Goal: Task Accomplishment & Management: Complete application form

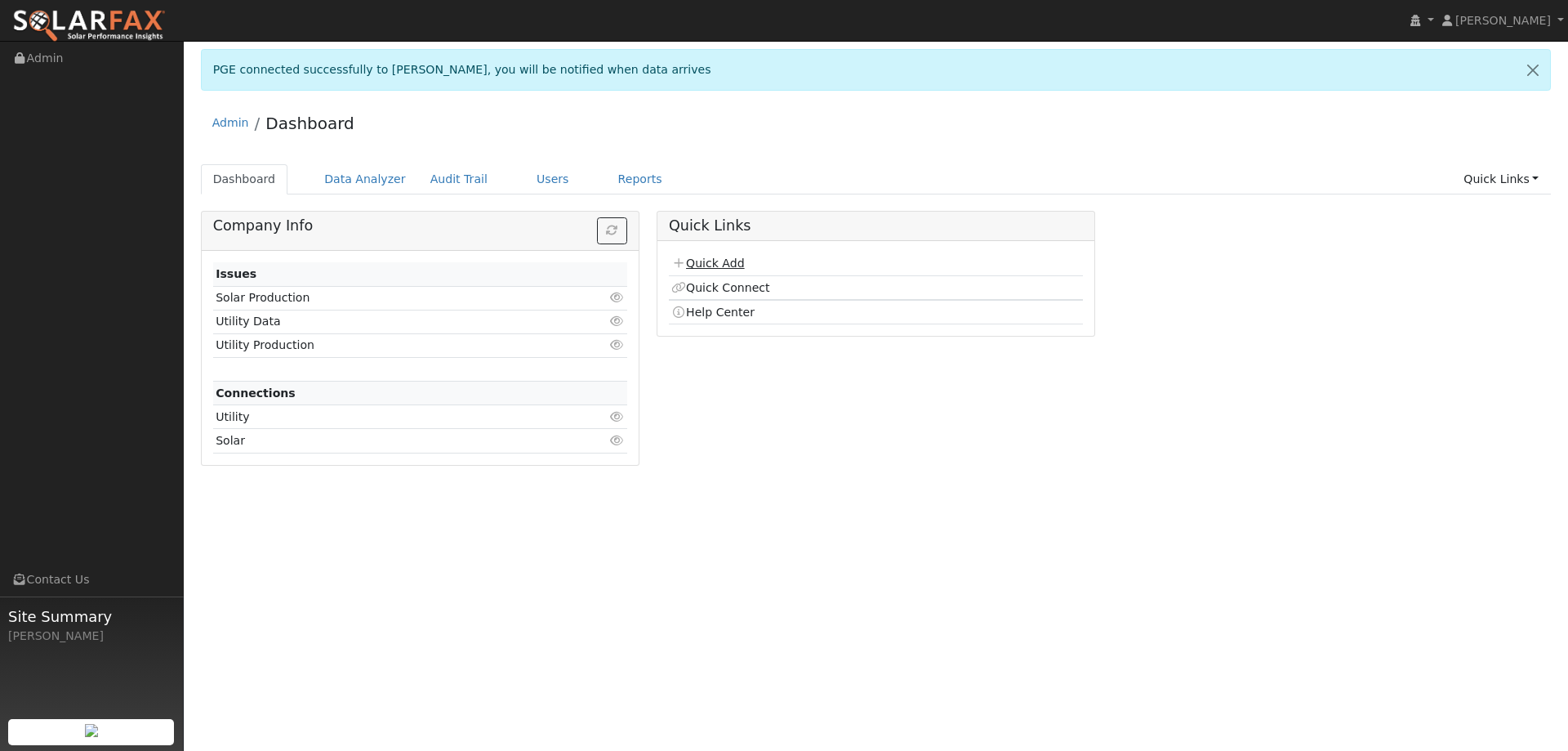
click at [730, 268] on link "Quick Add" at bounding box center [707, 262] width 73 height 13
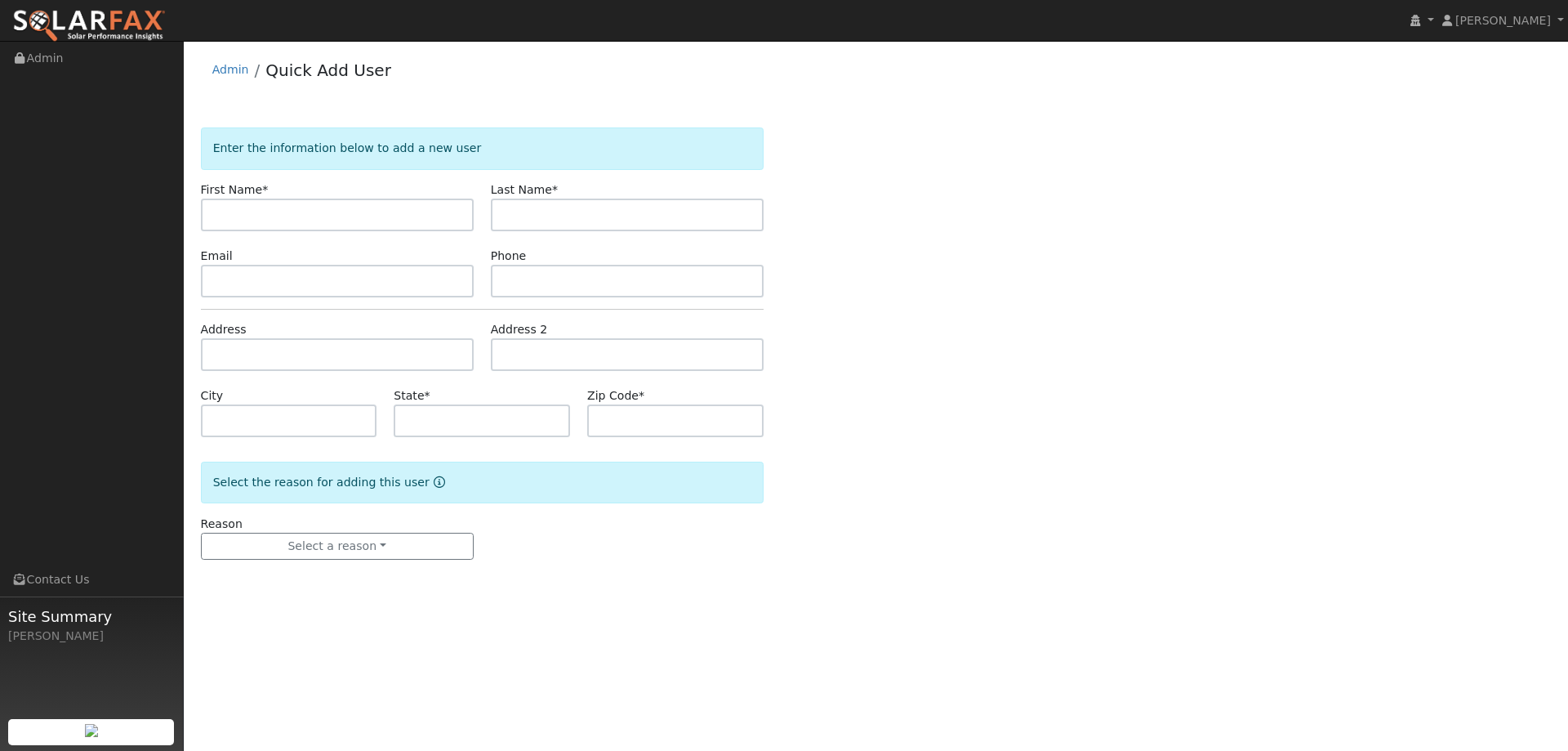
drag, startPoint x: 192, startPoint y: 206, endPoint x: 222, endPoint y: 208, distance: 30.1
click at [200, 207] on div "First Name *" at bounding box center [336, 206] width 290 height 50
click at [225, 209] on input "text" at bounding box center [337, 214] width 273 height 32
paste input "Keith"
click at [217, 213] on input "Keith" at bounding box center [337, 214] width 273 height 32
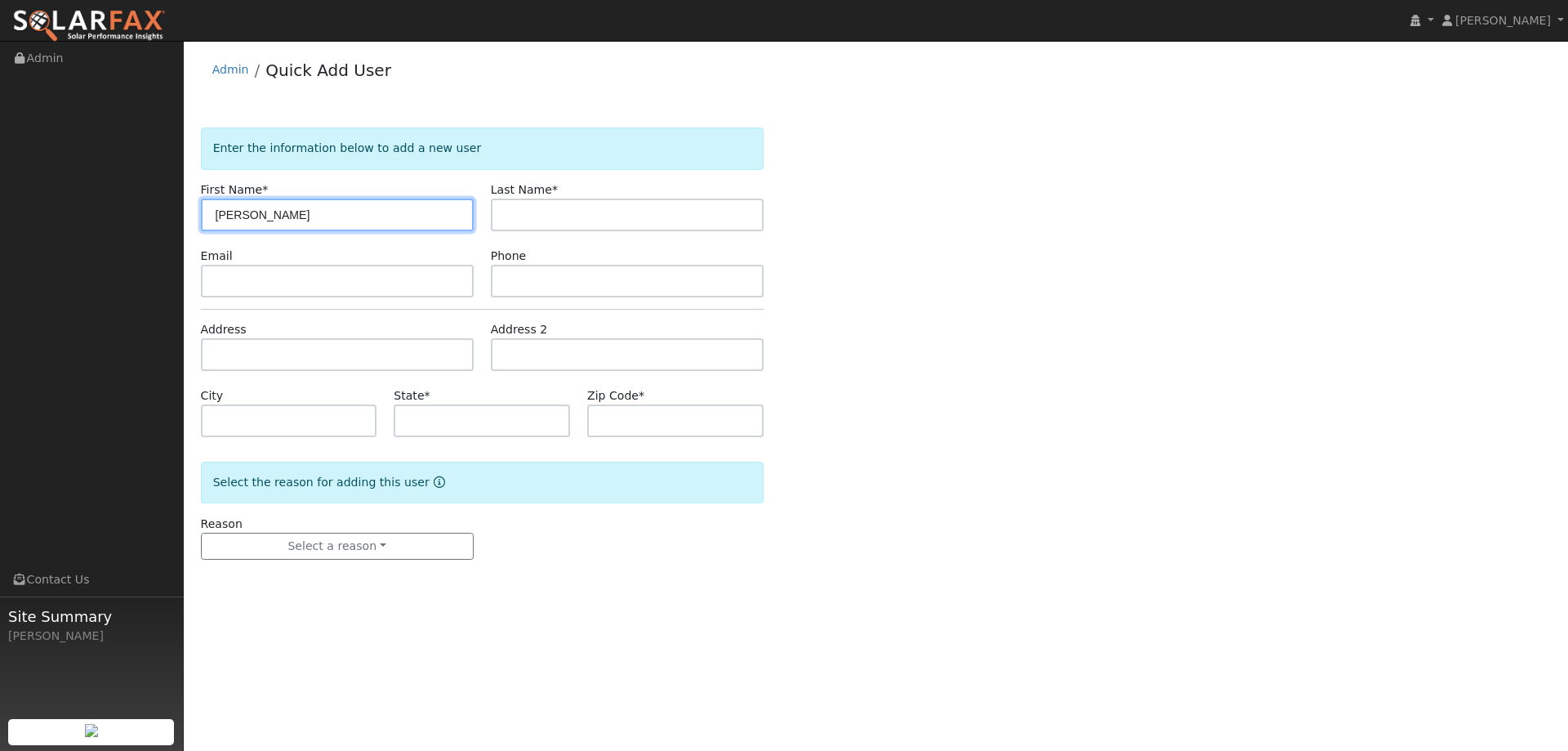
type input "Keith"
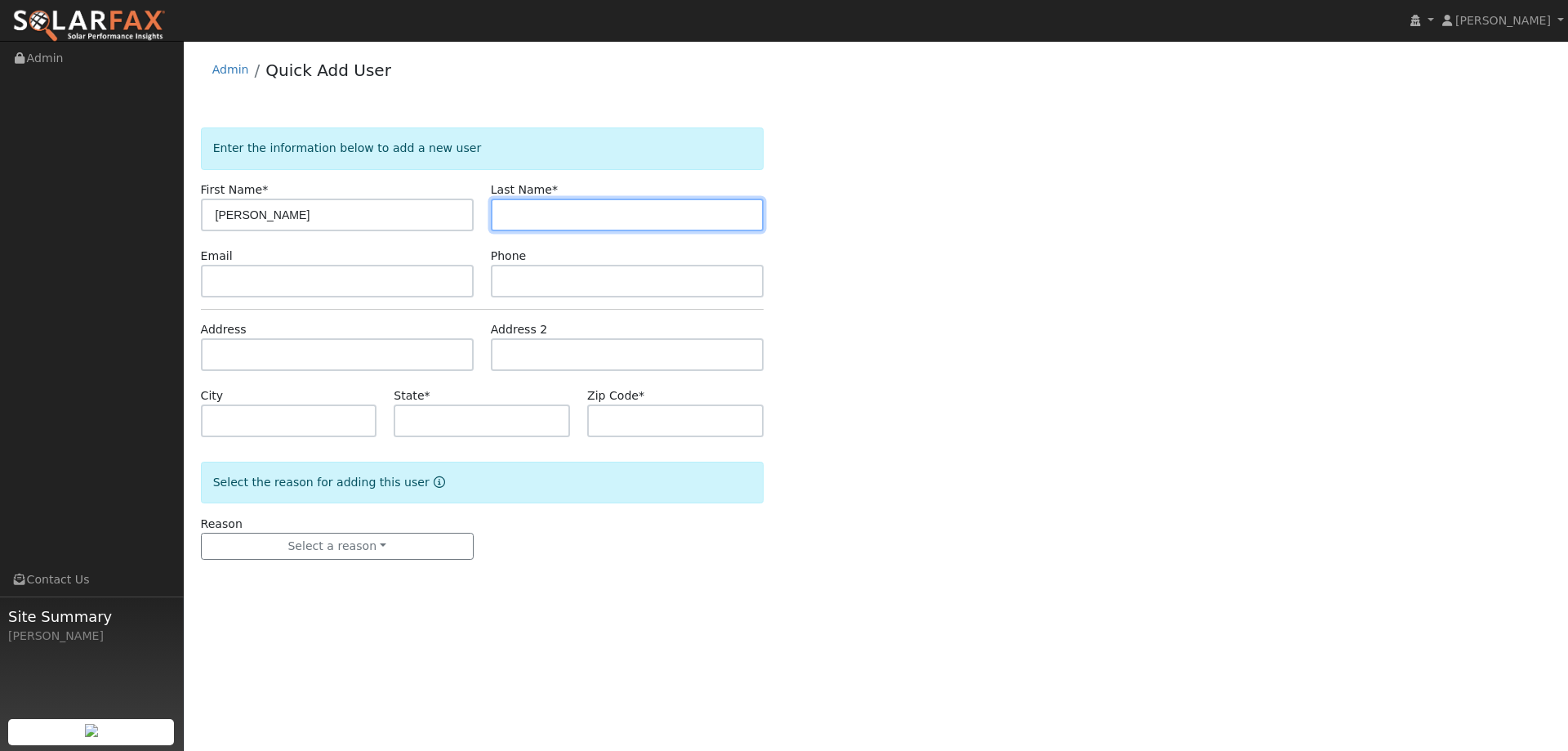
click at [559, 217] on input "text" at bounding box center [628, 214] width 273 height 32
click at [580, 215] on input "text" at bounding box center [628, 214] width 273 height 32
paste input "Parsons"
click at [506, 215] on input "Parsons" at bounding box center [628, 214] width 273 height 32
type input "Parsons"
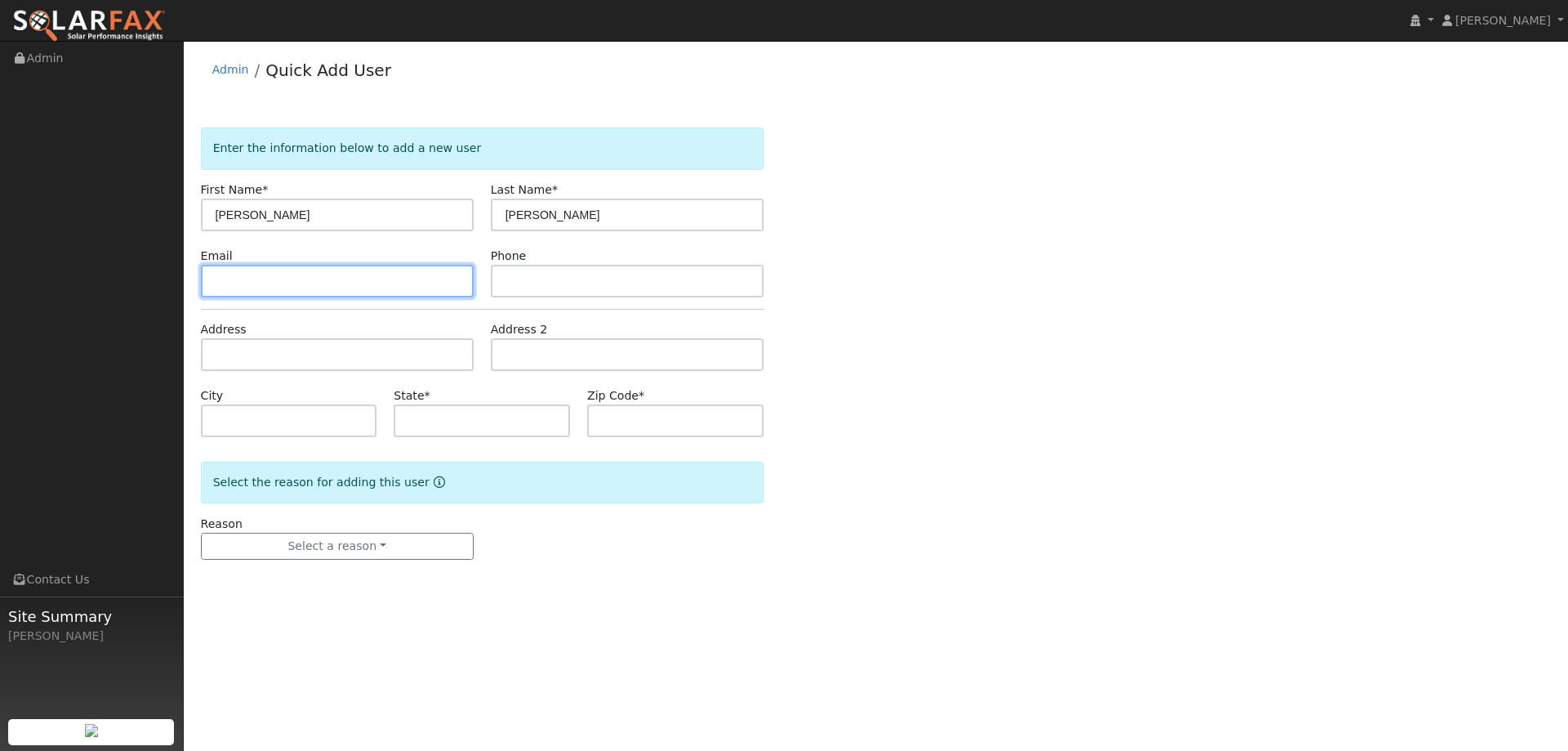
drag, startPoint x: 291, startPoint y: 278, endPoint x: 297, endPoint y: 288, distance: 11.7
click at [293, 283] on input "text" at bounding box center [337, 280] width 273 height 32
click at [233, 277] on input "text" at bounding box center [337, 280] width 273 height 32
paste input "keithparsons76@gmail.com"
click at [215, 289] on input "keithparsons76@gmail.com" at bounding box center [337, 280] width 273 height 32
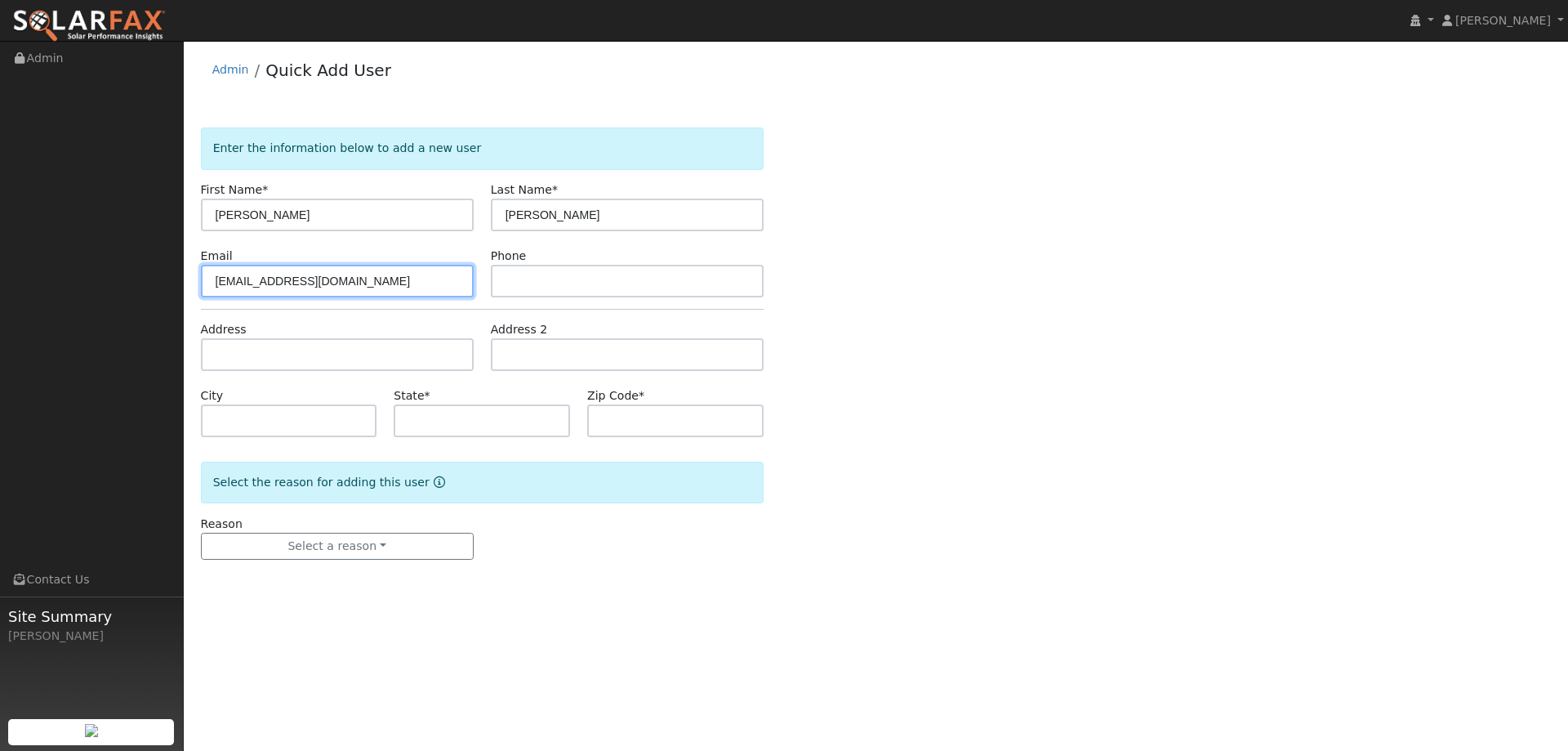
type input "keithparsons76@gmail.com"
click at [584, 299] on form "Enter the information below to add a new user First Name * Keith Last Name * Pa…" at bounding box center [481, 360] width 563 height 465
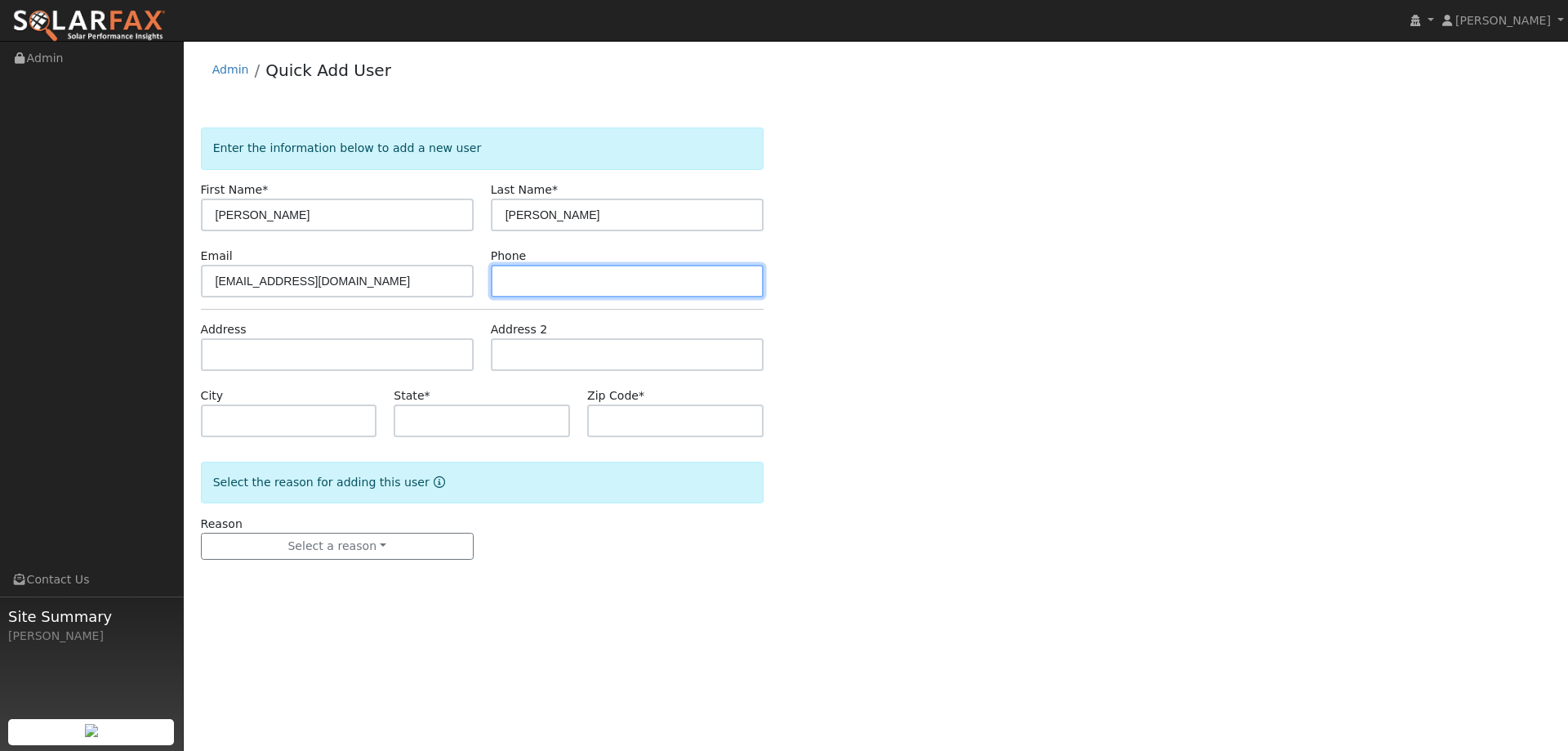
click at [575, 289] on input "text" at bounding box center [628, 280] width 273 height 32
click at [541, 276] on input "text" at bounding box center [628, 280] width 273 height 32
paste input "(925) 727-8507"
click at [506, 284] on input "(925) 727-8507" at bounding box center [628, 280] width 273 height 32
click at [510, 288] on input "(925) 727-8507" at bounding box center [628, 280] width 273 height 32
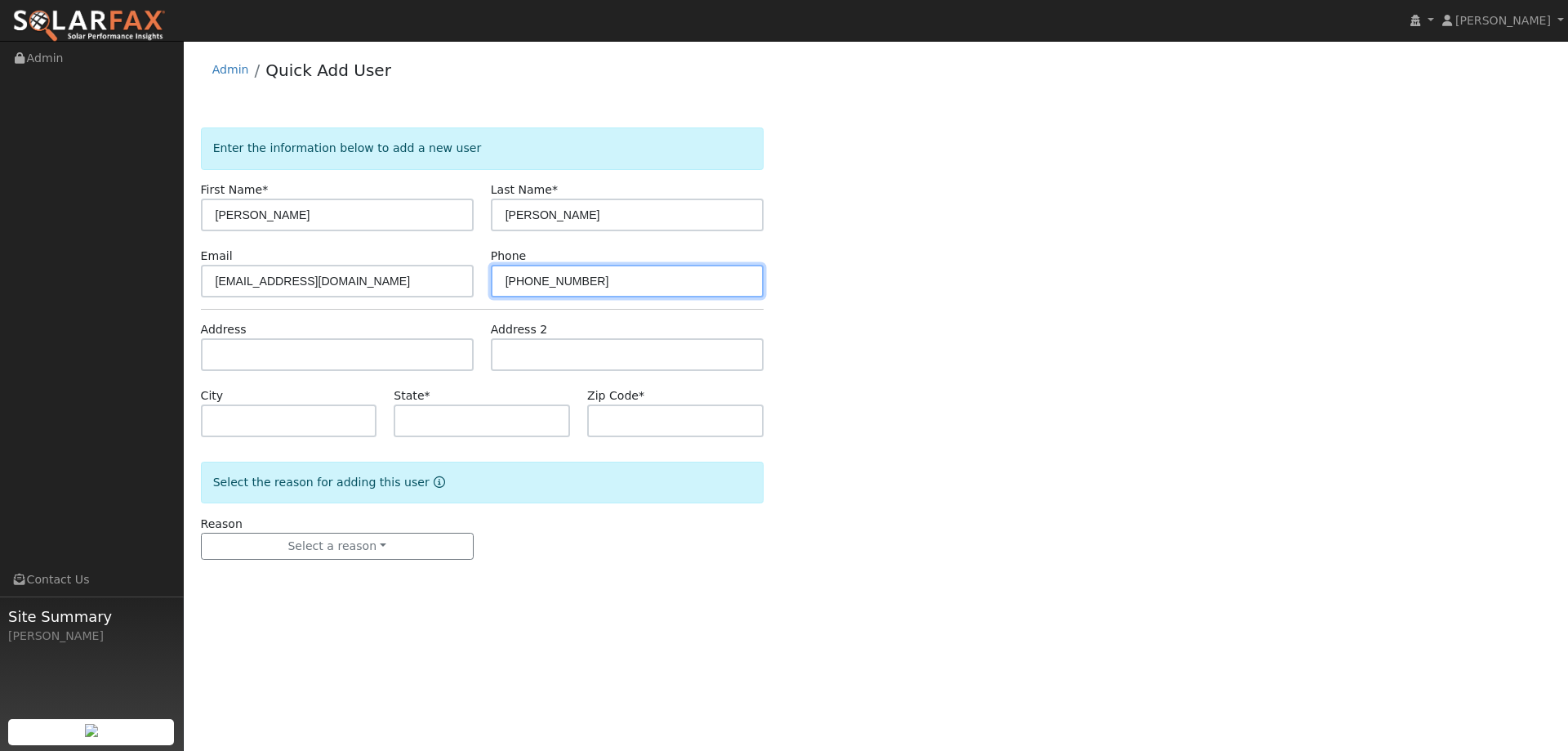
type input "(925) 727-8507"
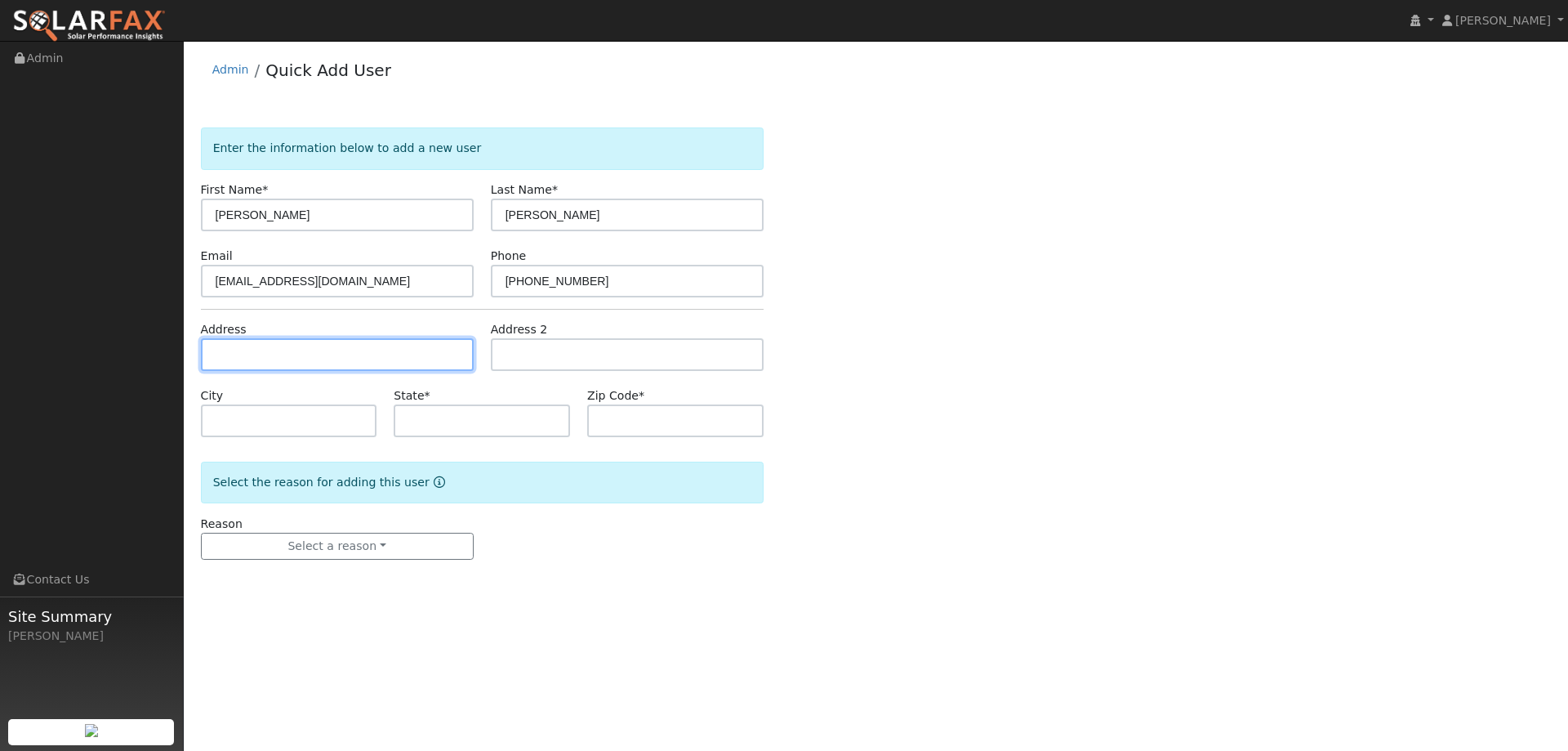
drag, startPoint x: 370, startPoint y: 356, endPoint x: 376, endPoint y: 369, distance: 14.3
click at [372, 360] on input "text" at bounding box center [337, 354] width 273 height 32
click at [246, 351] on input "text" at bounding box center [337, 354] width 273 height 32
paste input "17 Freshwater Court"
type input "Freshwater Court"
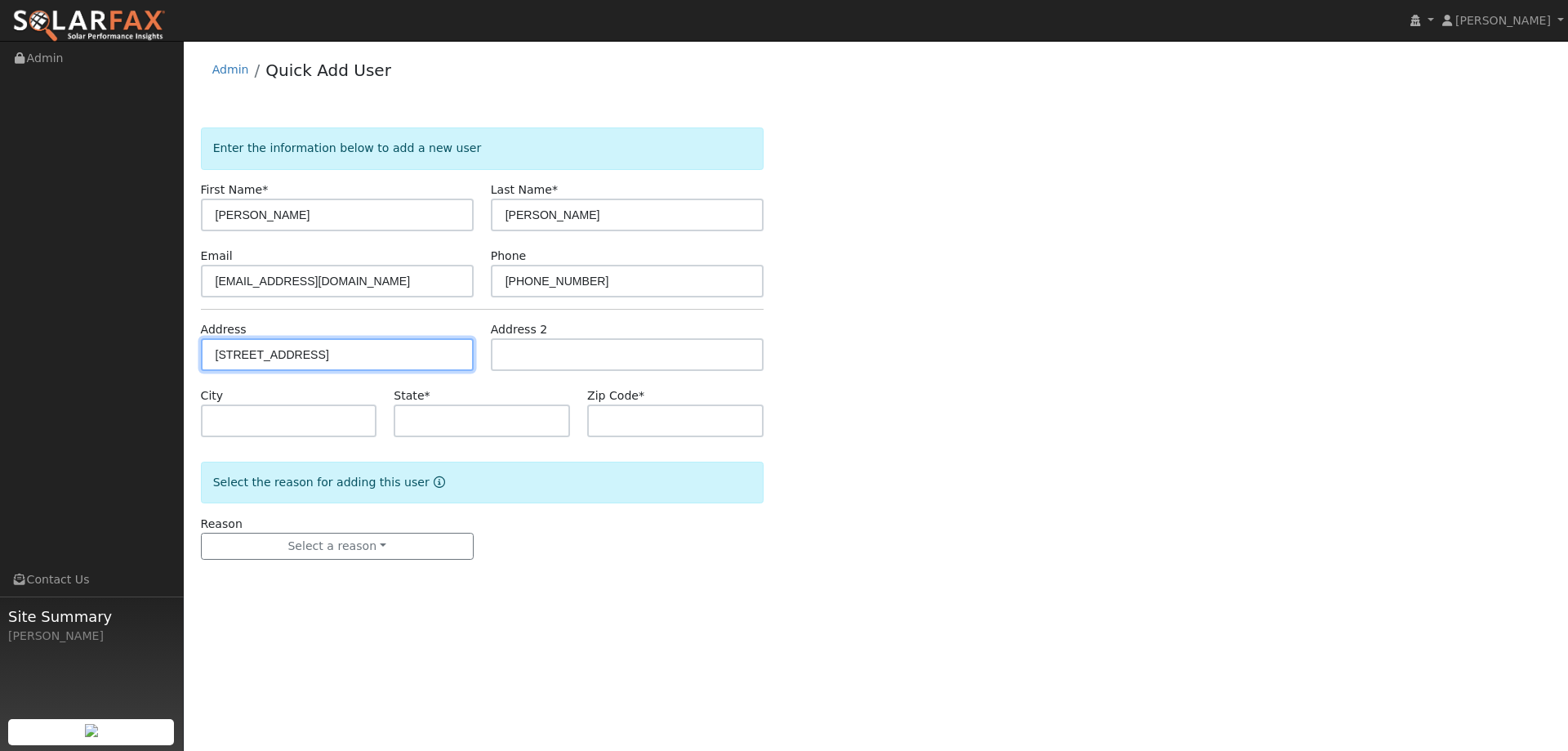
type input "Vacaville"
type input "CA"
type input "95687"
drag, startPoint x: 315, startPoint y: 355, endPoint x: 194, endPoint y: 354, distance: 121.0
click at [192, 353] on div "Address Freshwater Court" at bounding box center [336, 346] width 290 height 50
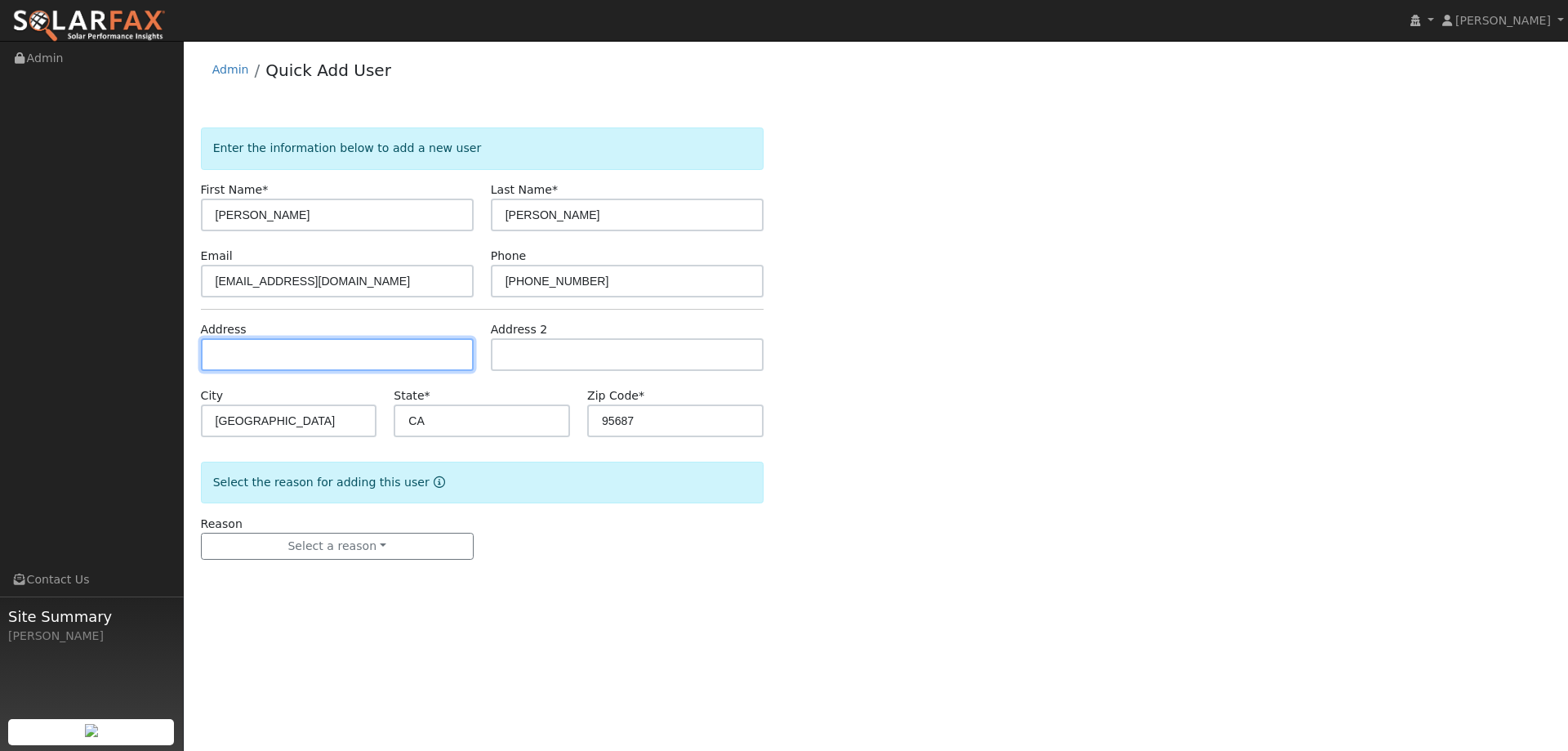
paste input "17 Freshwater Court"
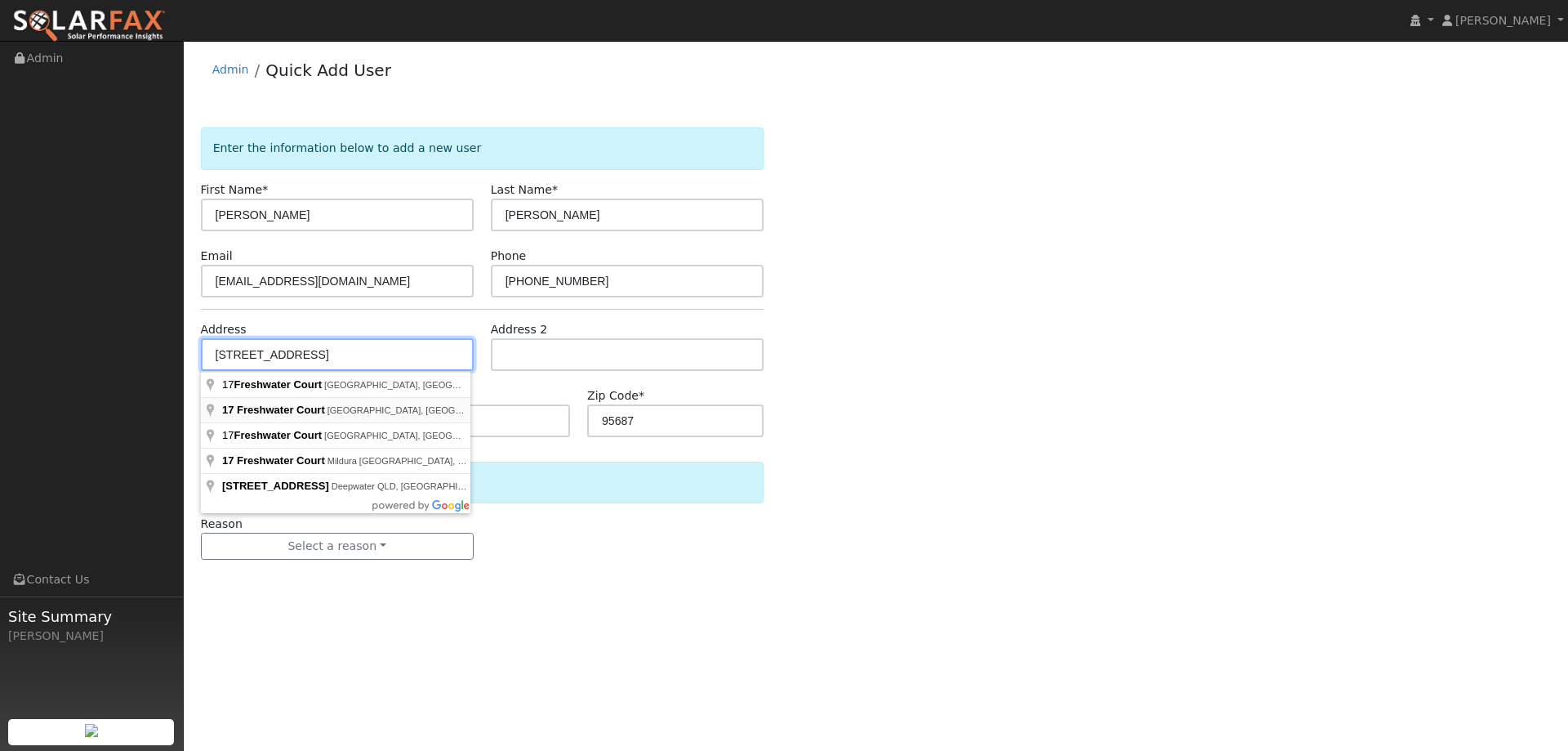
type input "17 Freshwater Court"
type input "Pittsburg"
type input "94565"
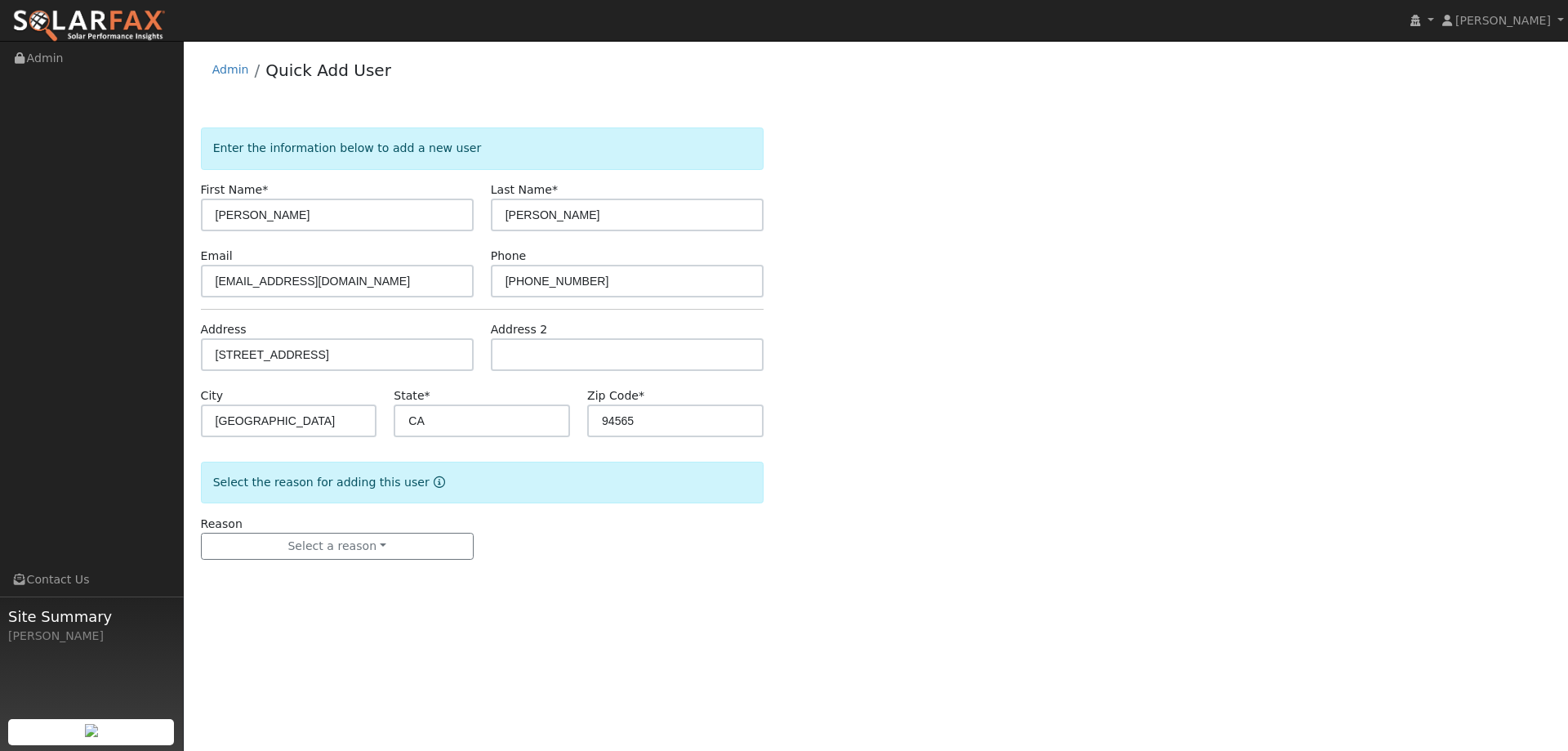
click at [388, 564] on form "Enter the information below to add a new user First Name * Keith Last Name * Pa…" at bounding box center [481, 360] width 563 height 465
click at [386, 545] on button "Select a reason" at bounding box center [337, 547] width 273 height 28
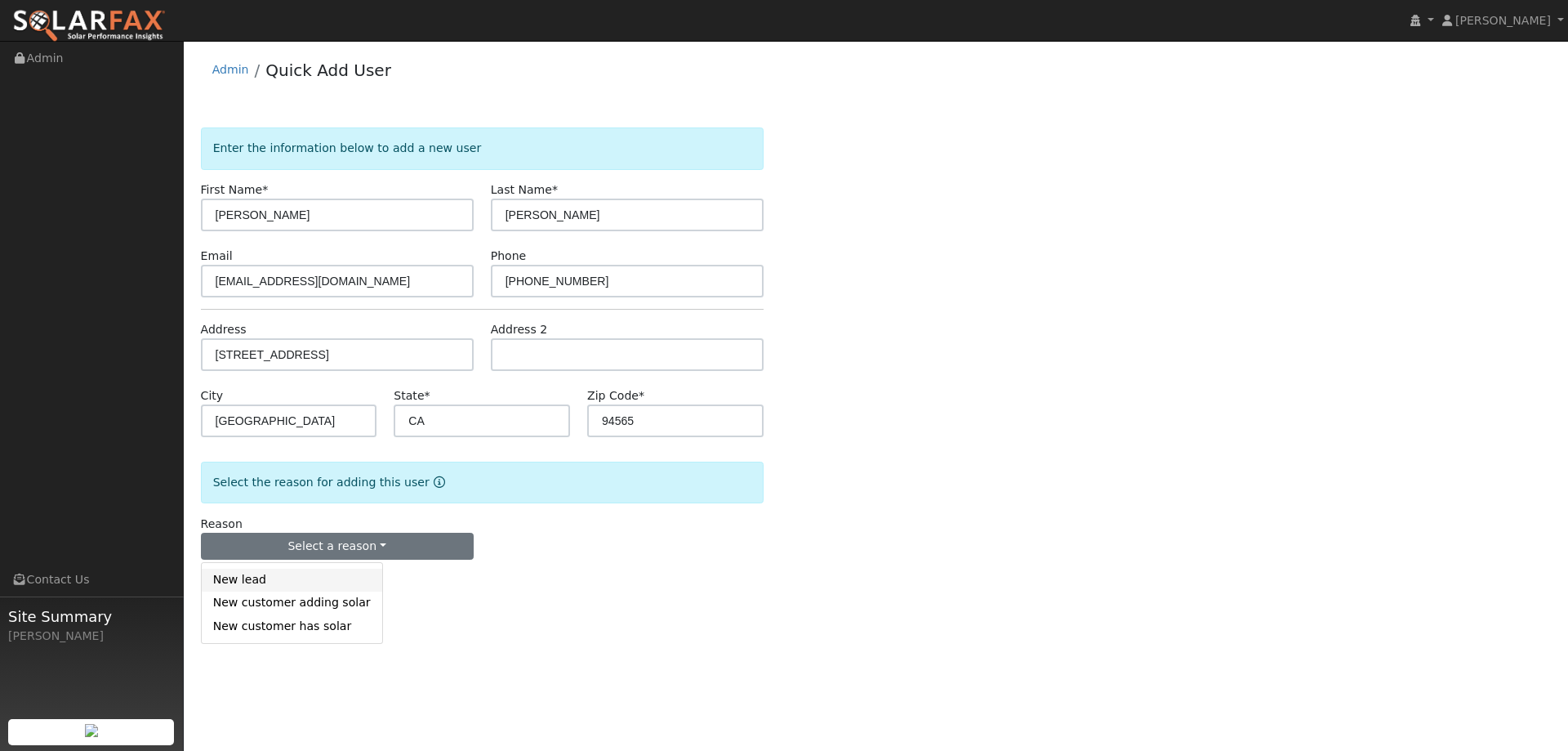
click at [316, 582] on link "New lead" at bounding box center [292, 580] width 181 height 23
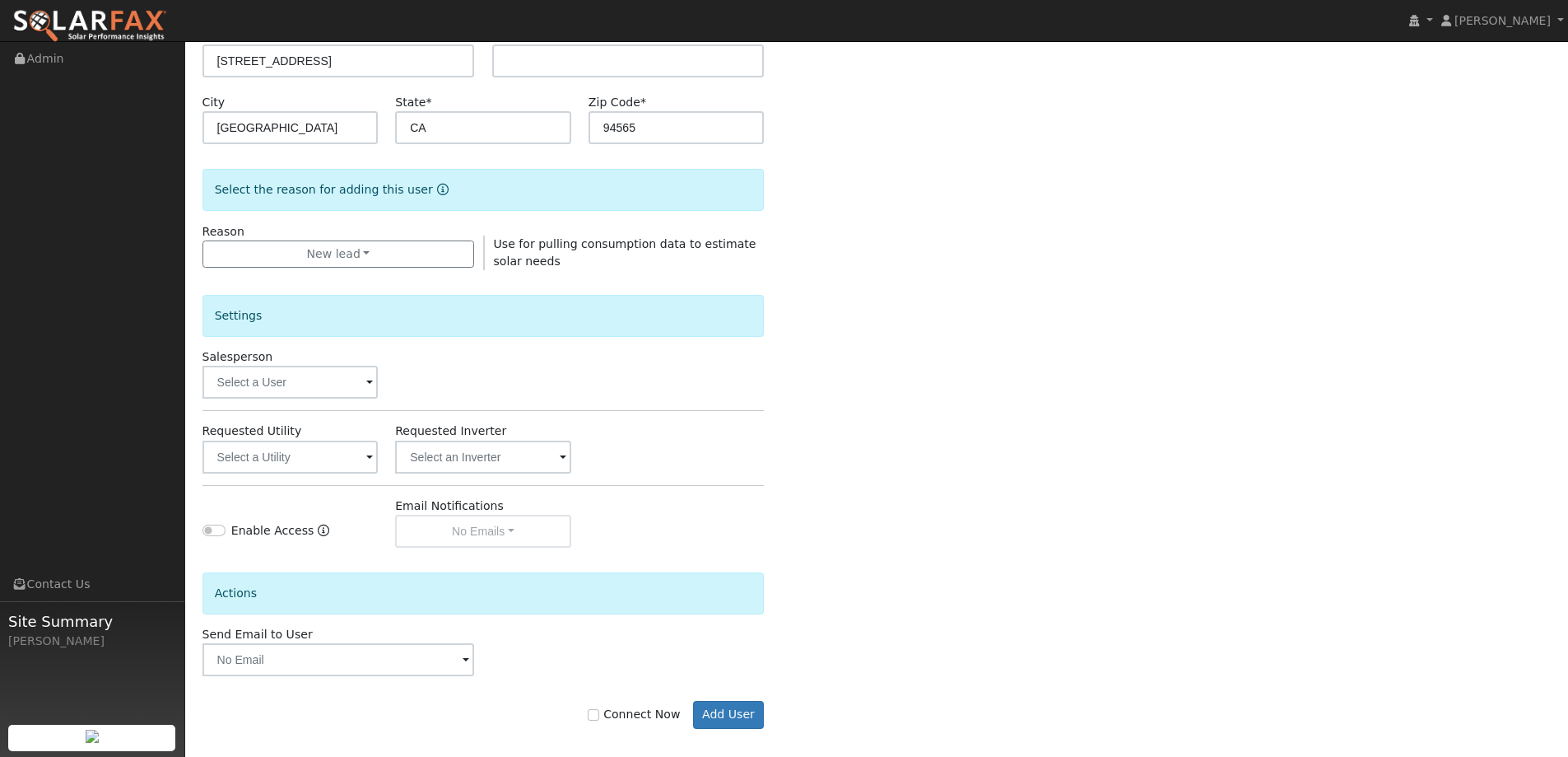
scroll to position [310, 0]
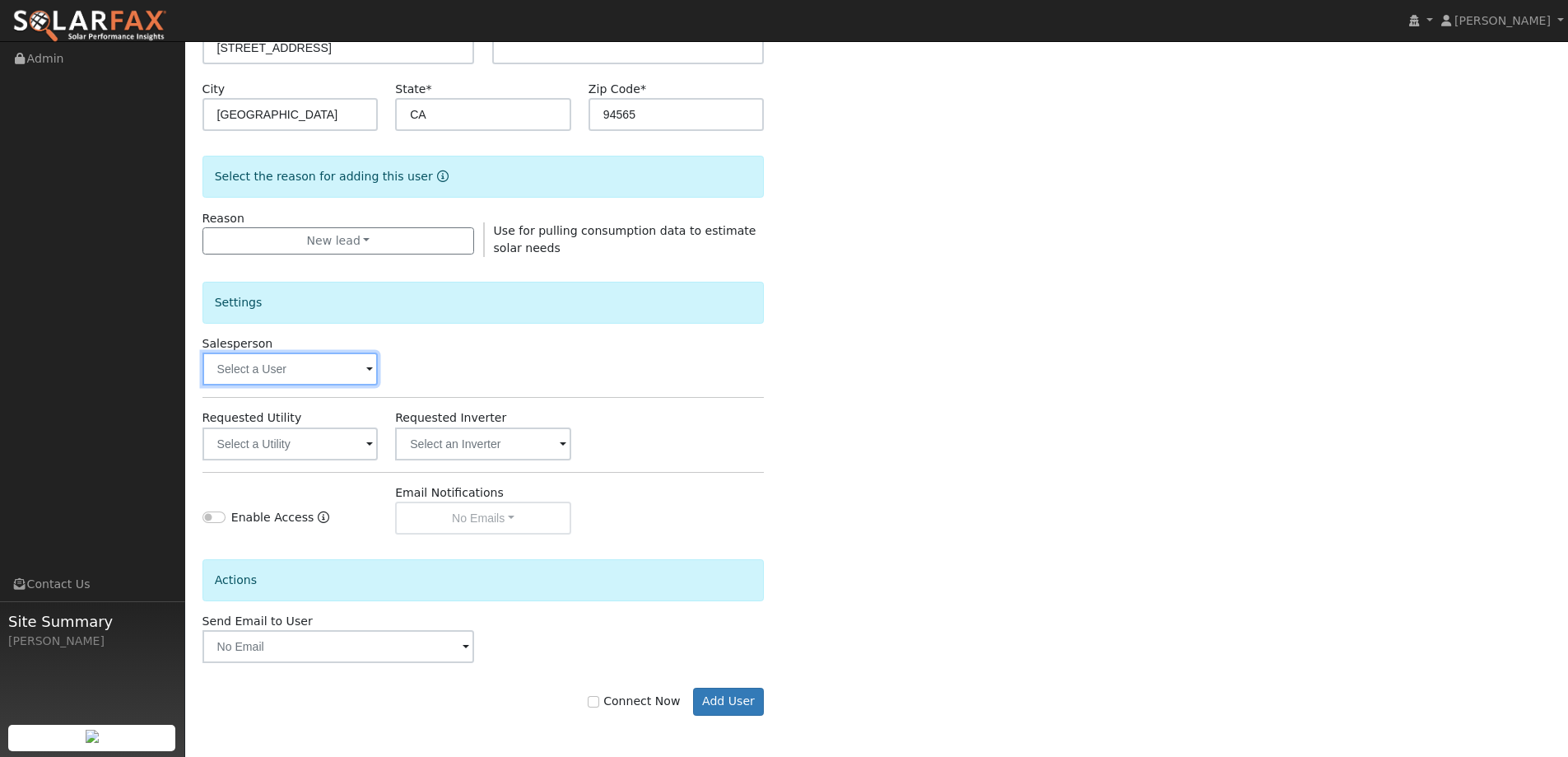
click at [310, 374] on input "text" at bounding box center [290, 369] width 176 height 33
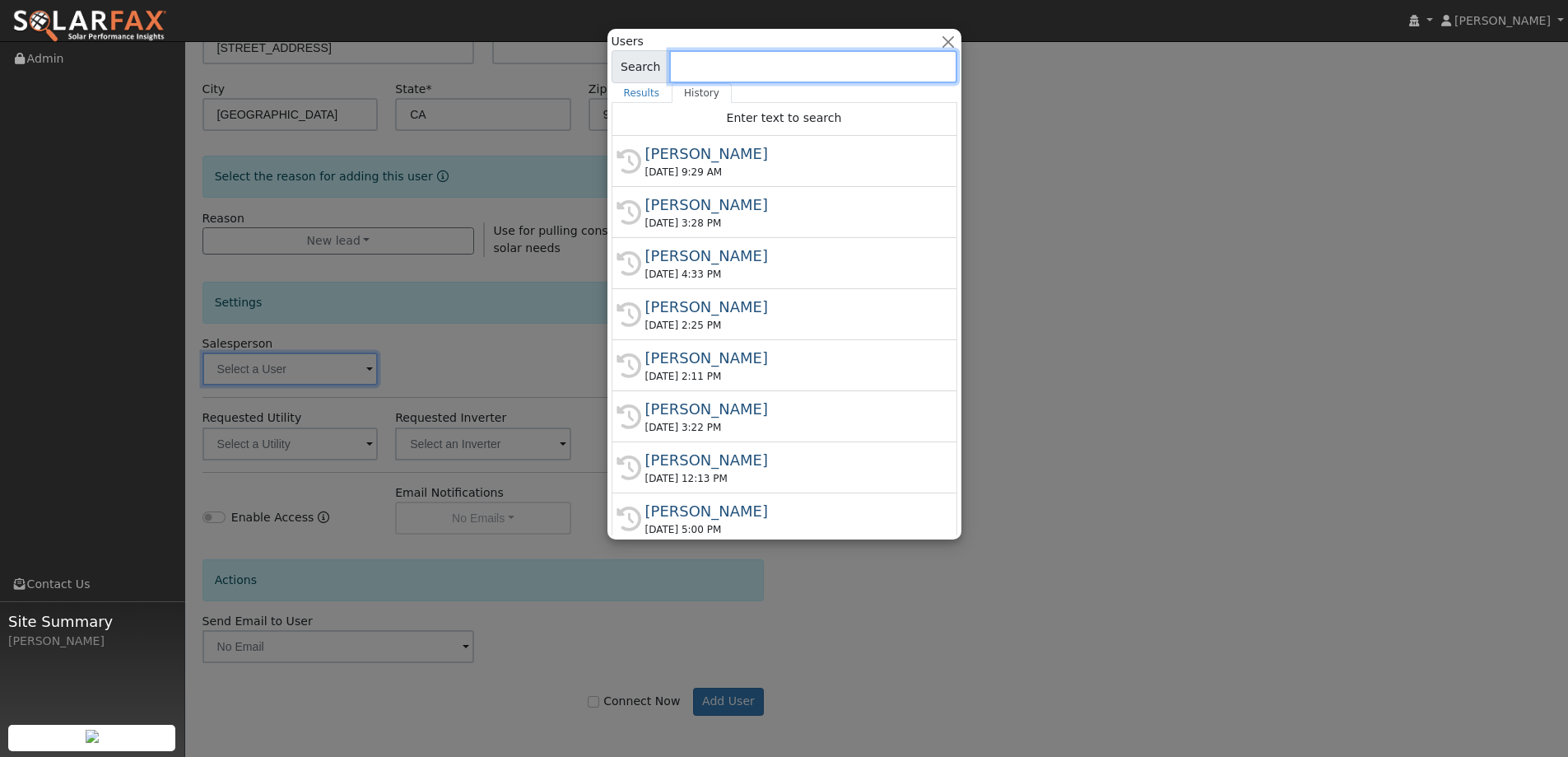
click at [778, 66] on input at bounding box center [813, 66] width 288 height 33
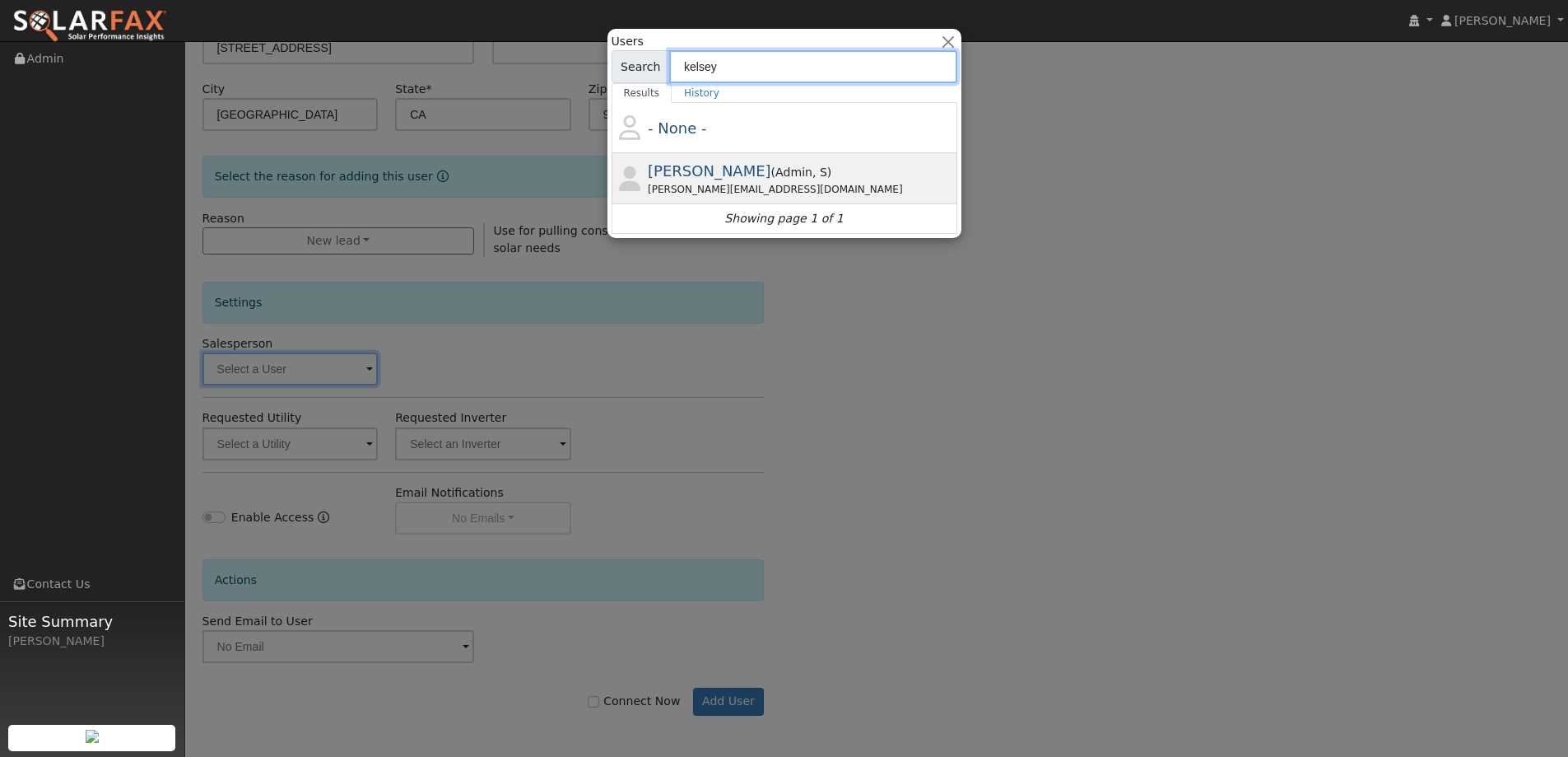
type input "kelsey"
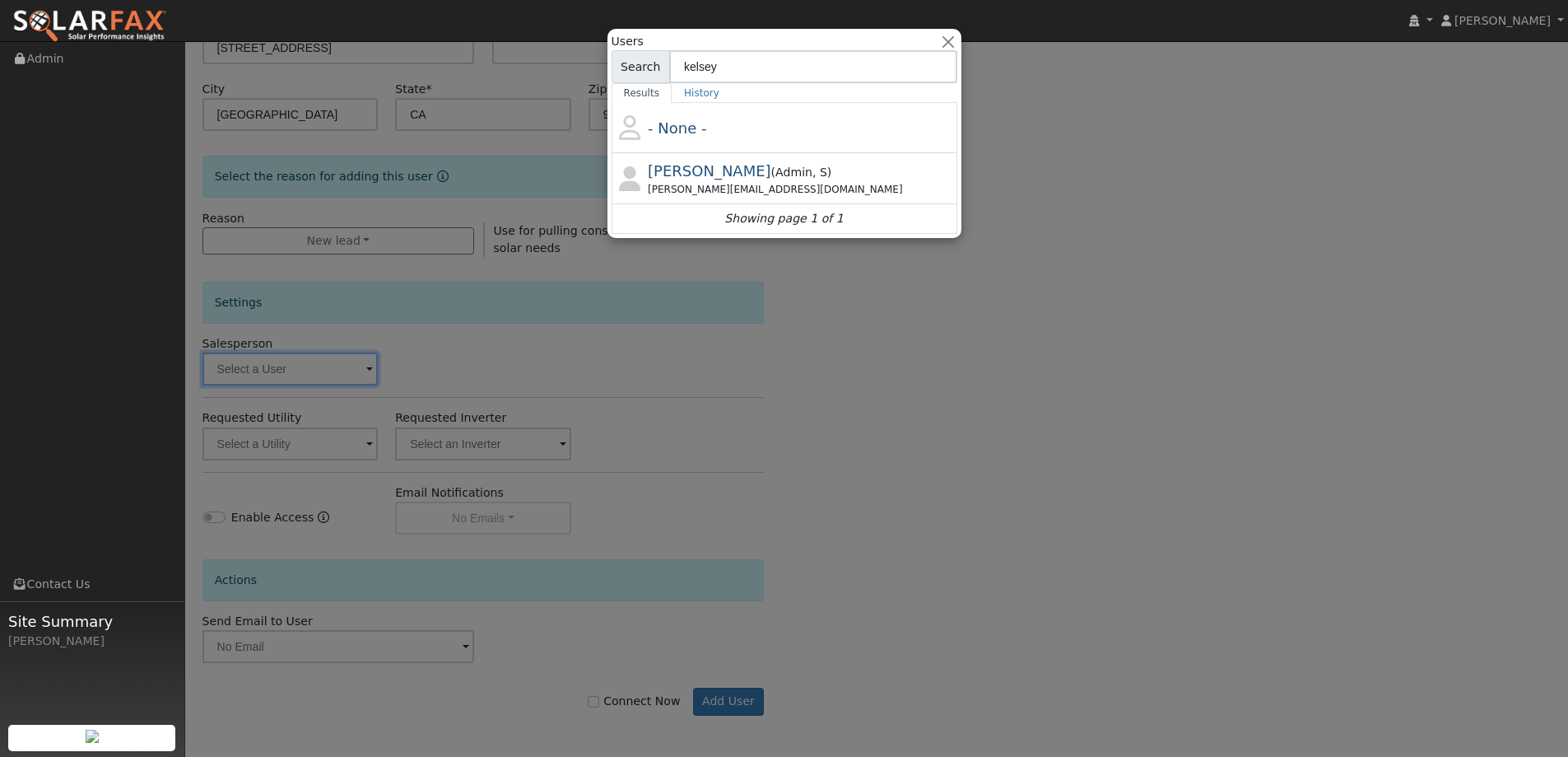
click at [812, 175] on span "Admin" at bounding box center [819, 171] width 15 height 13
type input "Kelsey Commerford"
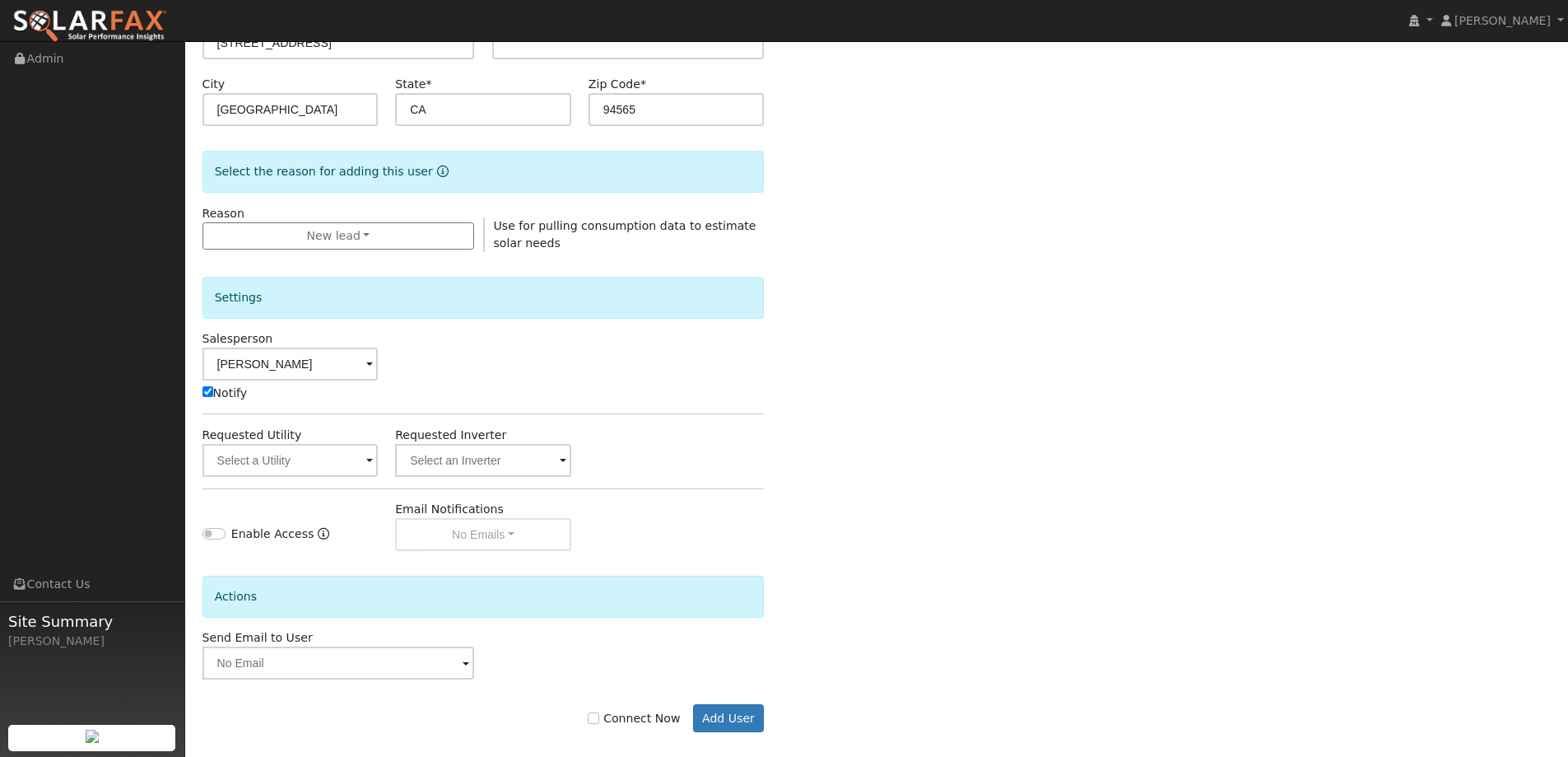
scroll to position [331, 0]
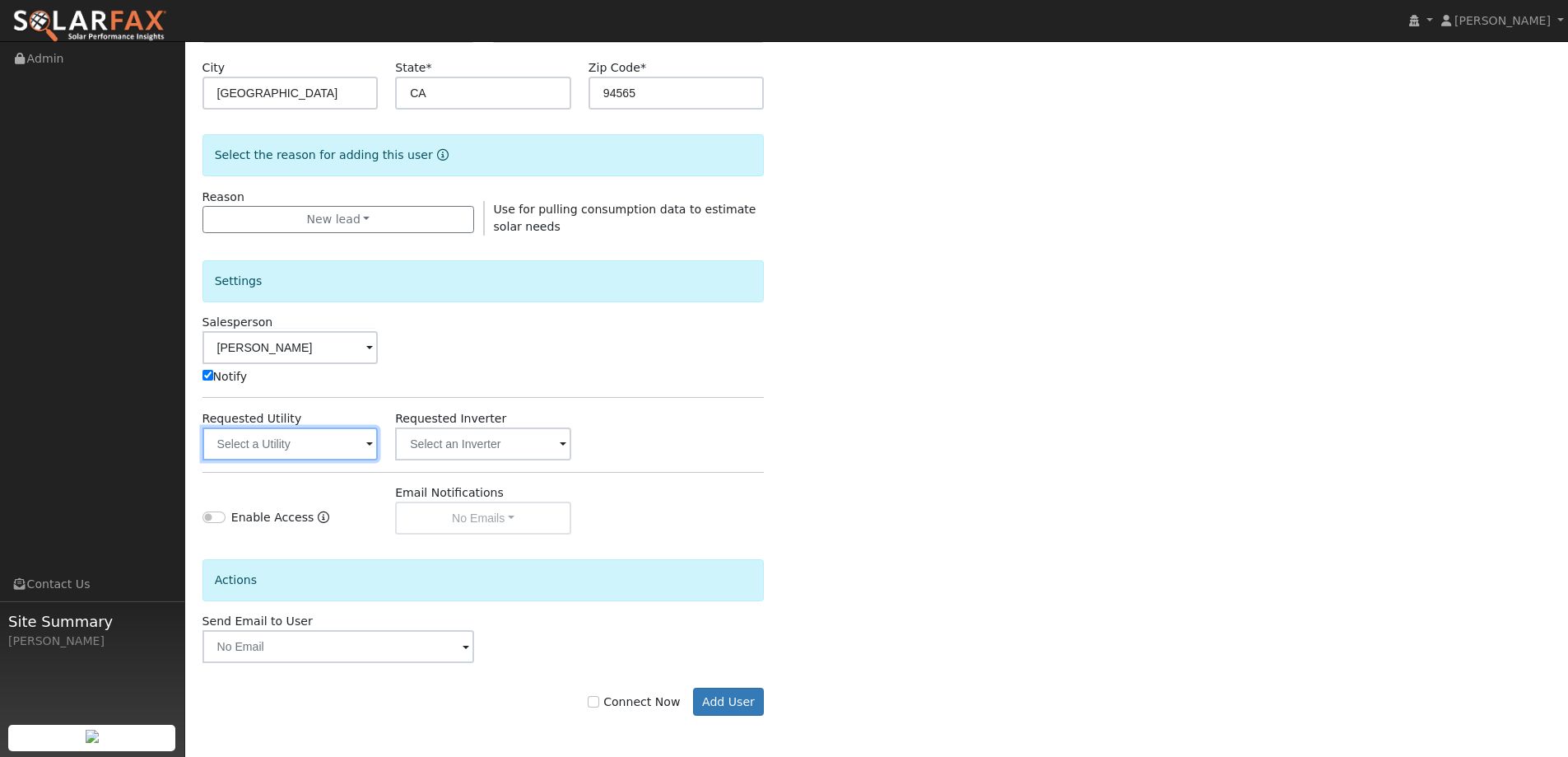
click at [275, 456] on input "text" at bounding box center [290, 443] width 176 height 33
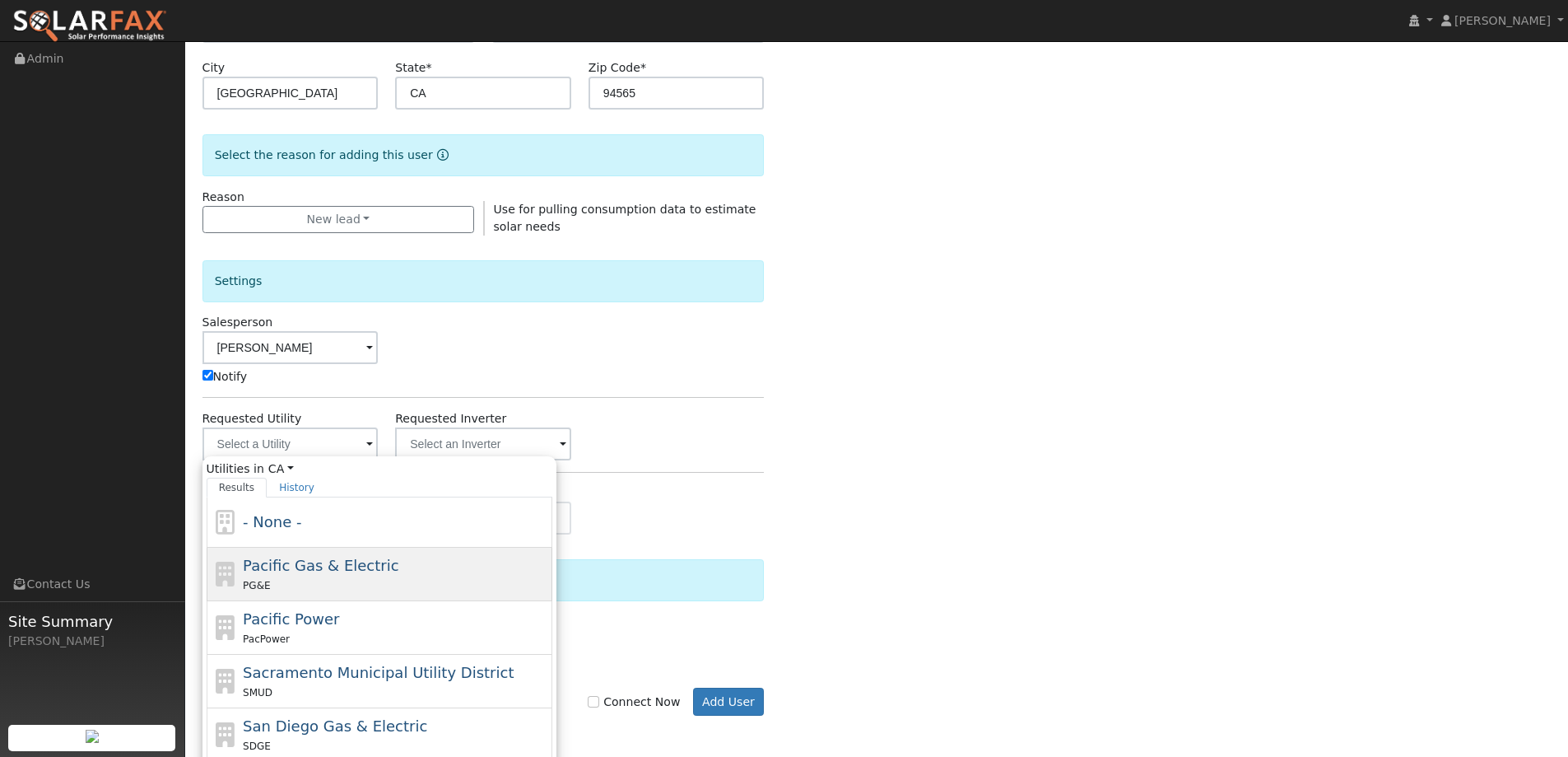
click at [397, 559] on div "Pacific Gas & Electric PG&E" at bounding box center [395, 574] width 305 height 40
type input "Pacific Gas & Electric"
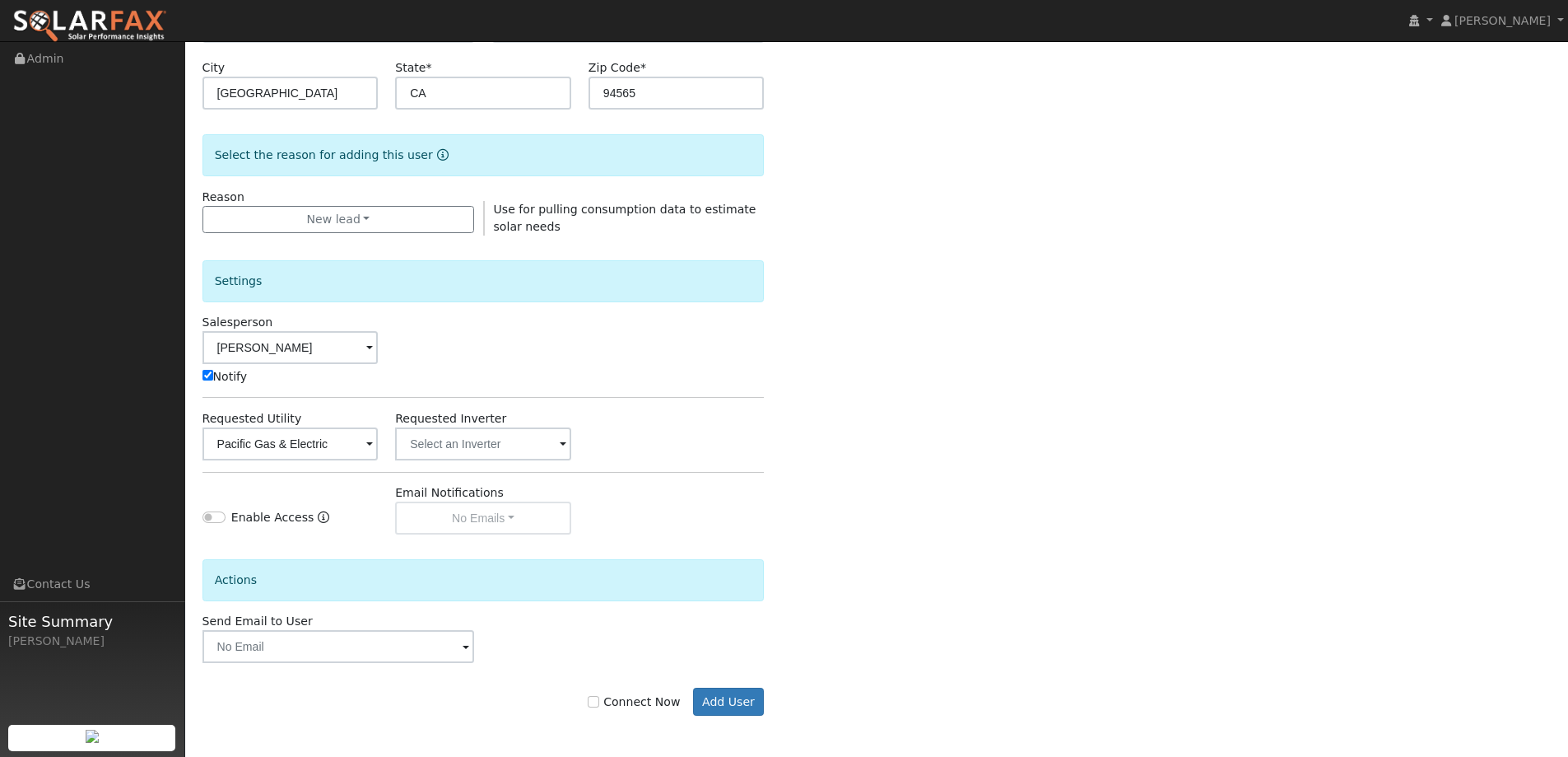
click at [599, 702] on div "Connect Now Add User" at bounding box center [482, 702] width 579 height 28
click at [599, 703] on input "Connect Now" at bounding box center [593, 702] width 12 height 12
checkbox input "true"
click at [743, 715] on form "Enter the information below to add a new user First Name * Keith Last Name * Pa…" at bounding box center [483, 273] width 563 height 951
click at [740, 710] on button "Add User" at bounding box center [729, 702] width 71 height 28
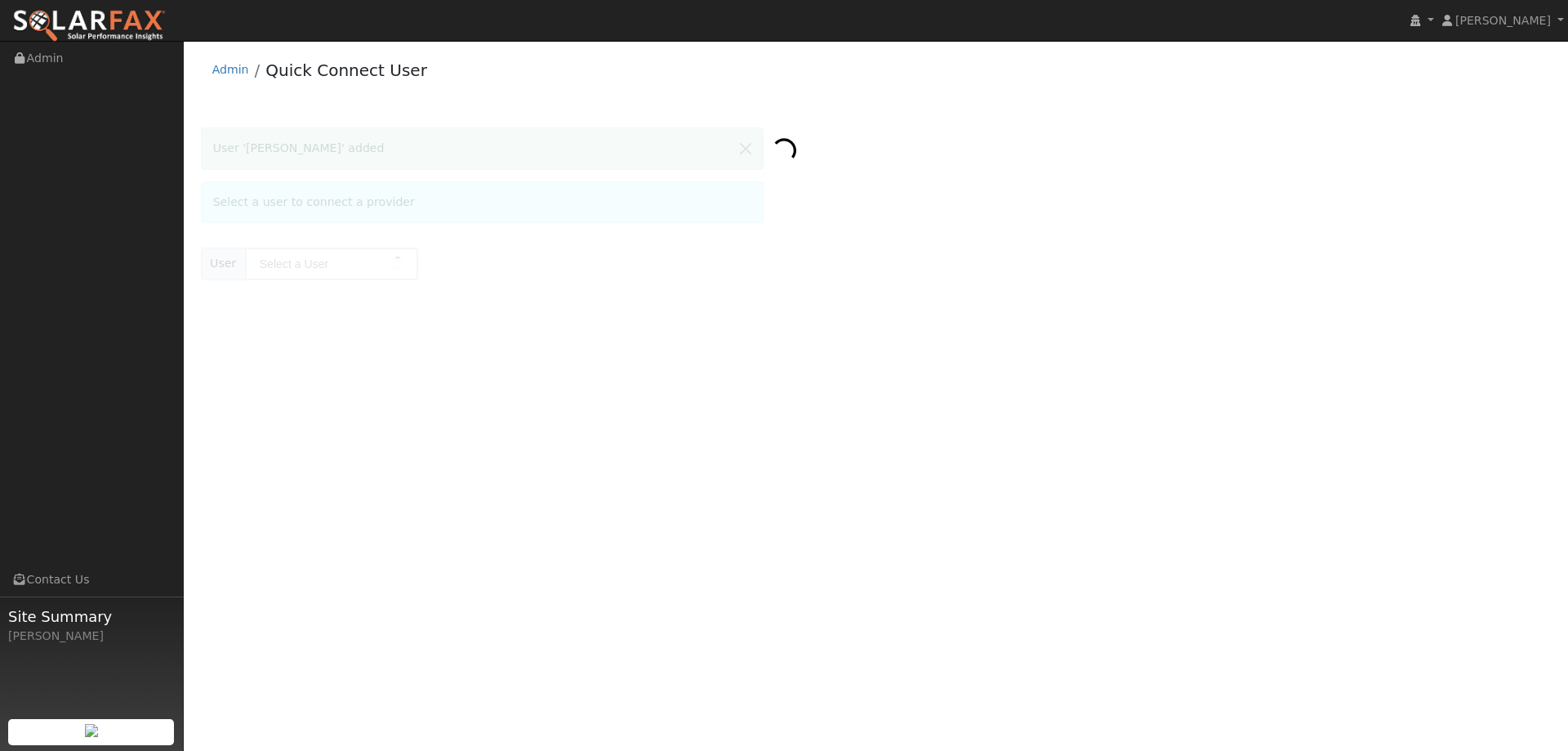
type input "[PERSON_NAME]"
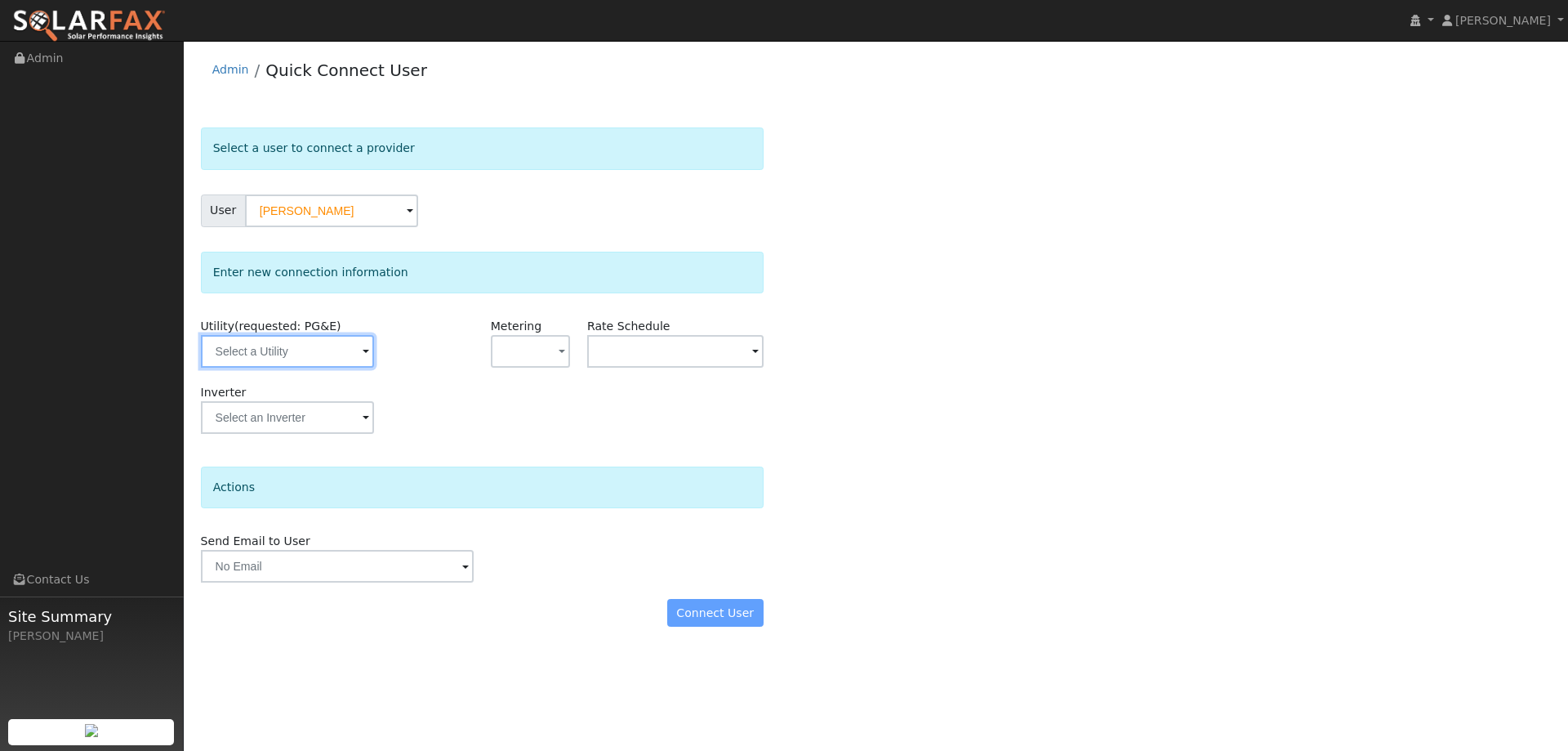
click at [310, 360] on input "text" at bounding box center [287, 351] width 173 height 32
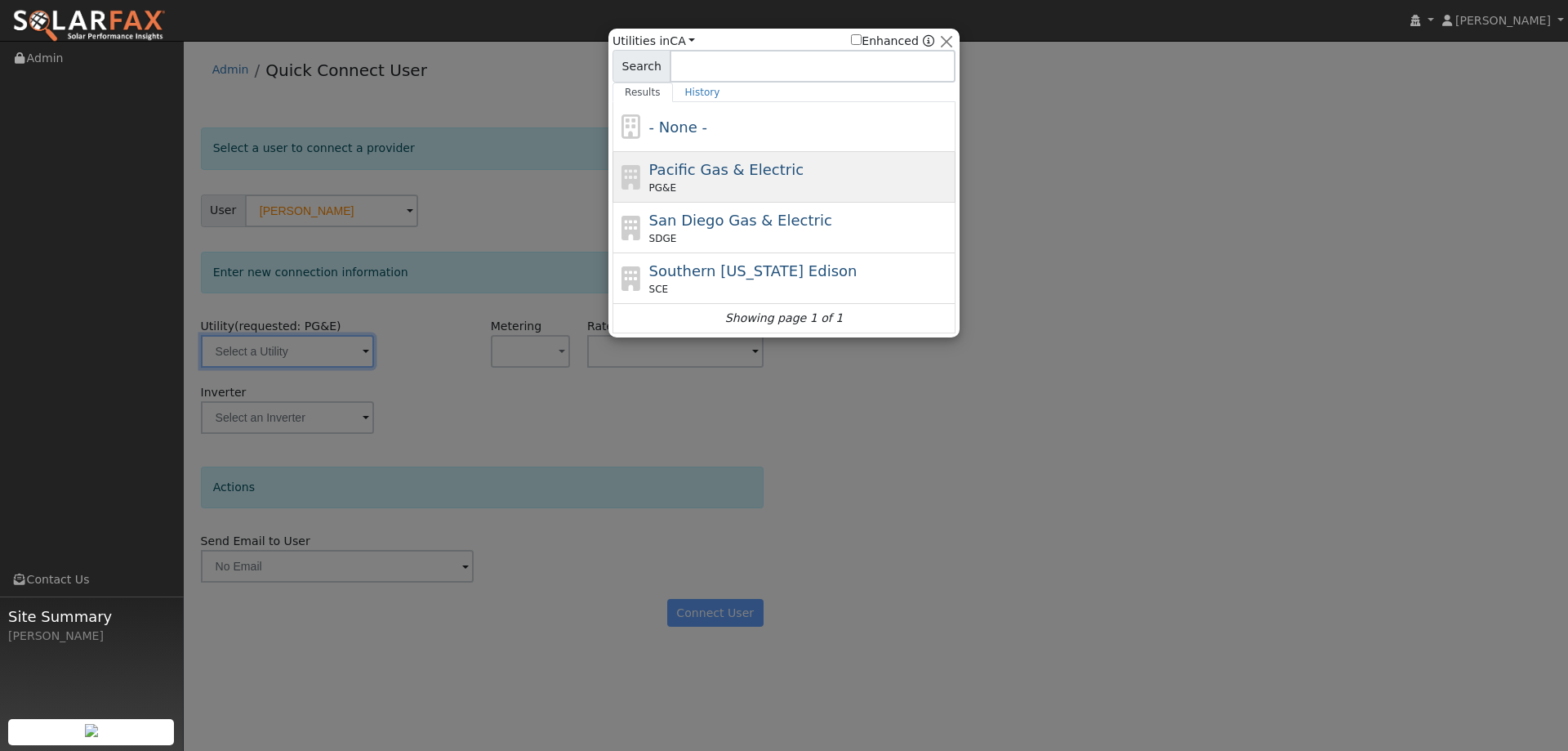
click at [752, 161] on span "Pacific Gas & Electric" at bounding box center [726, 169] width 154 height 17
type input "PG&E"
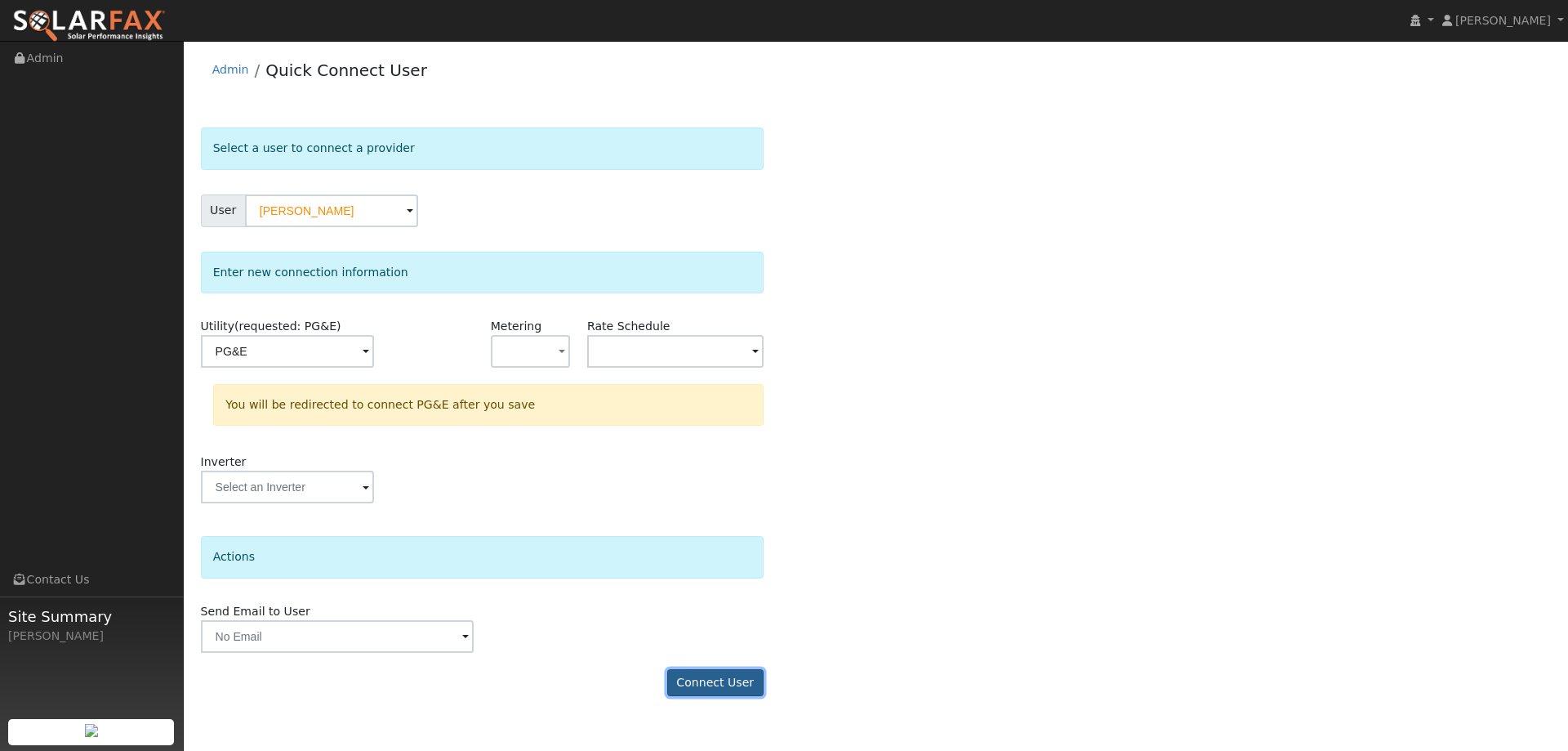
click at [707, 683] on button "Connect User" at bounding box center [715, 683] width 96 height 28
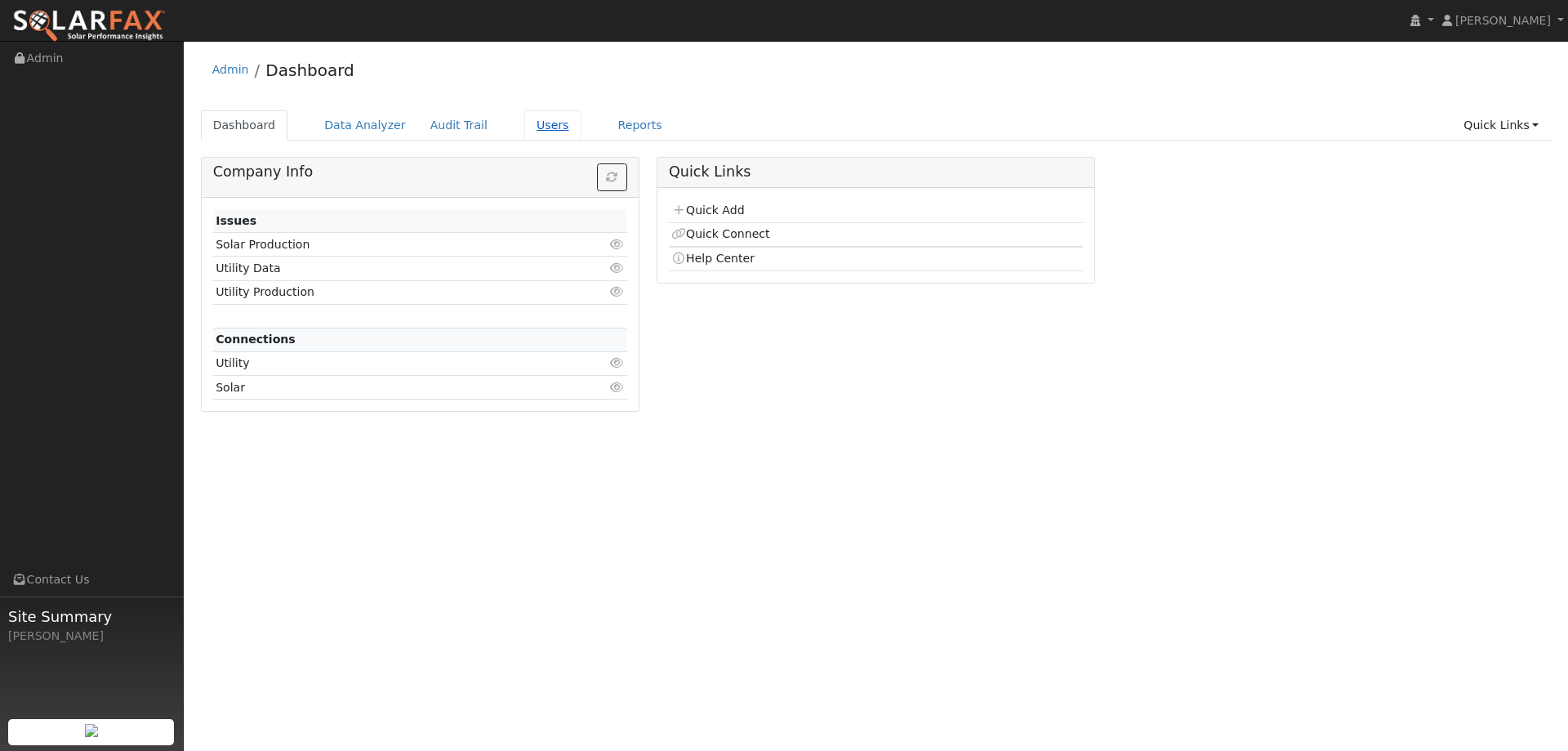
click at [538, 130] on link "Users" at bounding box center [553, 125] width 57 height 30
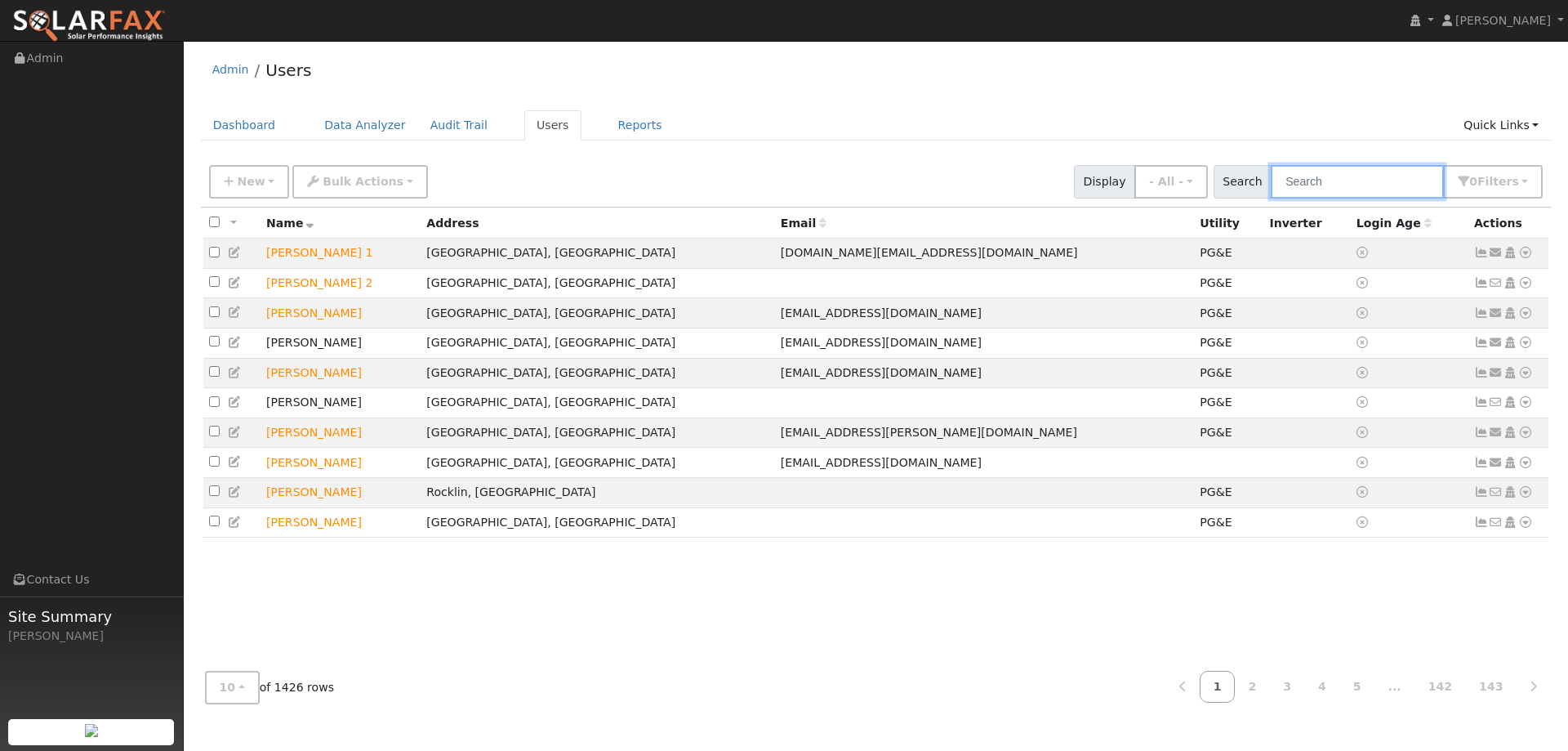
click at [1305, 182] on input "text" at bounding box center [1357, 182] width 173 height 33
paste input "Keith Parsons"
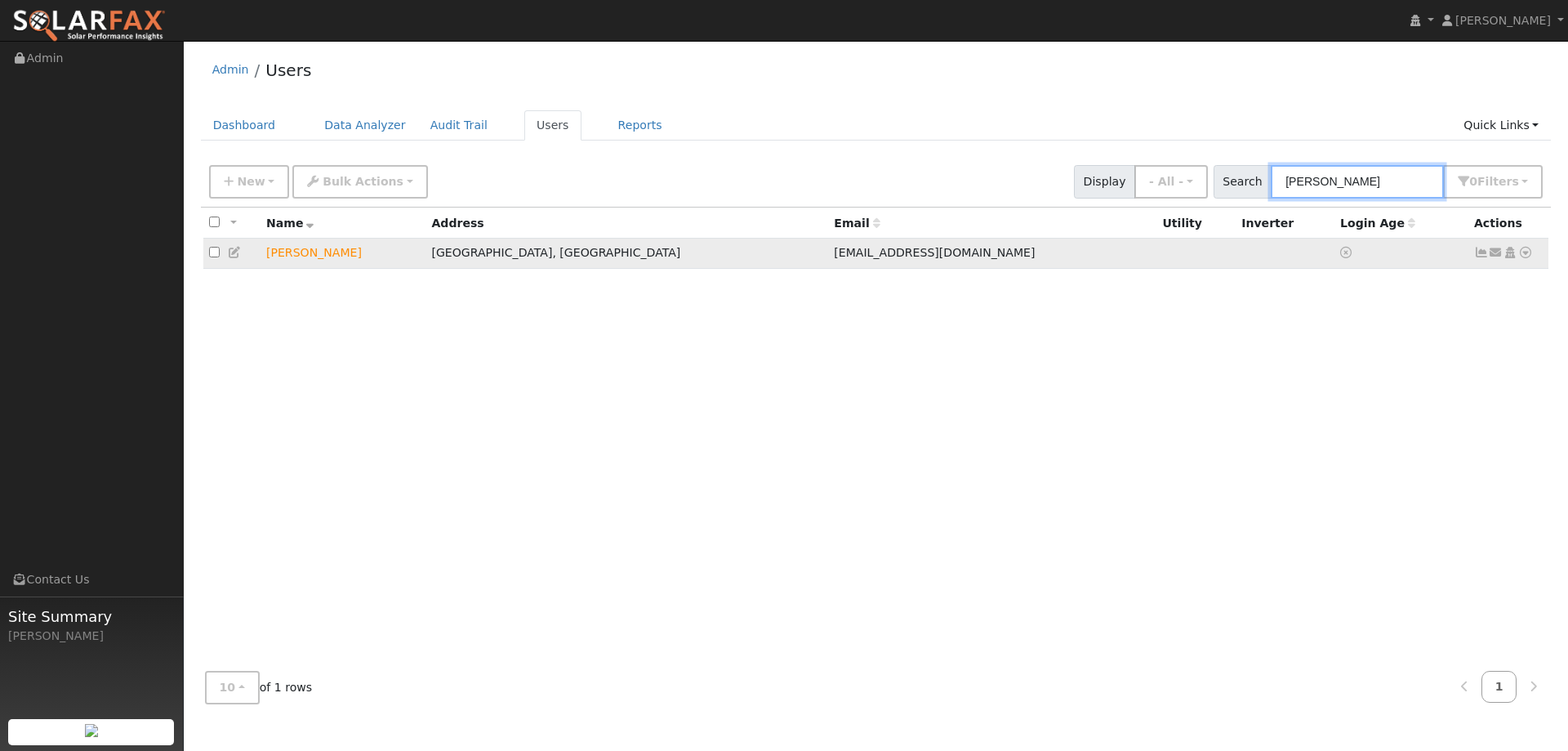
type input "Keith Parsons"
click at [1526, 258] on icon at bounding box center [1525, 253] width 15 height 12
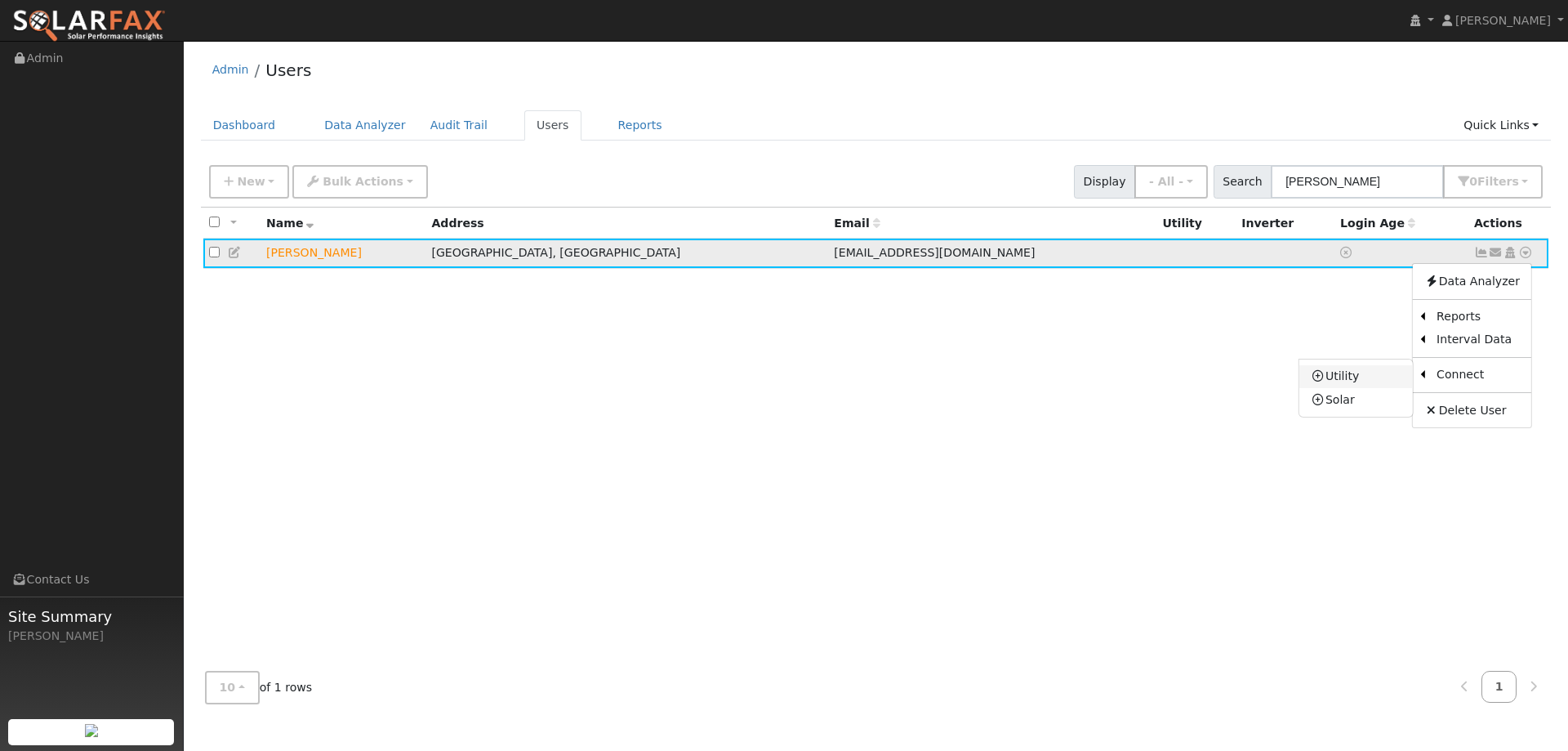
click at [1354, 374] on link "Utility" at bounding box center [1356, 376] width 114 height 23
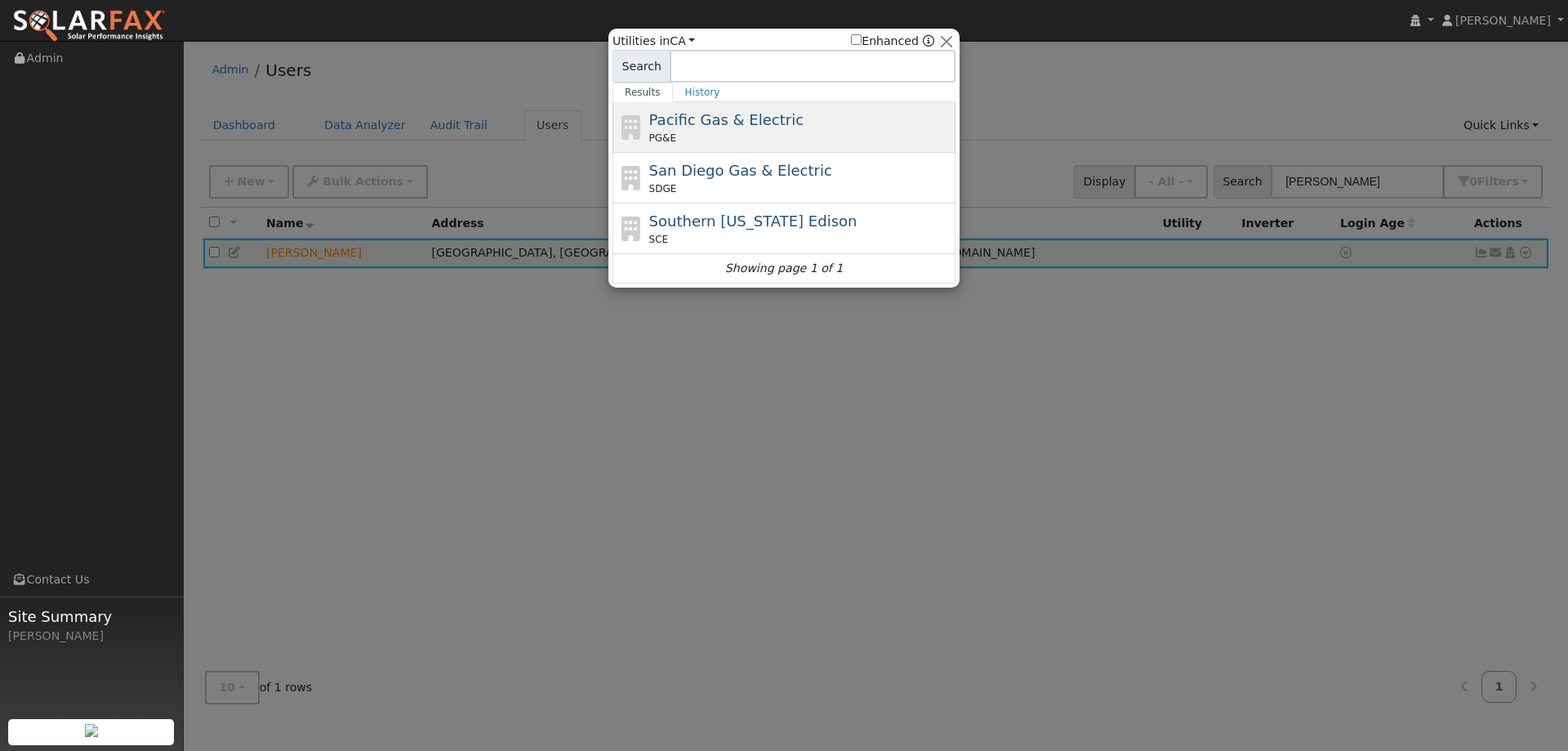
click at [765, 133] on div "PG&E" at bounding box center [801, 138] width 303 height 15
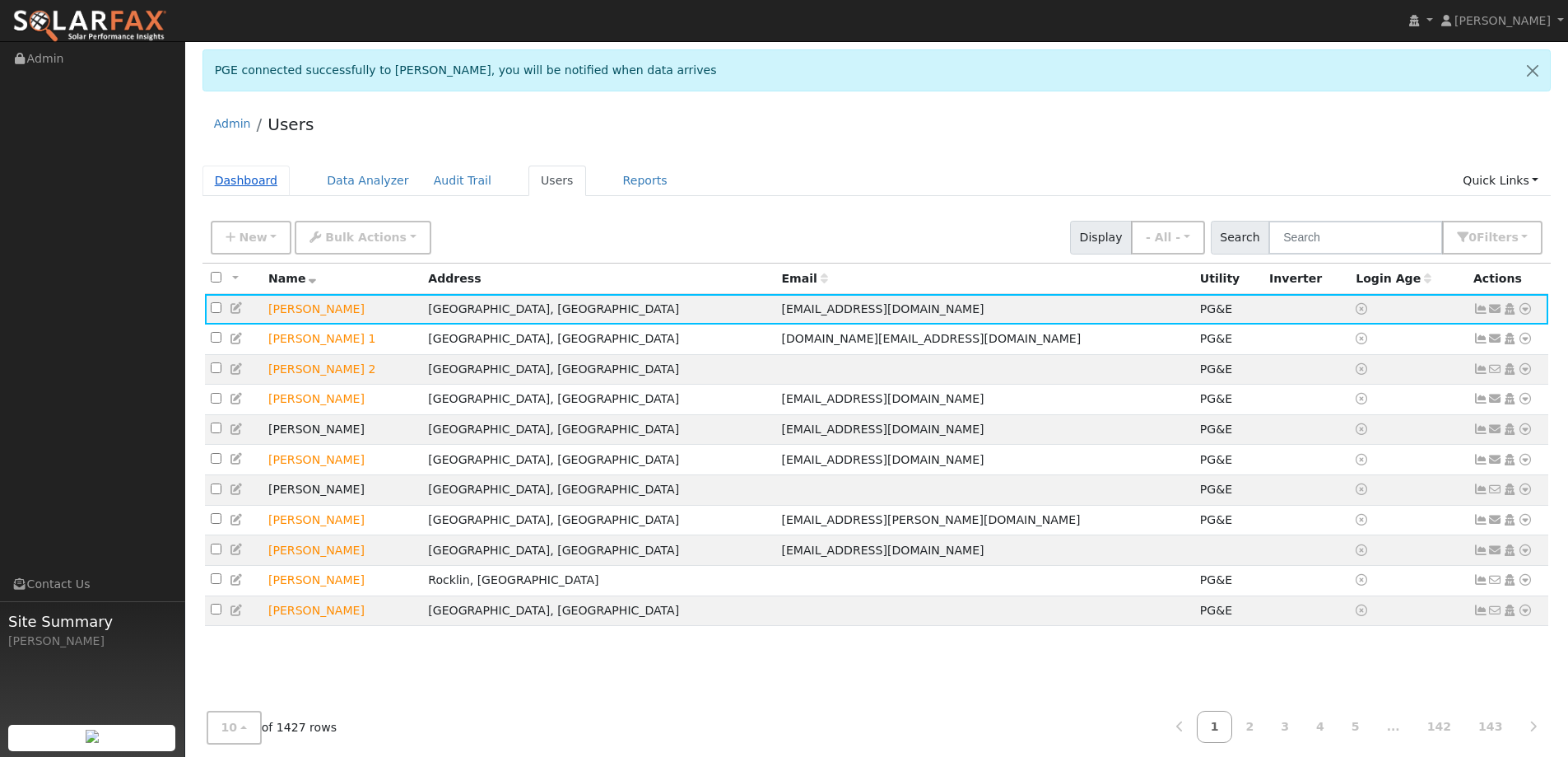
click at [238, 184] on link "Dashboard" at bounding box center [246, 180] width 88 height 31
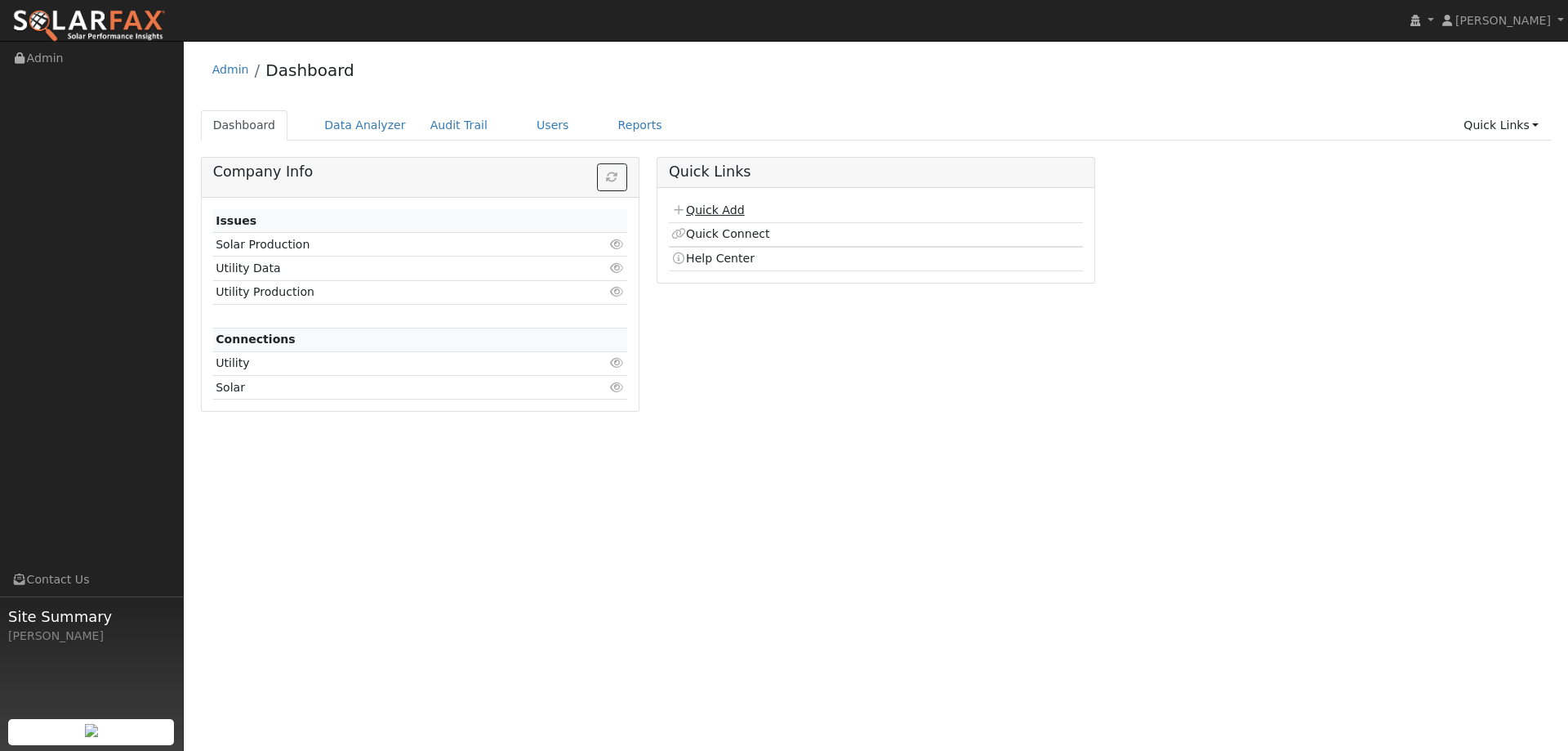
click at [711, 210] on link "Quick Add" at bounding box center [707, 209] width 73 height 13
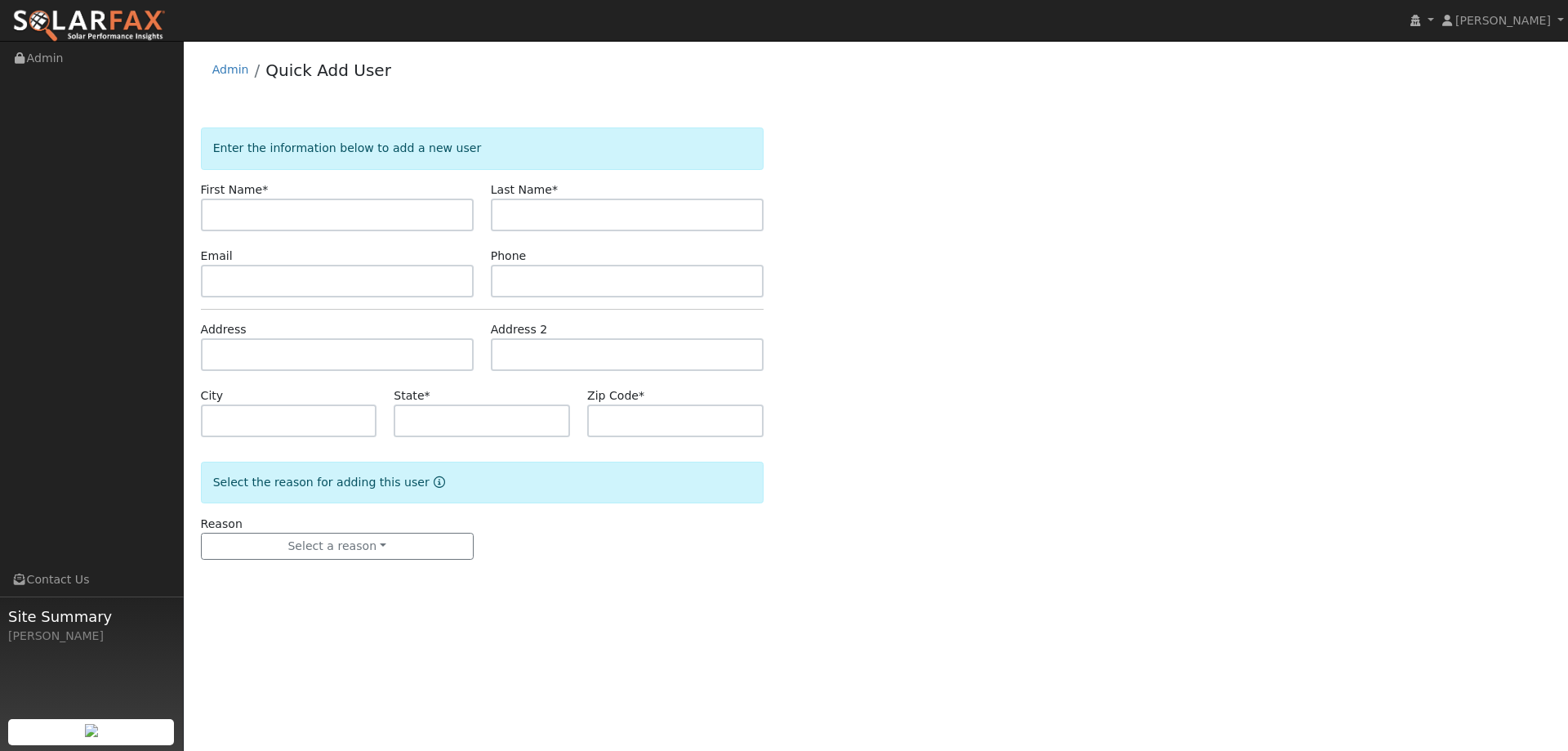
click at [288, 196] on div "First Name *" at bounding box center [336, 206] width 290 height 50
paste input "Marcus"
click at [215, 216] on input "Marcus" at bounding box center [337, 214] width 273 height 32
type input "[PERSON_NAME]"
click at [580, 238] on form "Enter the information below to add a new user First Name * Marcus Last Name * E…" at bounding box center [481, 360] width 563 height 465
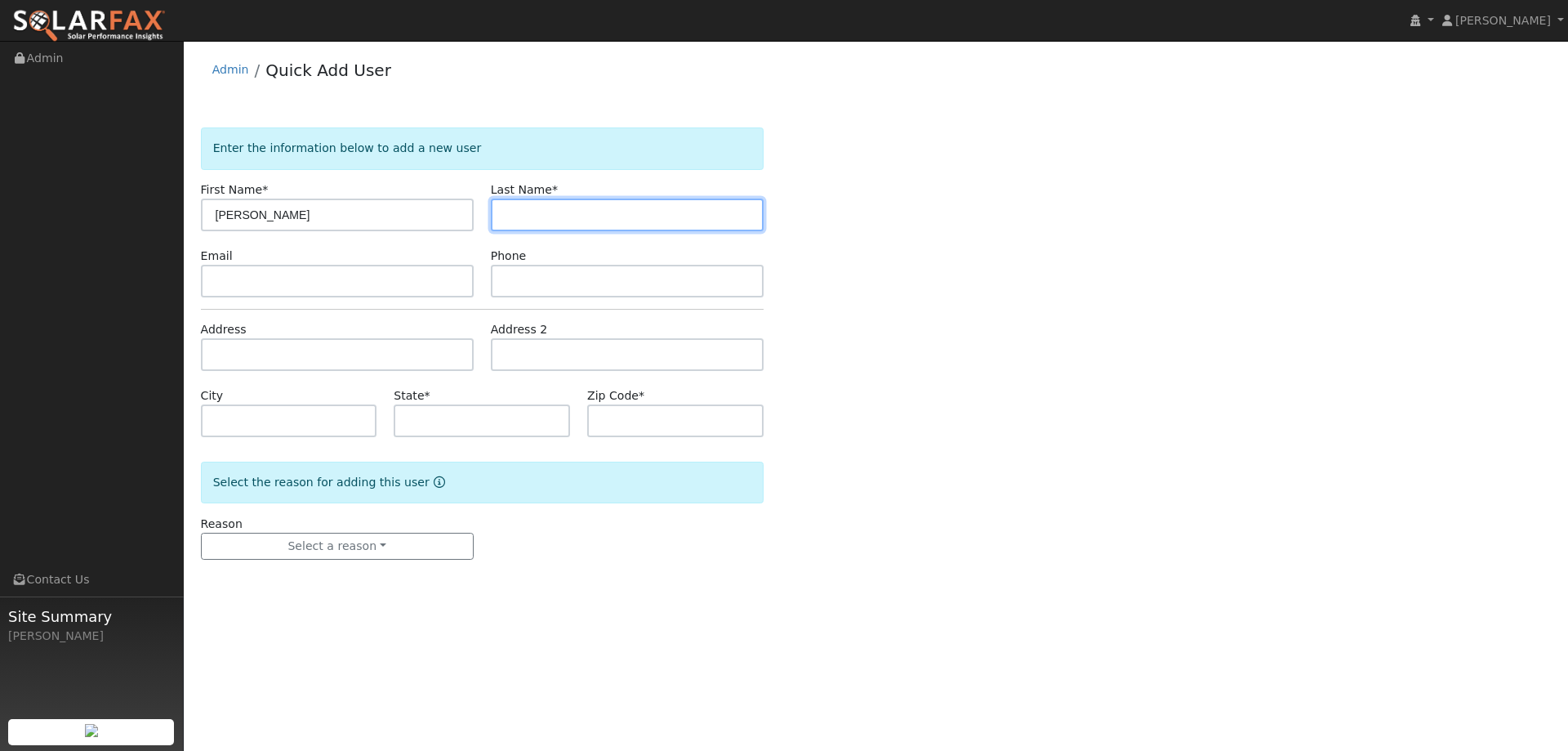
click at [573, 220] on input "text" at bounding box center [628, 214] width 273 height 32
click at [585, 208] on input "text" at bounding box center [628, 214] width 273 height 32
click at [511, 207] on input "text" at bounding box center [628, 214] width 273 height 32
paste input "Mann"
type input "Mann"
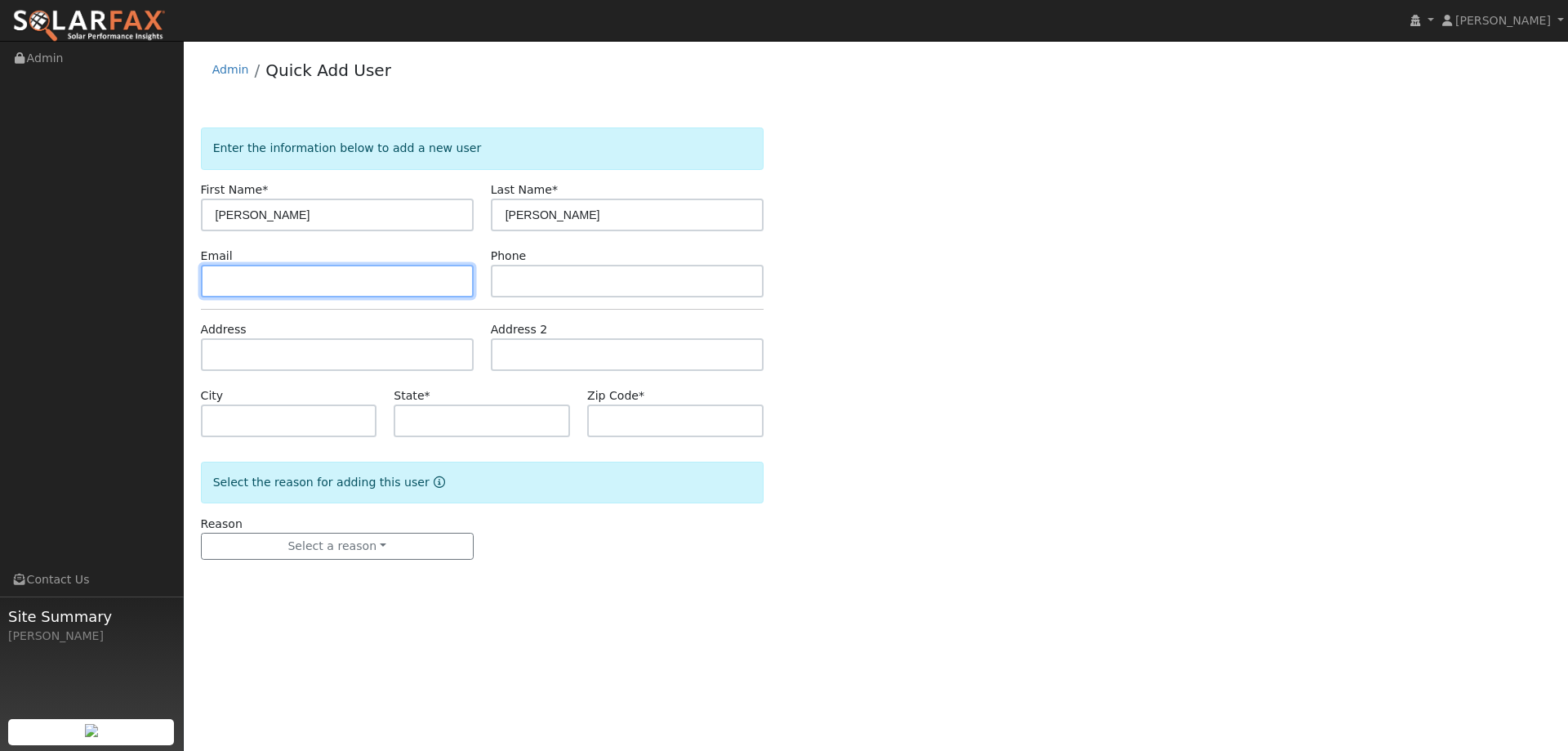
click at [398, 267] on input "text" at bounding box center [337, 280] width 273 height 32
click at [249, 281] on input "text" at bounding box center [337, 280] width 273 height 32
paste input "[EMAIL_ADDRESS][DOMAIN_NAME]"
type input "[EMAIL_ADDRESS][DOMAIN_NAME]"
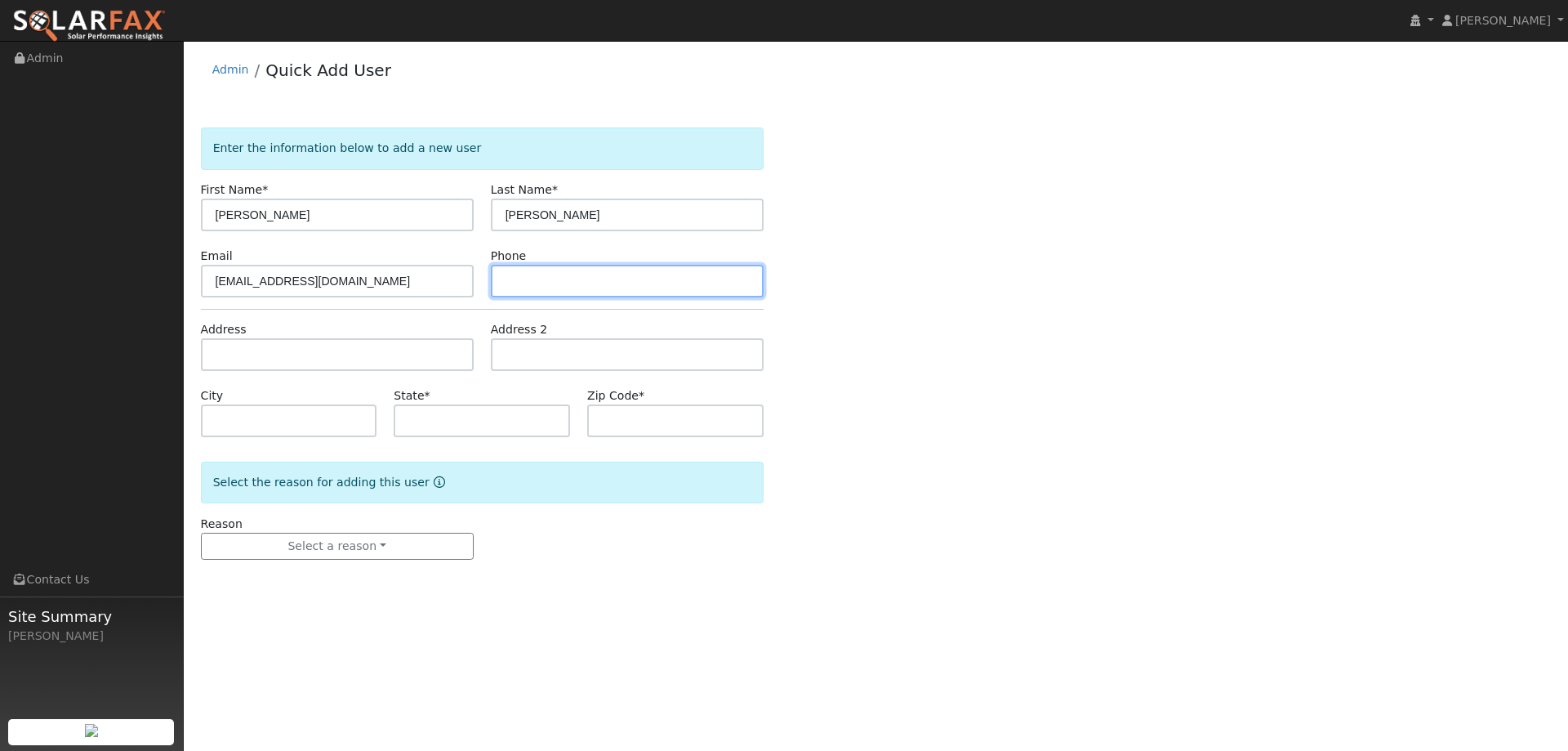
click at [558, 283] on input "text" at bounding box center [628, 280] width 273 height 32
click at [538, 277] on input "text" at bounding box center [628, 280] width 273 height 32
paste input "(707) 685-7501"
click at [506, 279] on input "(707) 685-7501" at bounding box center [628, 280] width 273 height 32
type input "(707) 685-7501"
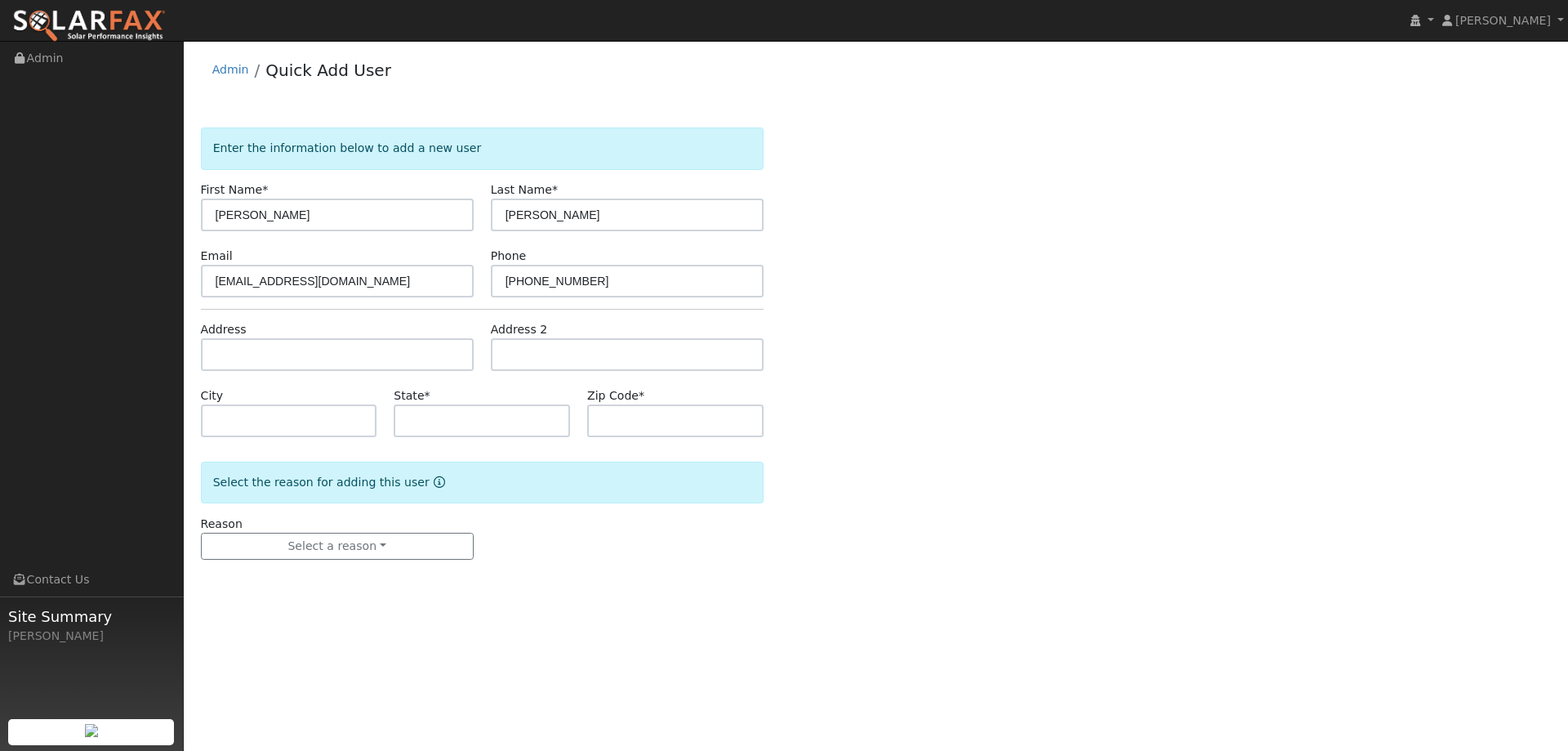
click at [268, 372] on form "Enter the information below to add a new user First Name * Marcus Last Name * M…" at bounding box center [481, 360] width 563 height 465
click at [264, 358] on input "text" at bounding box center [337, 354] width 273 height 32
click at [233, 356] on input "text" at bounding box center [337, 354] width 273 height 32
paste input "491 Burlington Drive"
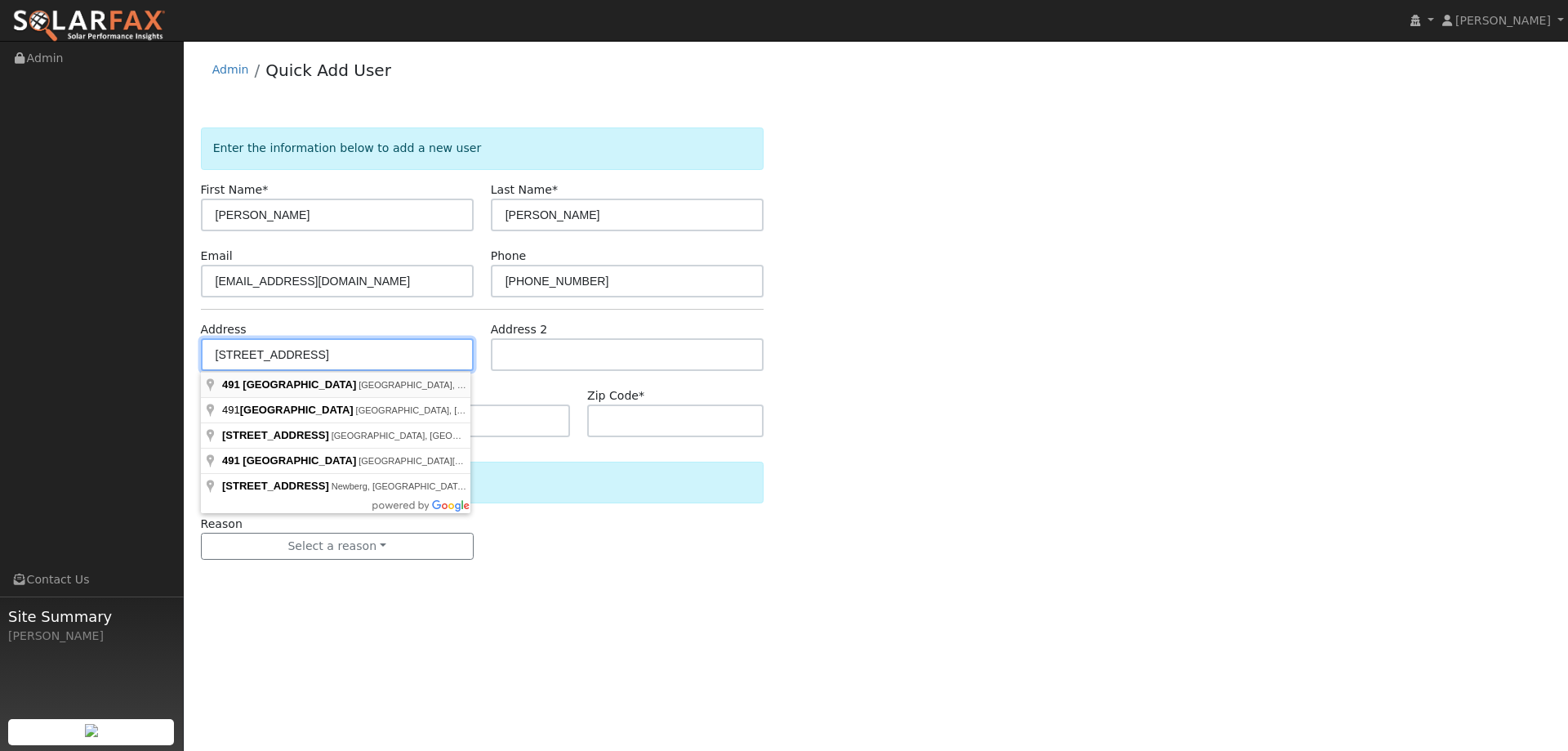
type input "491 Burlington Drive"
type input "Vacaville"
type input "CA"
type input "95687"
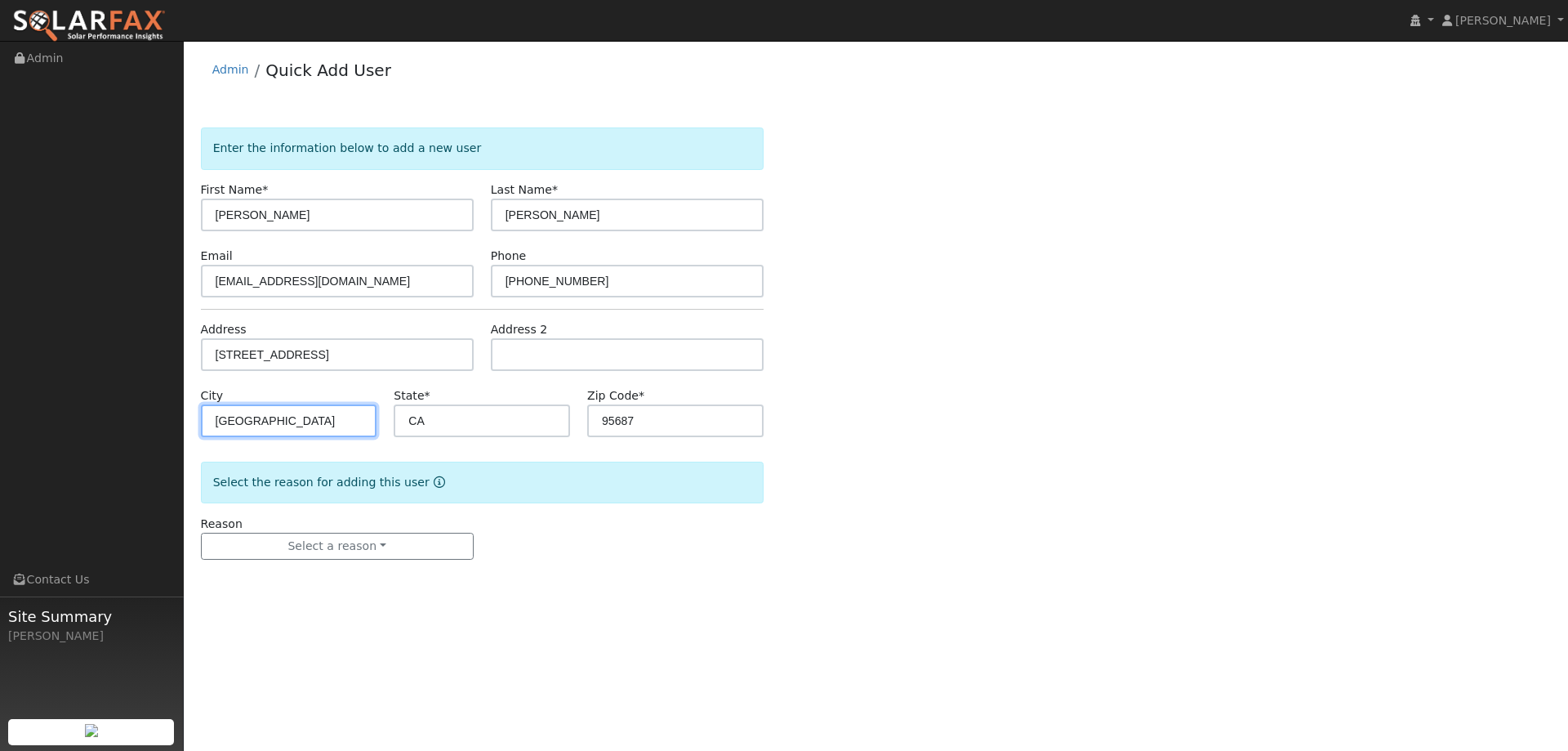
click at [297, 422] on input "Vacaville" at bounding box center [289, 420] width 177 height 32
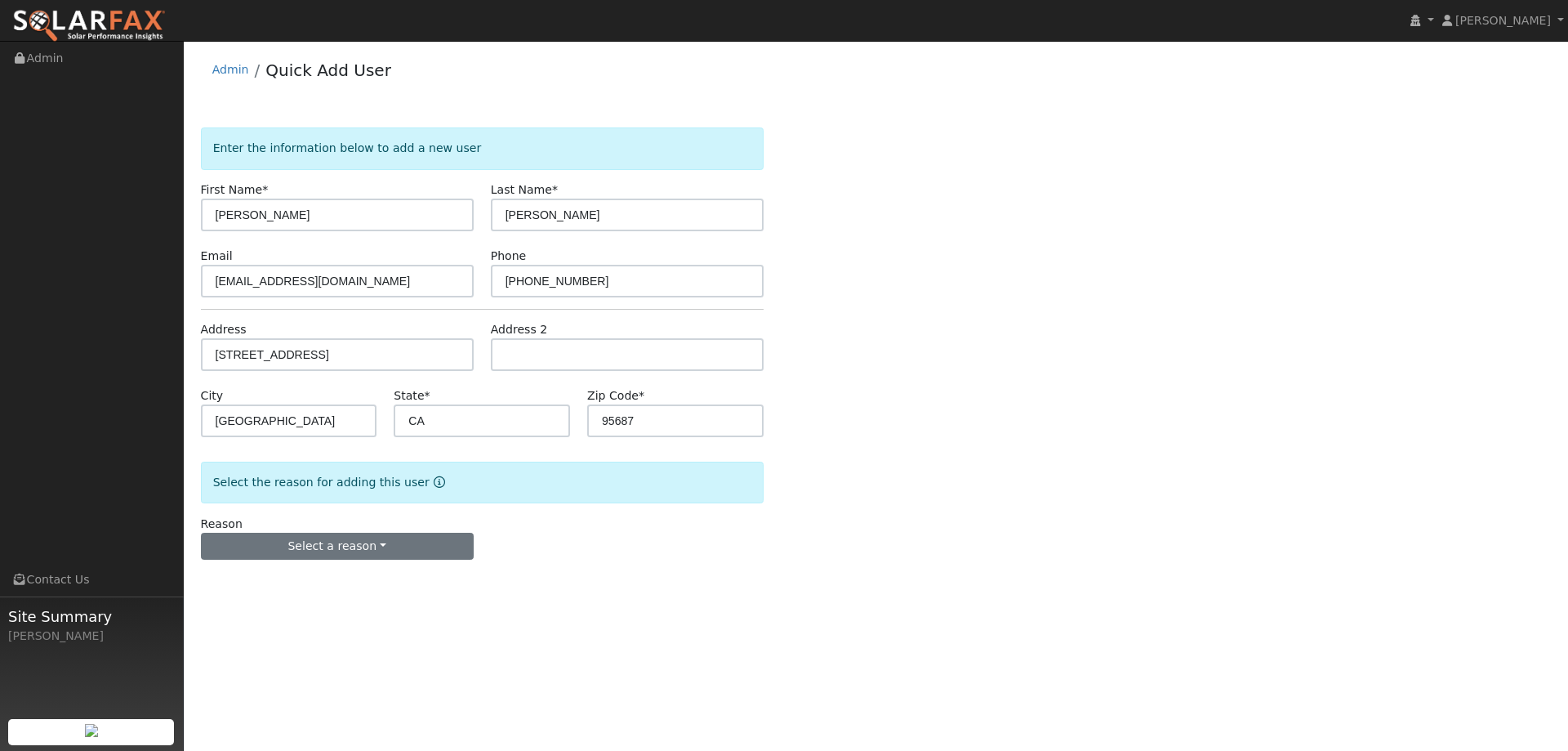
drag, startPoint x: 627, startPoint y: 503, endPoint x: 469, endPoint y: 540, distance: 162.3
click at [627, 504] on form "Enter the information below to add a new user First Name * Marcus Last Name * M…" at bounding box center [481, 360] width 563 height 465
click at [382, 539] on button "Select a reason" at bounding box center [337, 547] width 273 height 28
click at [257, 585] on link "New lead" at bounding box center [292, 580] width 181 height 23
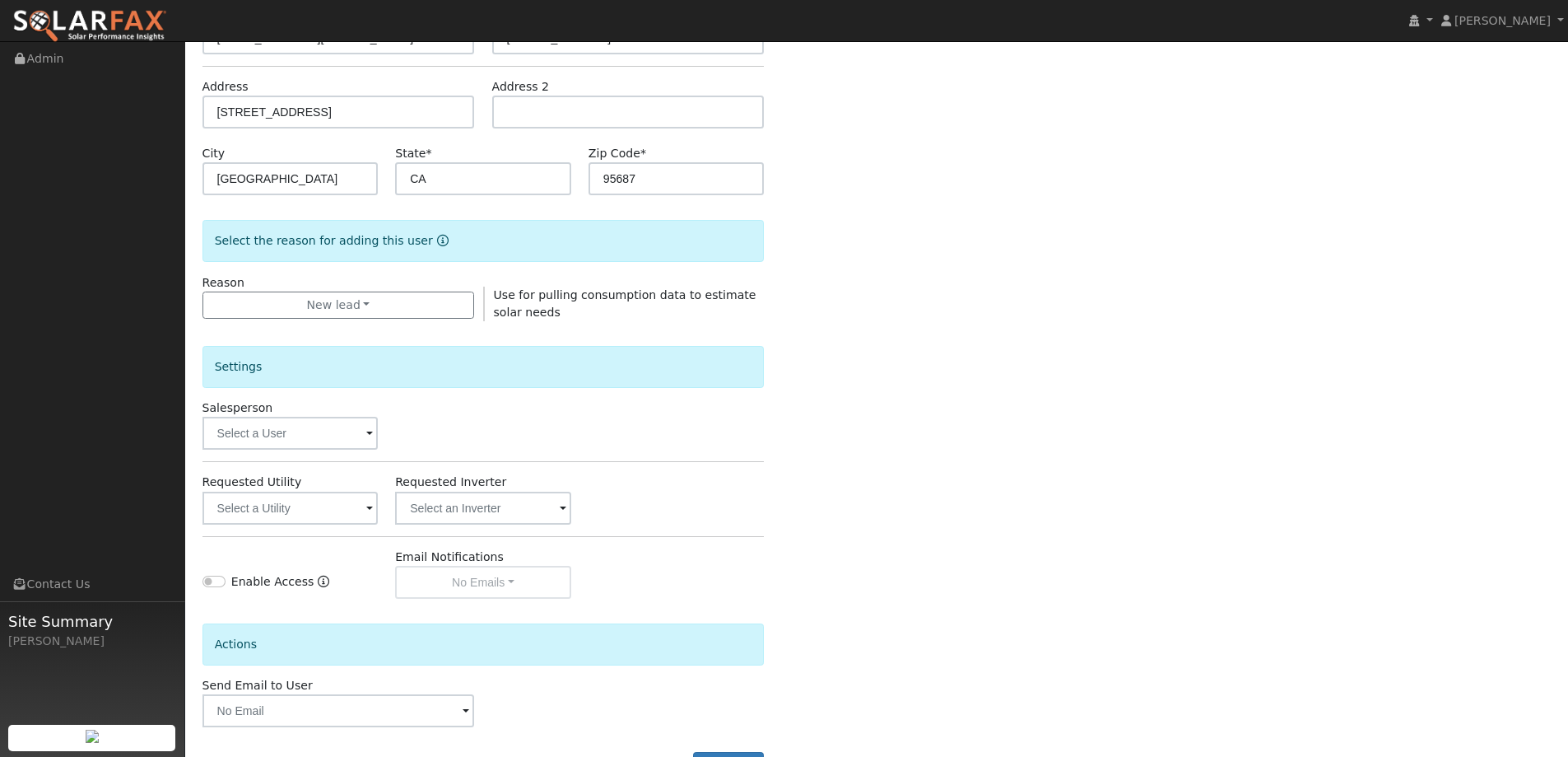
scroll to position [247, 0]
click at [317, 436] on input "text" at bounding box center [290, 431] width 176 height 33
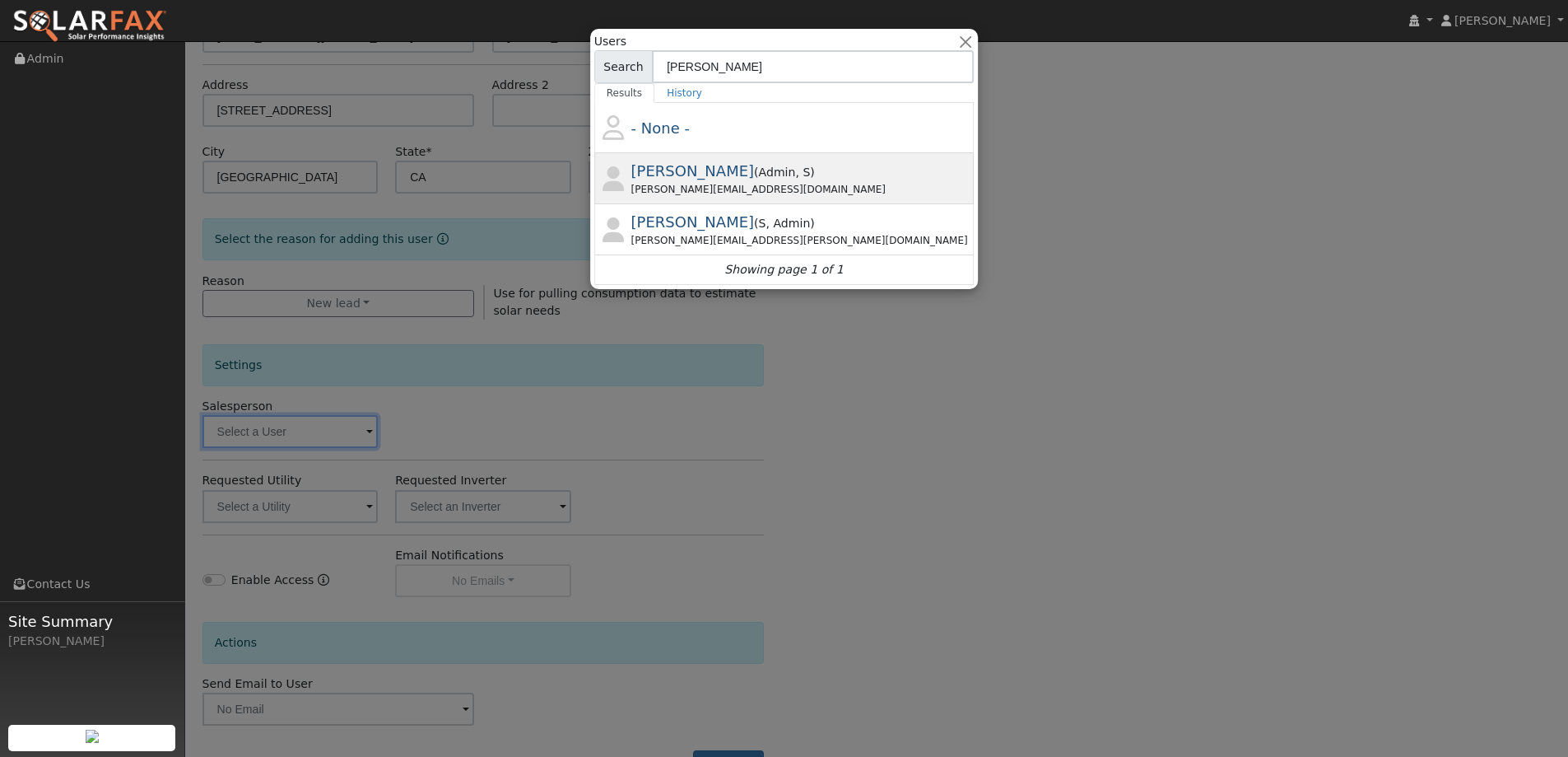
type input "paul"
click at [756, 180] on div "Paul Barber ( Admin , S ) Paul@ambrosesolar.com" at bounding box center [801, 177] width 340 height 37
type input "Paul Barber"
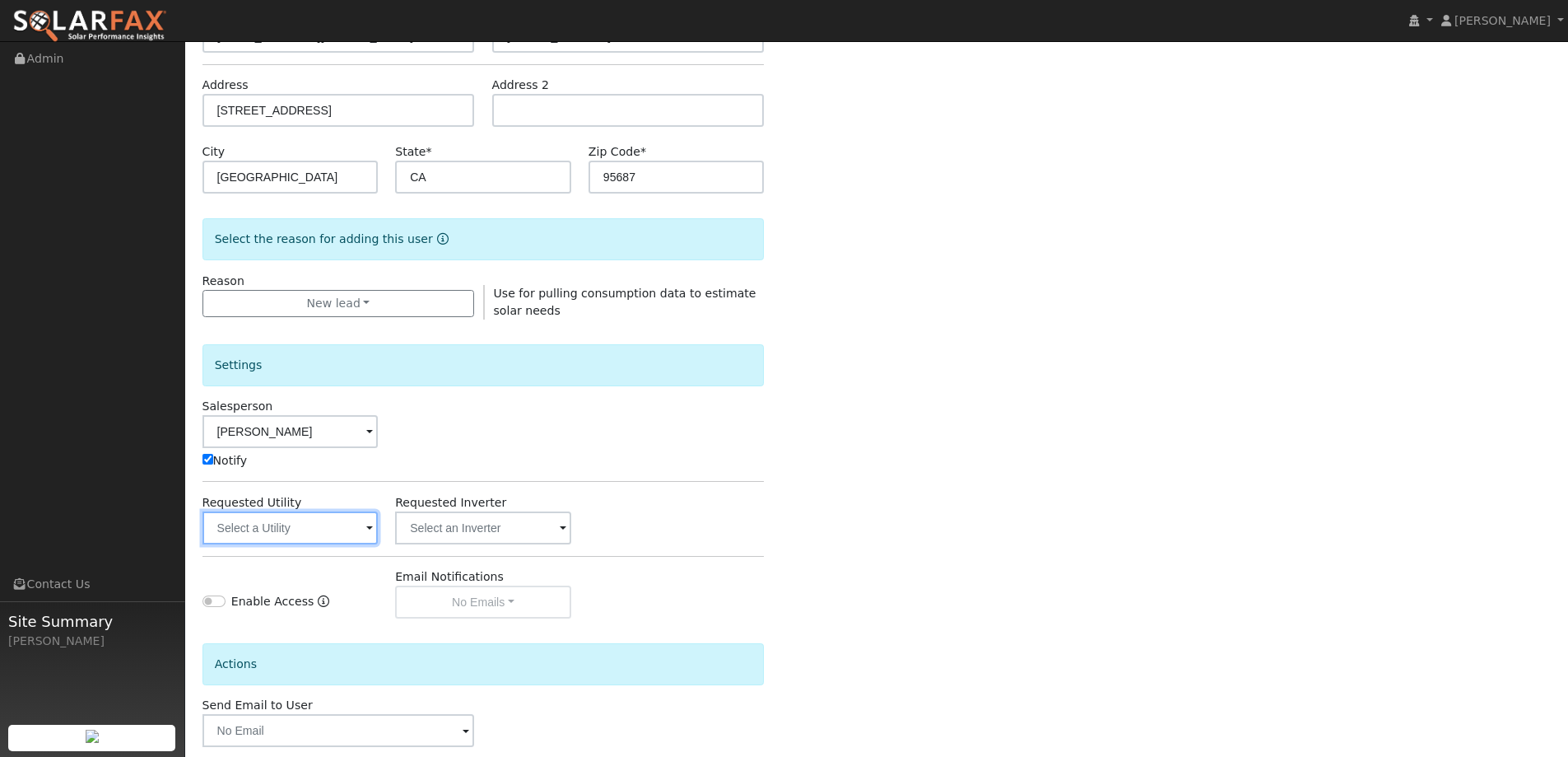
click at [317, 522] on input "text" at bounding box center [290, 527] width 176 height 33
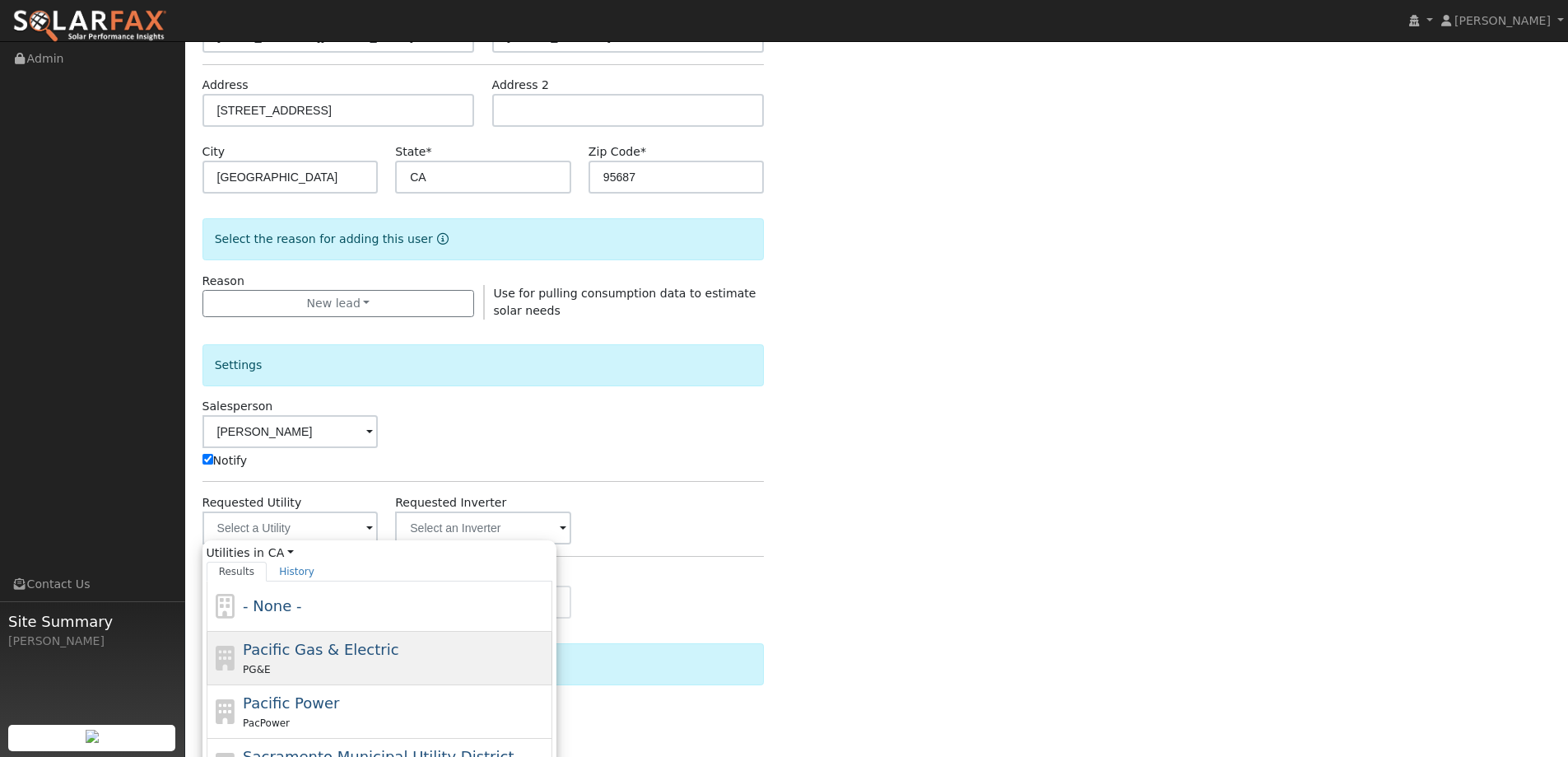
click at [392, 648] on div "Pacific Gas & Electric PG&E" at bounding box center [395, 658] width 305 height 40
type input "Pacific Gas & Electric"
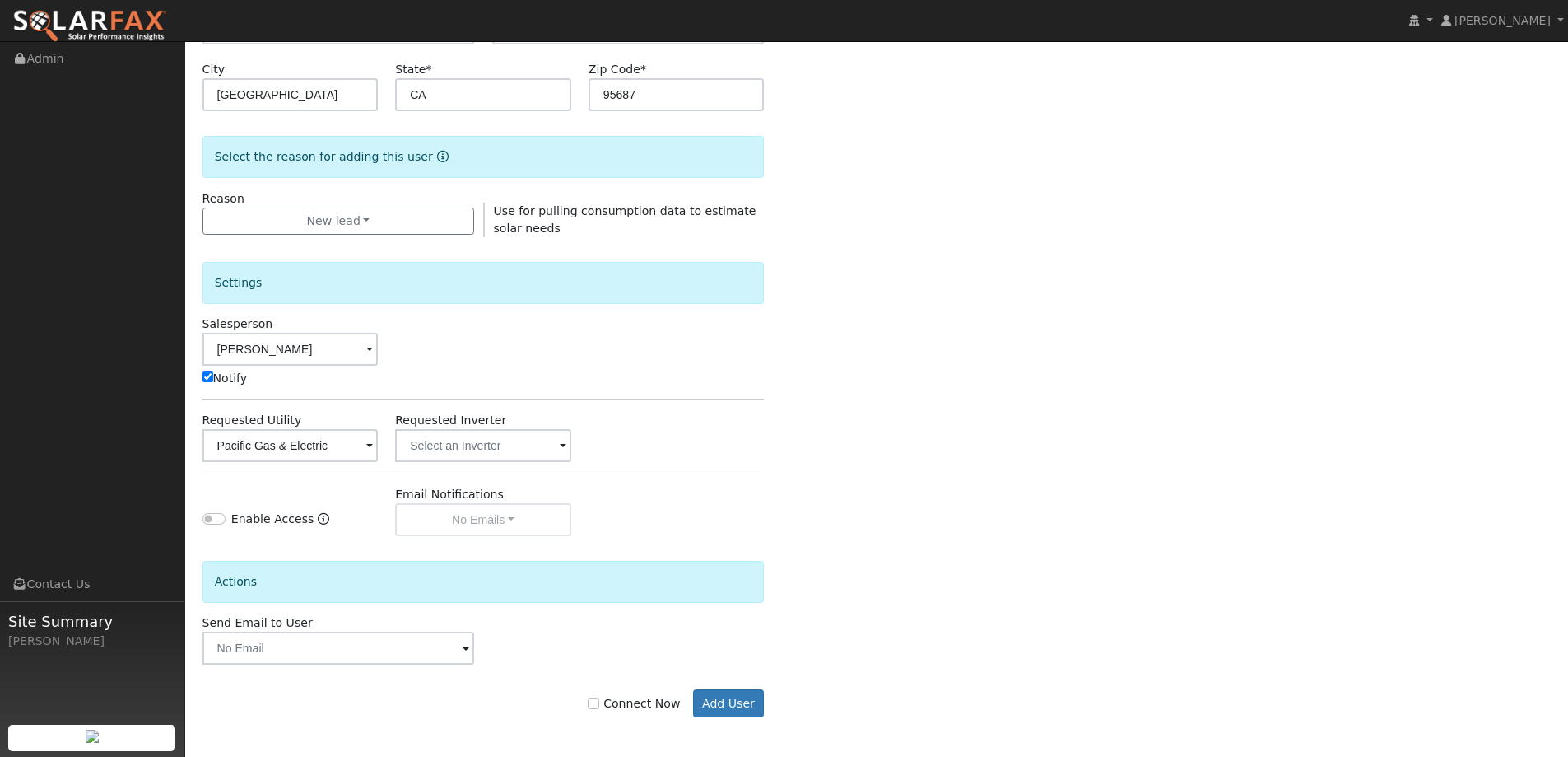
scroll to position [331, 0]
click at [599, 706] on input "Connect Now" at bounding box center [593, 702] width 12 height 12
checkbox input "true"
click at [746, 705] on button "Add User" at bounding box center [729, 702] width 71 height 28
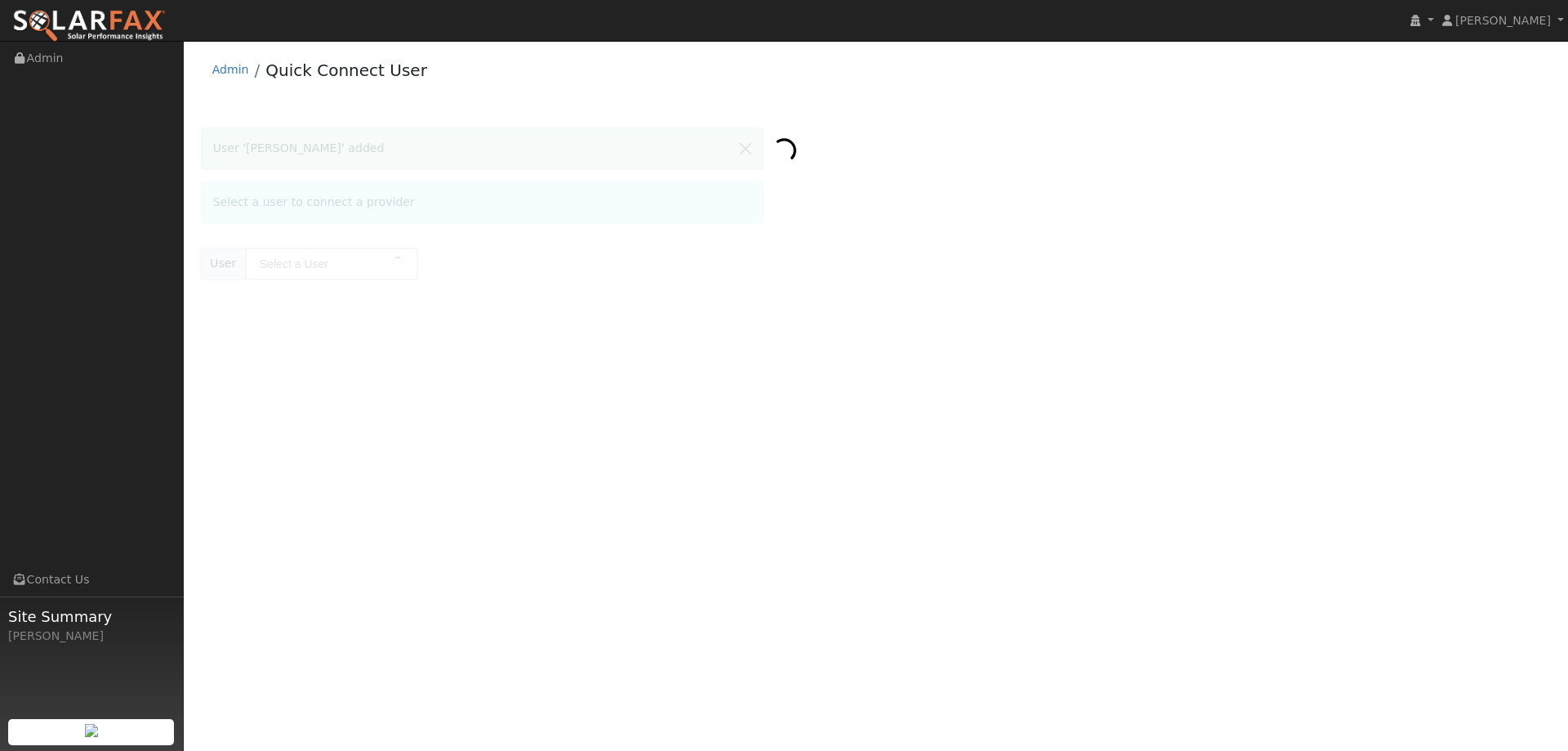
type input "[PERSON_NAME]"
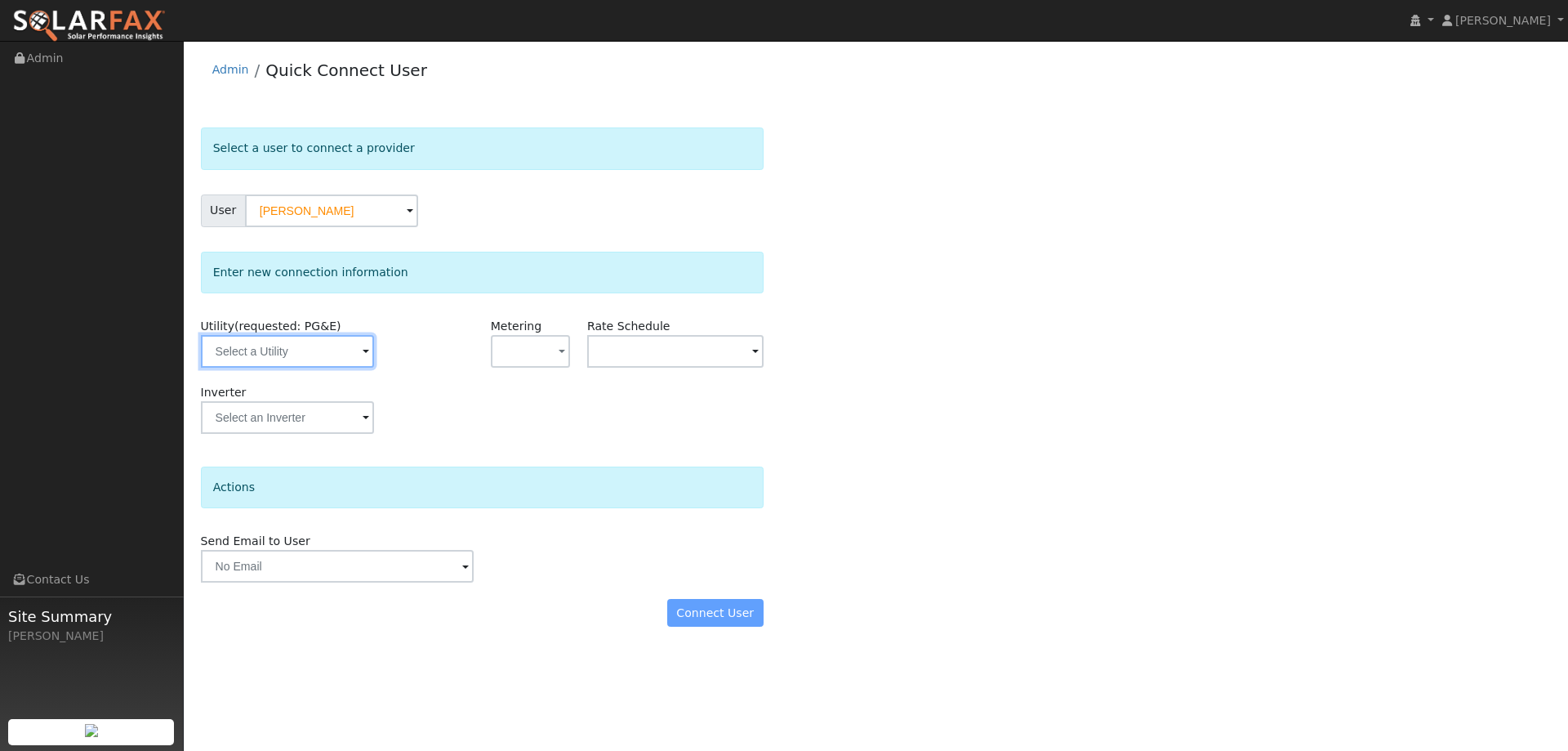
click at [299, 348] on input "text" at bounding box center [287, 351] width 173 height 32
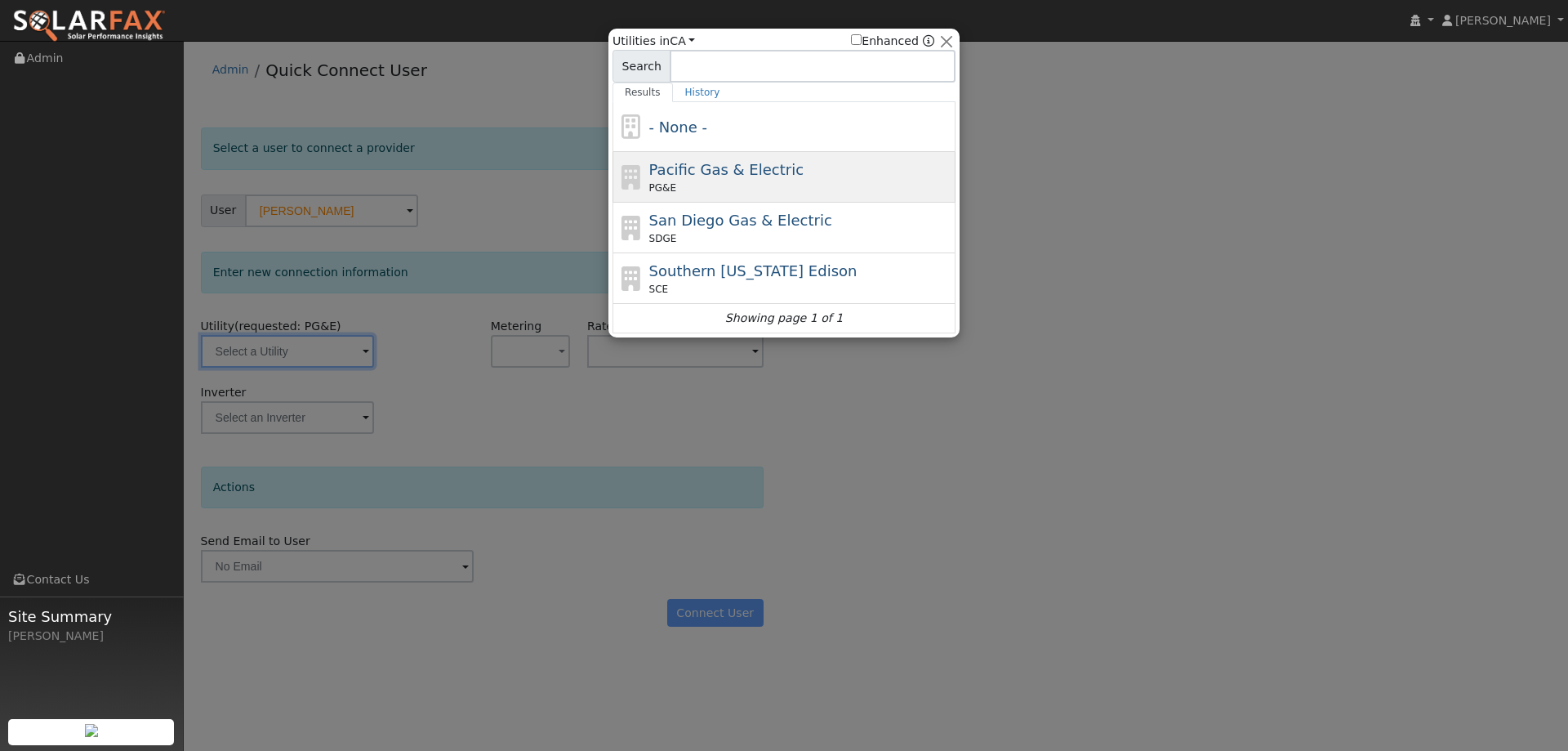
click at [756, 172] on span "Pacific Gas & Electric" at bounding box center [726, 169] width 154 height 17
type input "PG&E"
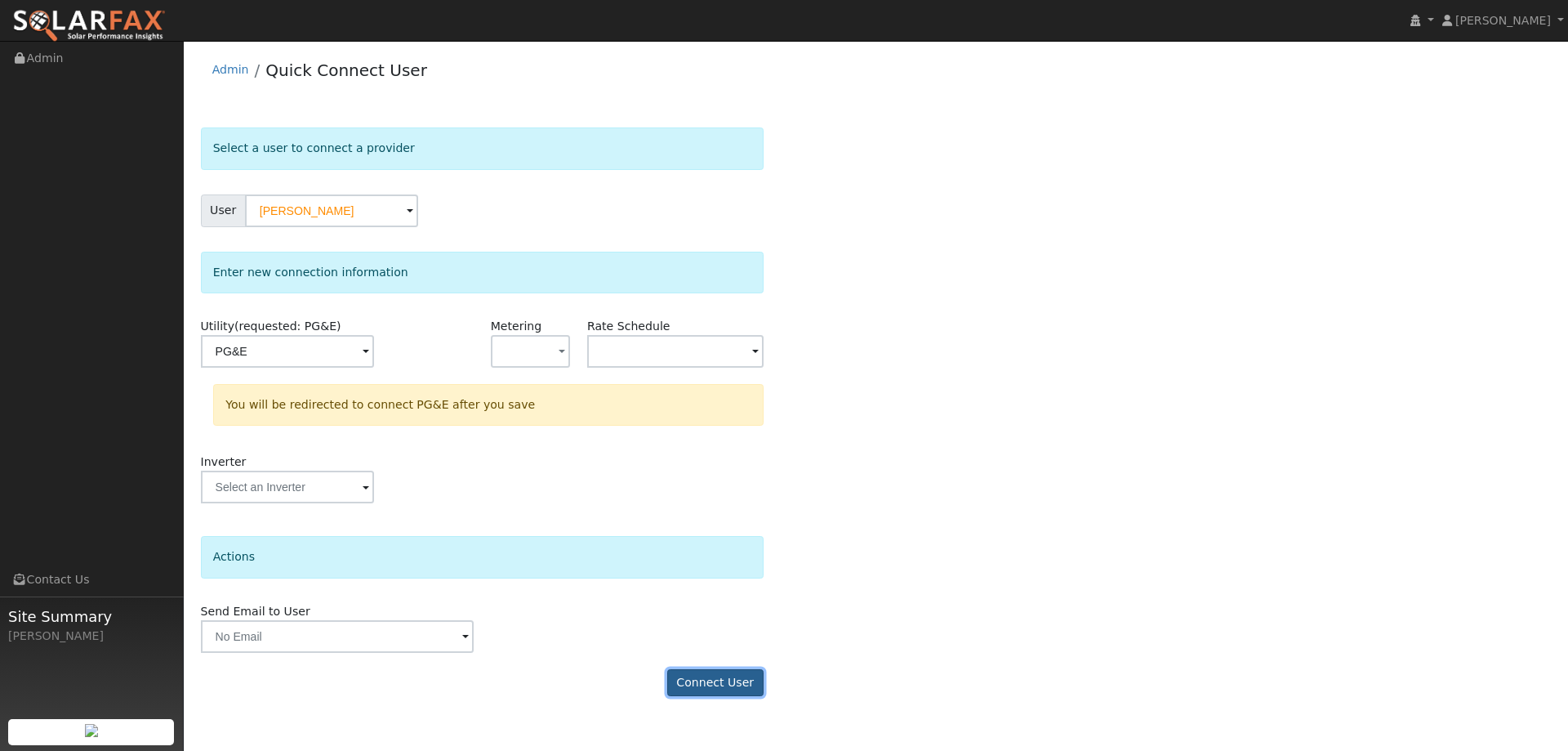
click at [746, 675] on button "Connect User" at bounding box center [715, 683] width 96 height 28
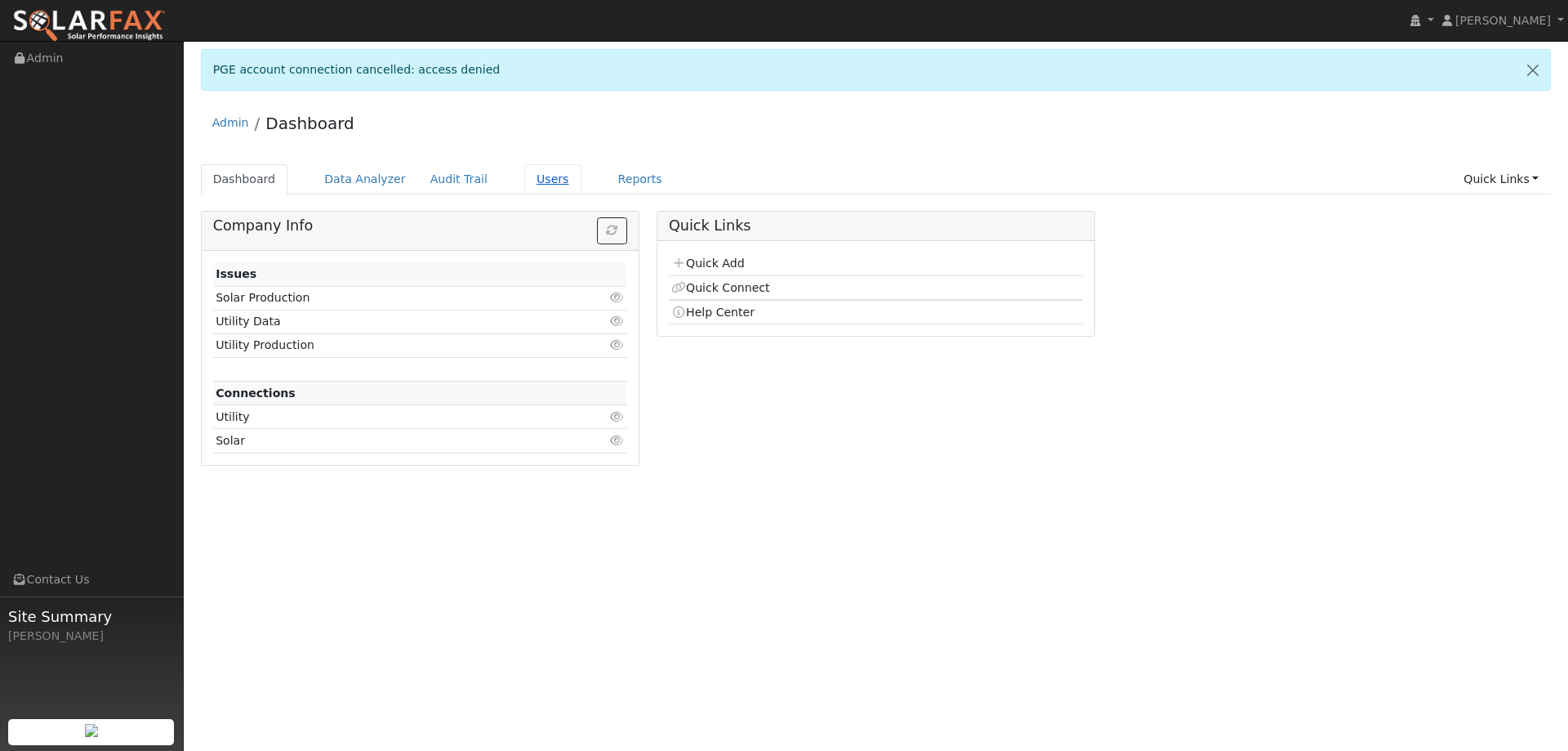
click at [525, 184] on link "Users" at bounding box center [553, 179] width 57 height 30
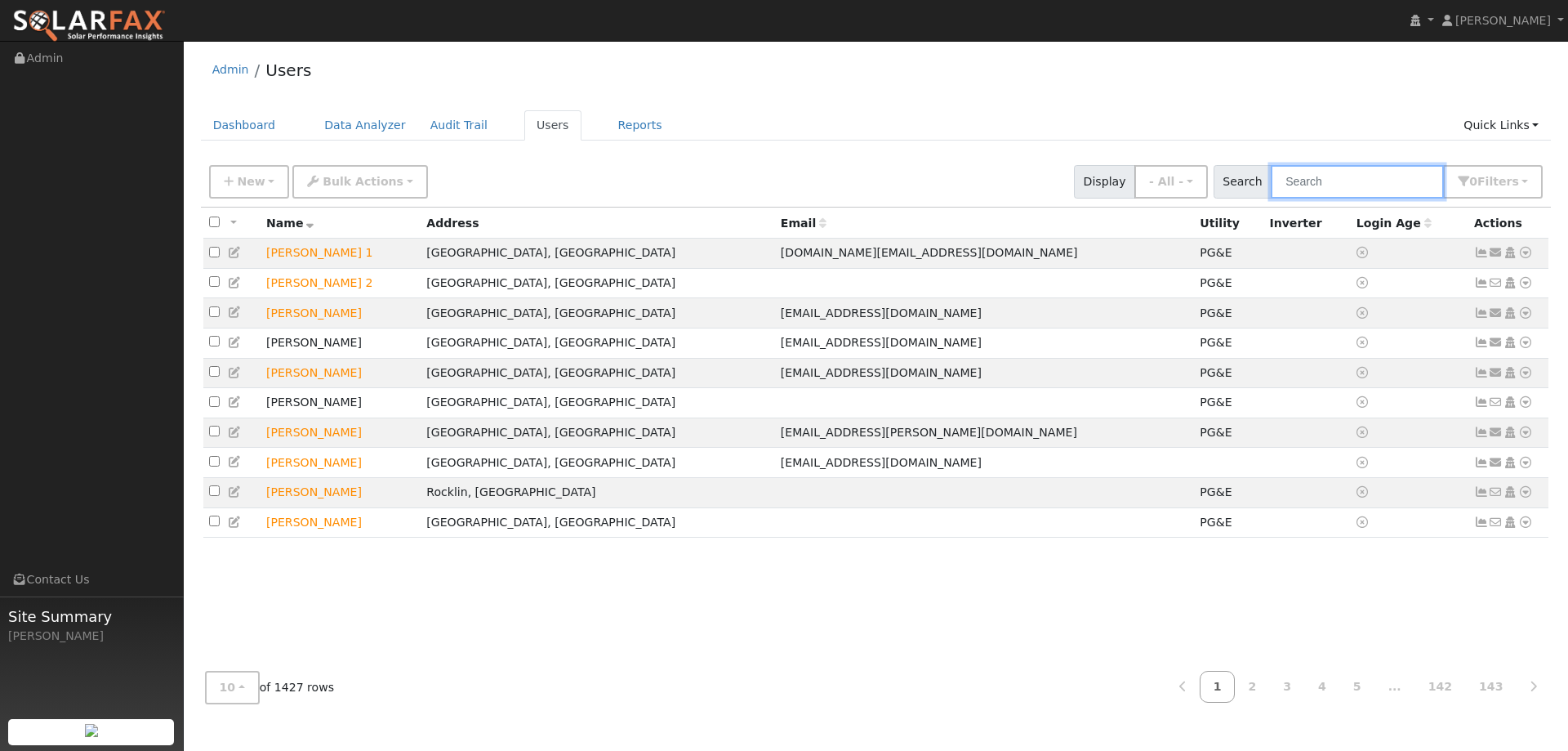
click at [1349, 177] on input "text" at bounding box center [1357, 182] width 173 height 33
paste input "Marcus Mann"
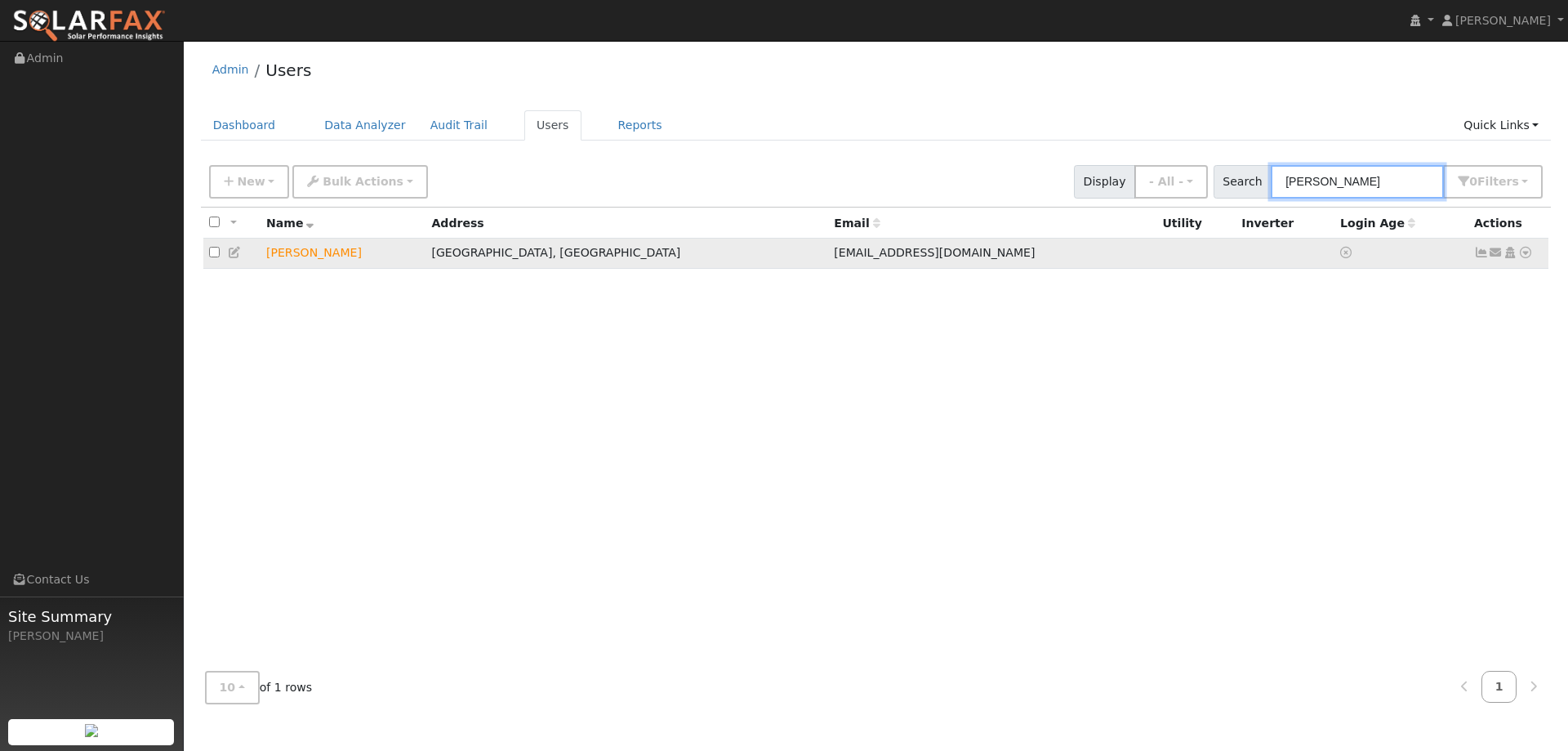
type input "Marcus Mann"
click at [1528, 255] on icon at bounding box center [1525, 253] width 15 height 12
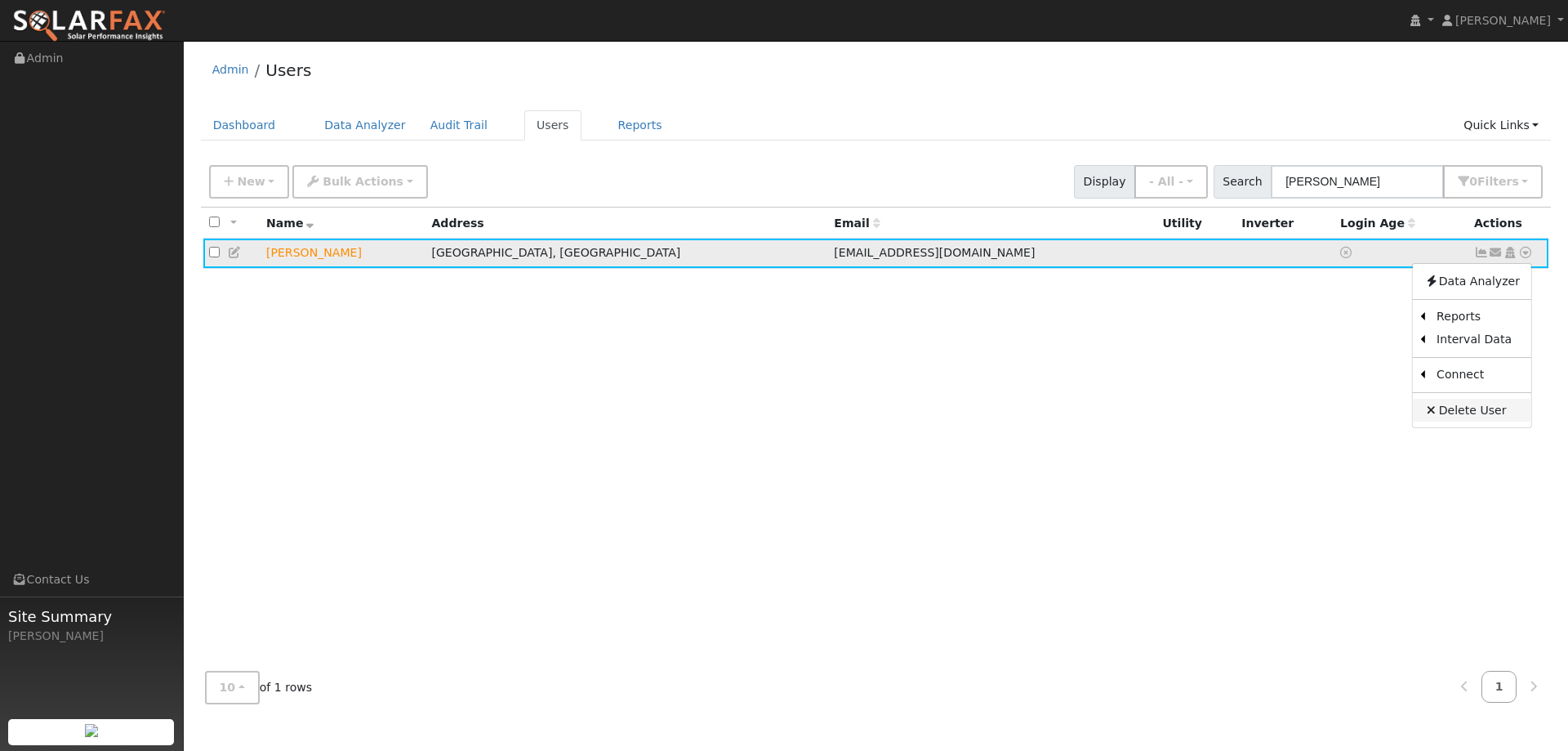
click at [1487, 414] on link "Delete User" at bounding box center [1472, 410] width 119 height 23
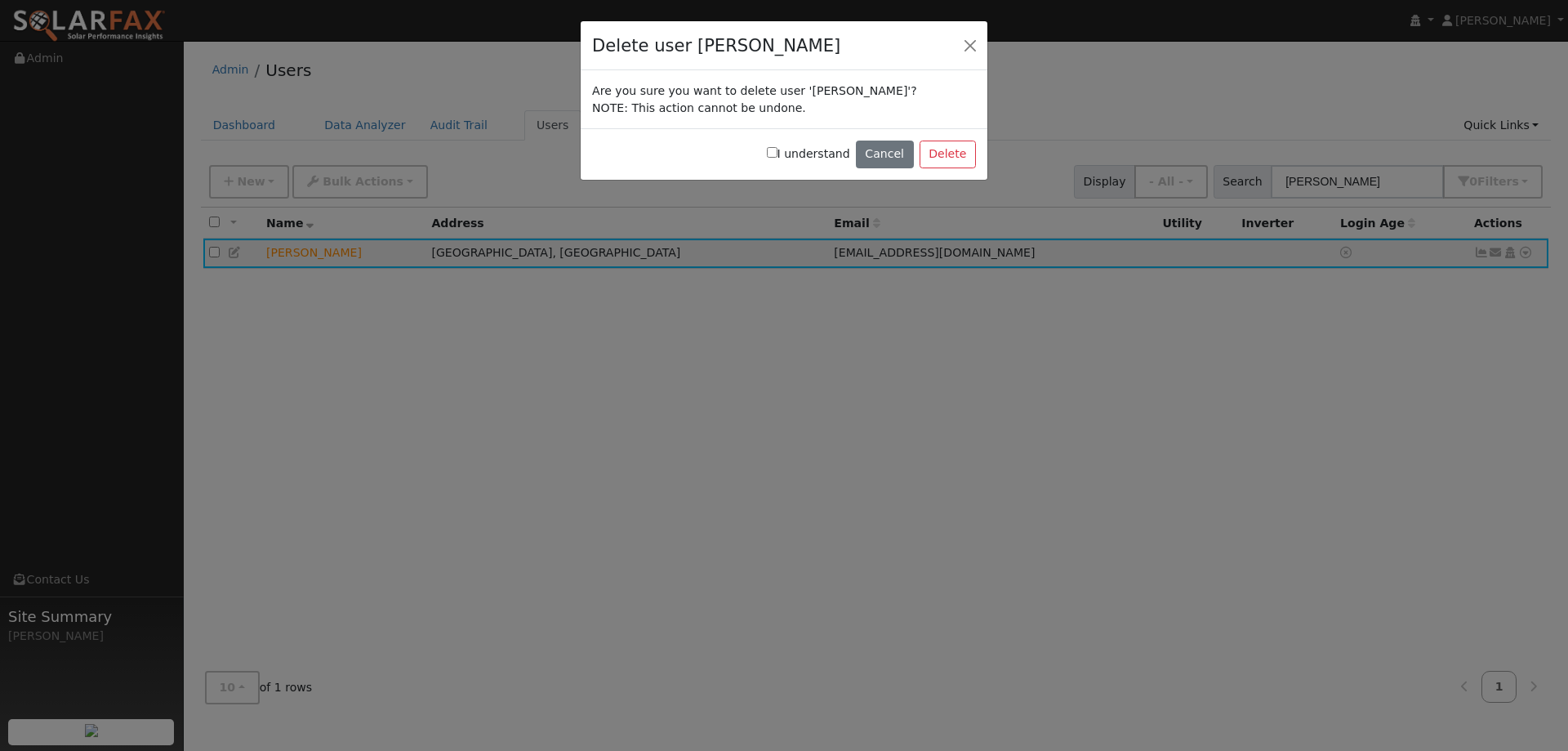
click at [777, 151] on input "I understand" at bounding box center [771, 152] width 11 height 11
checkbox input "true"
click at [947, 152] on button "Delete" at bounding box center [947, 154] width 56 height 28
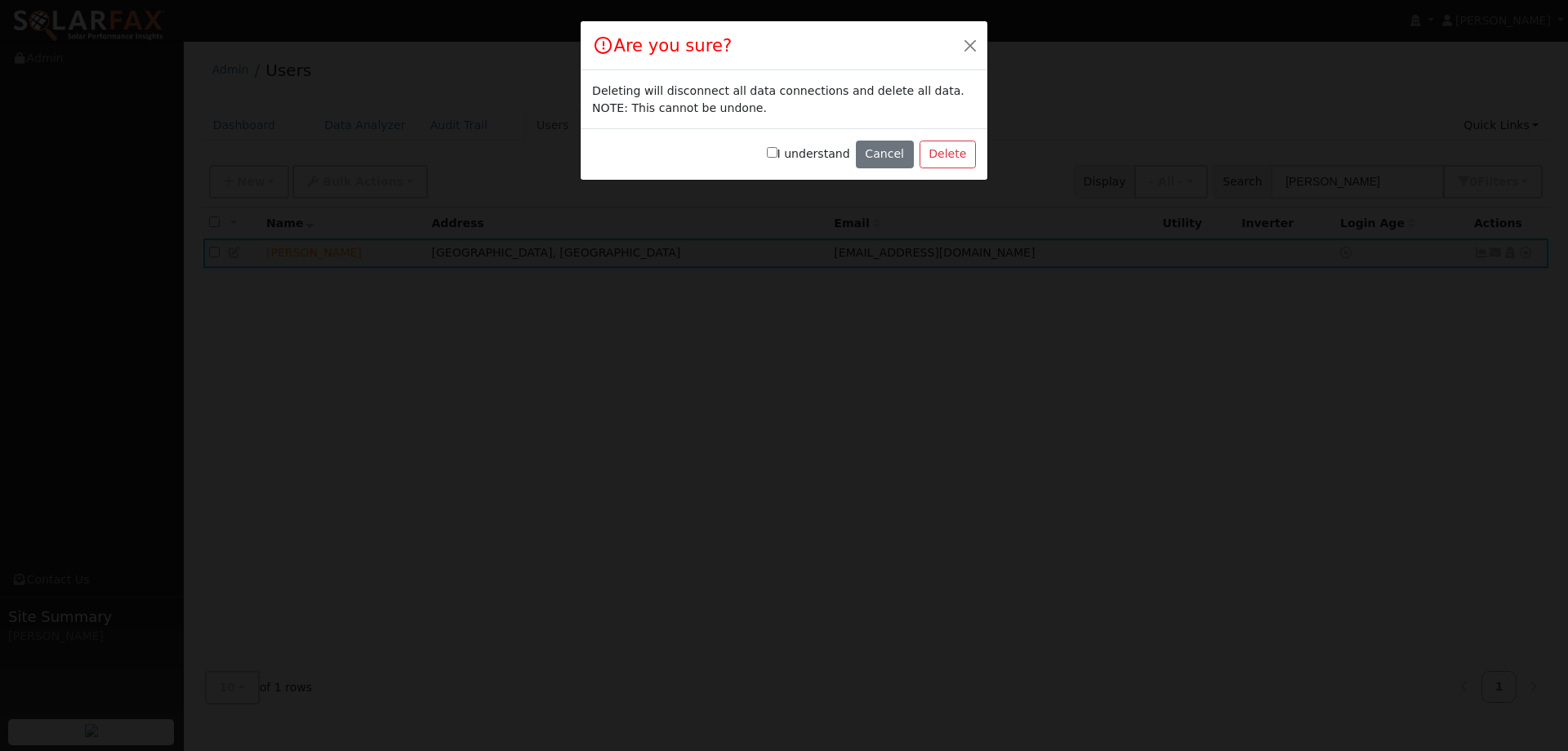
drag, startPoint x: 789, startPoint y: 153, endPoint x: 851, endPoint y: 162, distance: 62.6
click at [777, 152] on input "I understand" at bounding box center [771, 152] width 11 height 11
checkbox input "true"
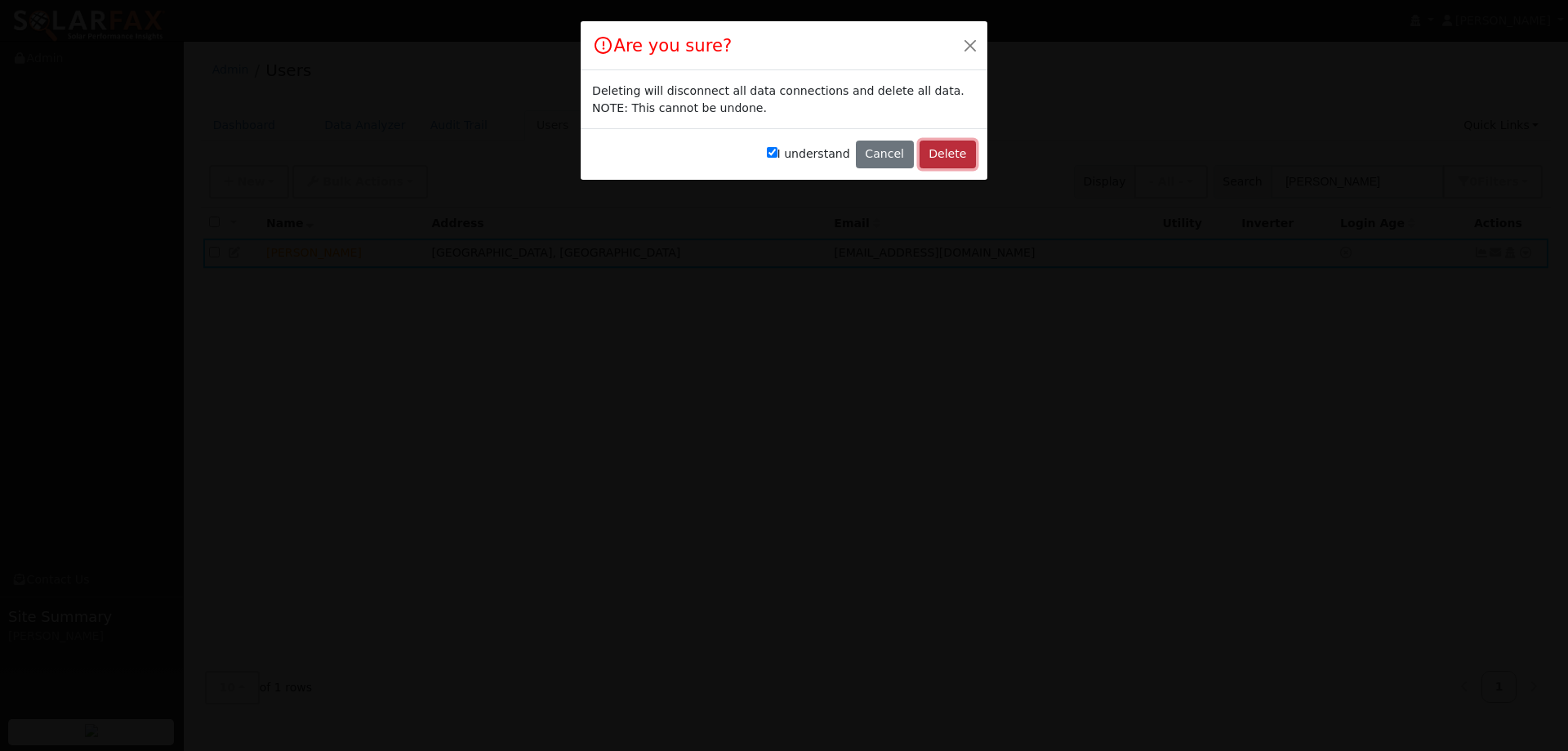
click at [949, 152] on button "Delete" at bounding box center [947, 154] width 56 height 28
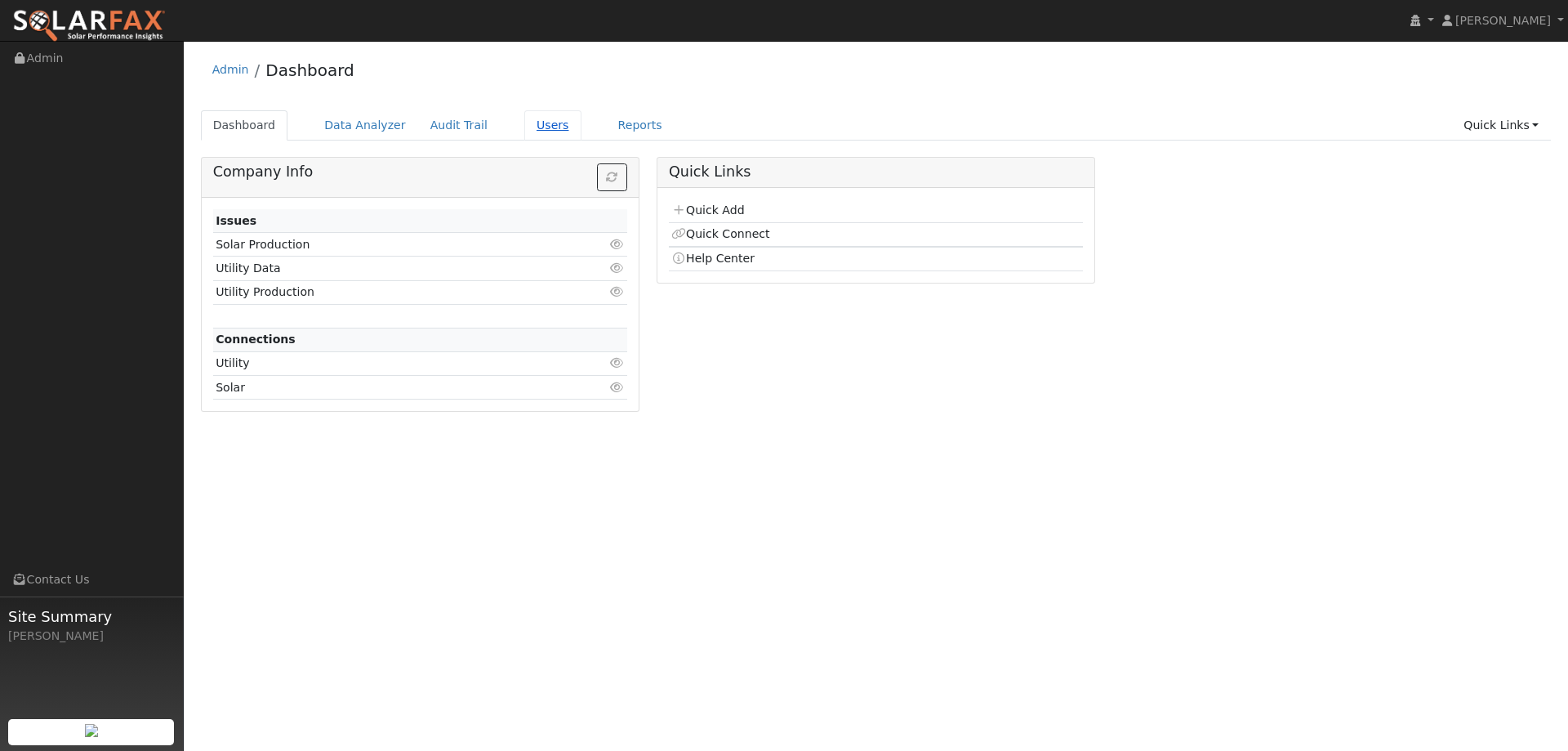
click at [525, 129] on link "Users" at bounding box center [553, 125] width 57 height 30
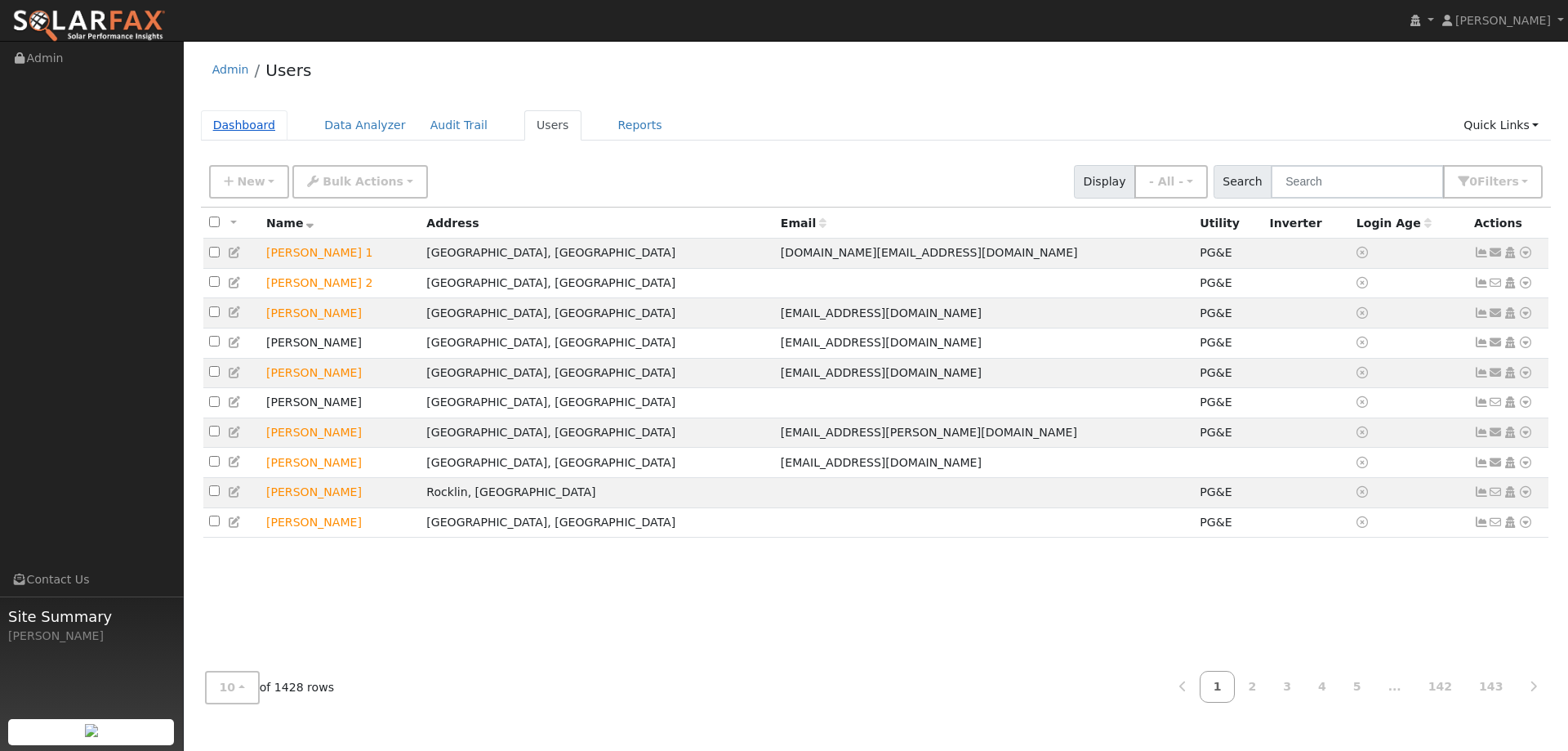
click at [258, 131] on link "Dashboard" at bounding box center [244, 125] width 87 height 30
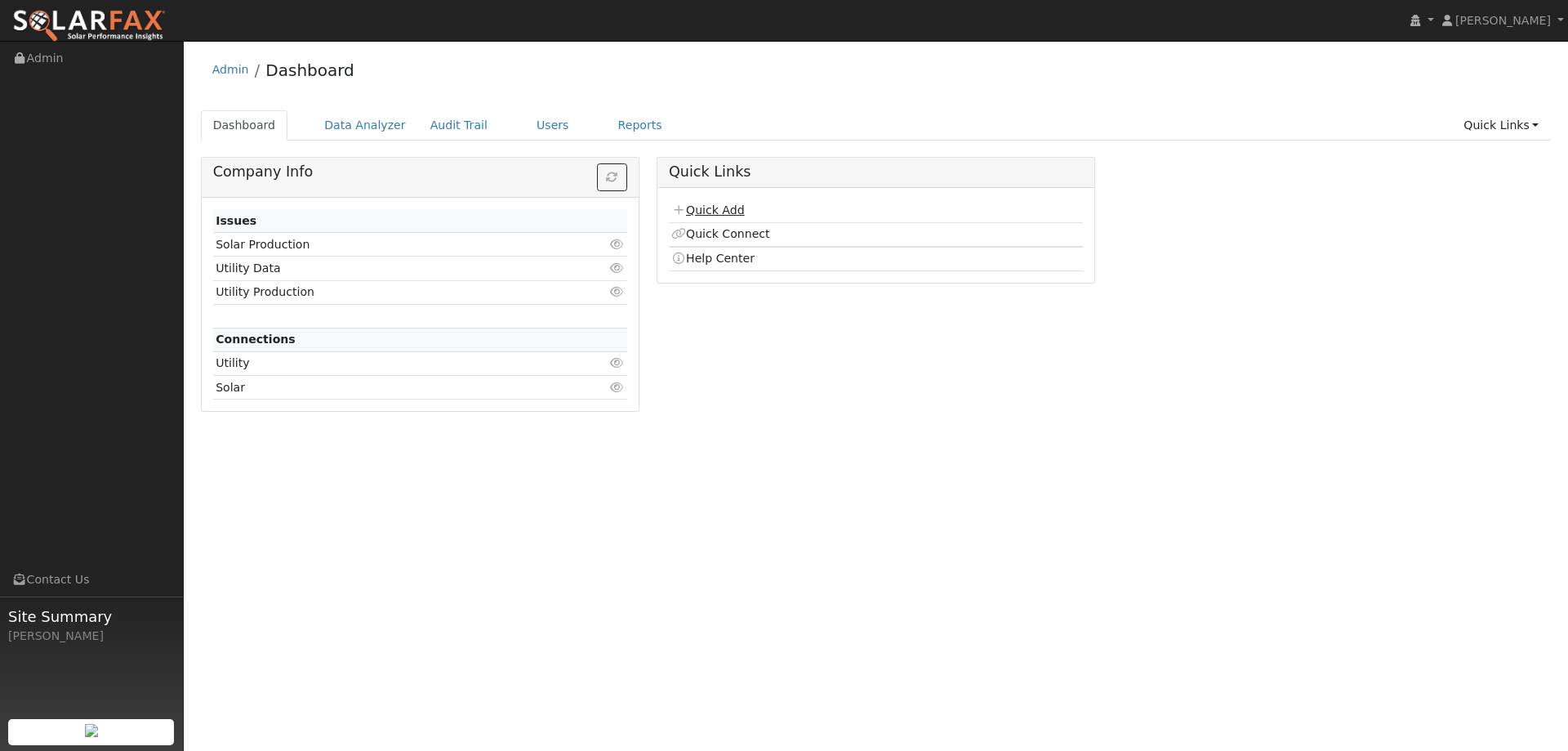
click at [721, 213] on link "Quick Add" at bounding box center [707, 209] width 73 height 13
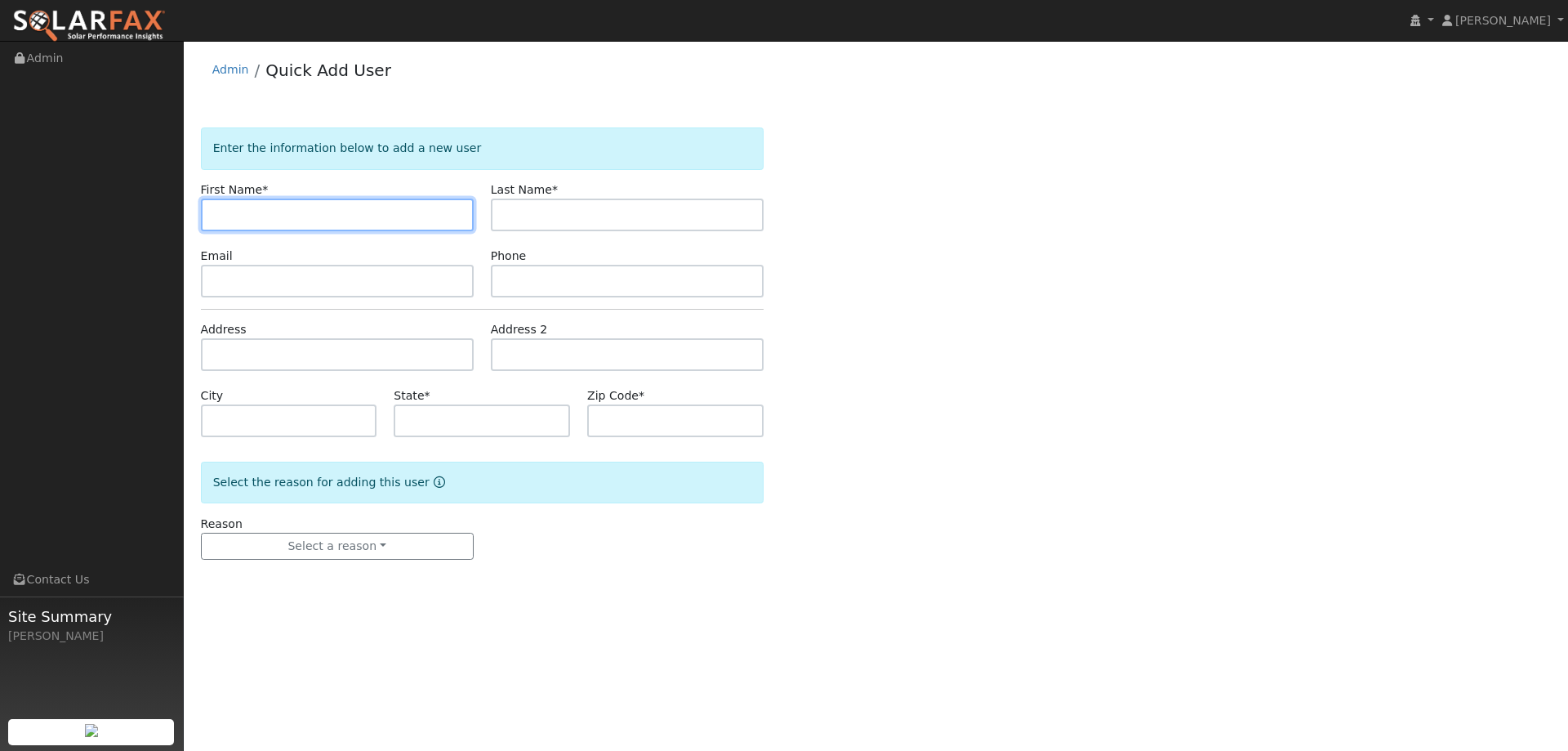
click at [226, 215] on input "text" at bounding box center [337, 214] width 273 height 32
paste input "[PERSON_NAME]"
click at [218, 219] on input "[PERSON_NAME]" at bounding box center [337, 214] width 273 height 32
type input "Marcus"
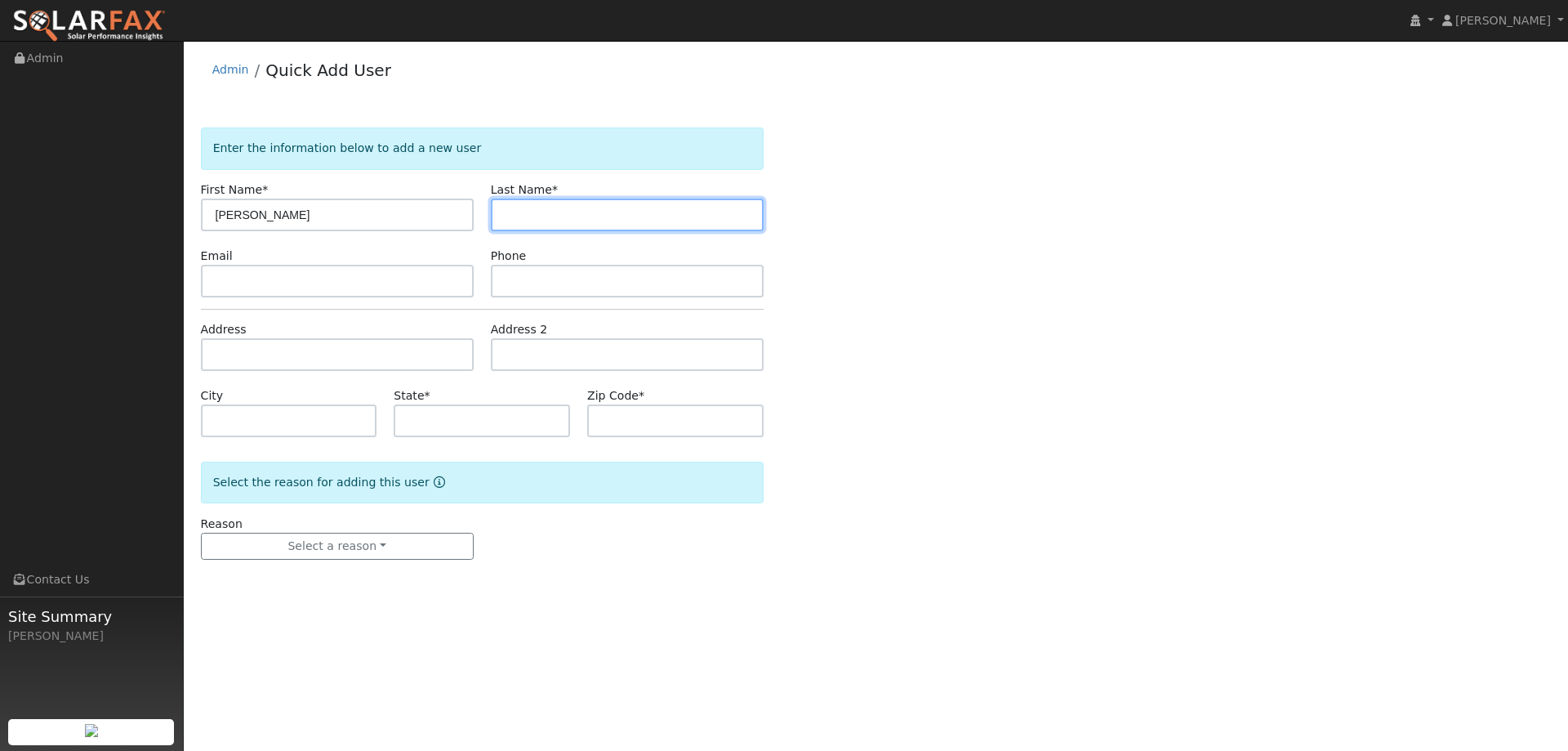
click at [581, 220] on input "text" at bounding box center [628, 214] width 273 height 32
drag, startPoint x: 565, startPoint y: 227, endPoint x: 549, endPoint y: 218, distance: 18.4
click at [562, 224] on input "text" at bounding box center [628, 214] width 273 height 32
paste input "Mann"
click at [508, 215] on input "Mann" at bounding box center [628, 214] width 273 height 32
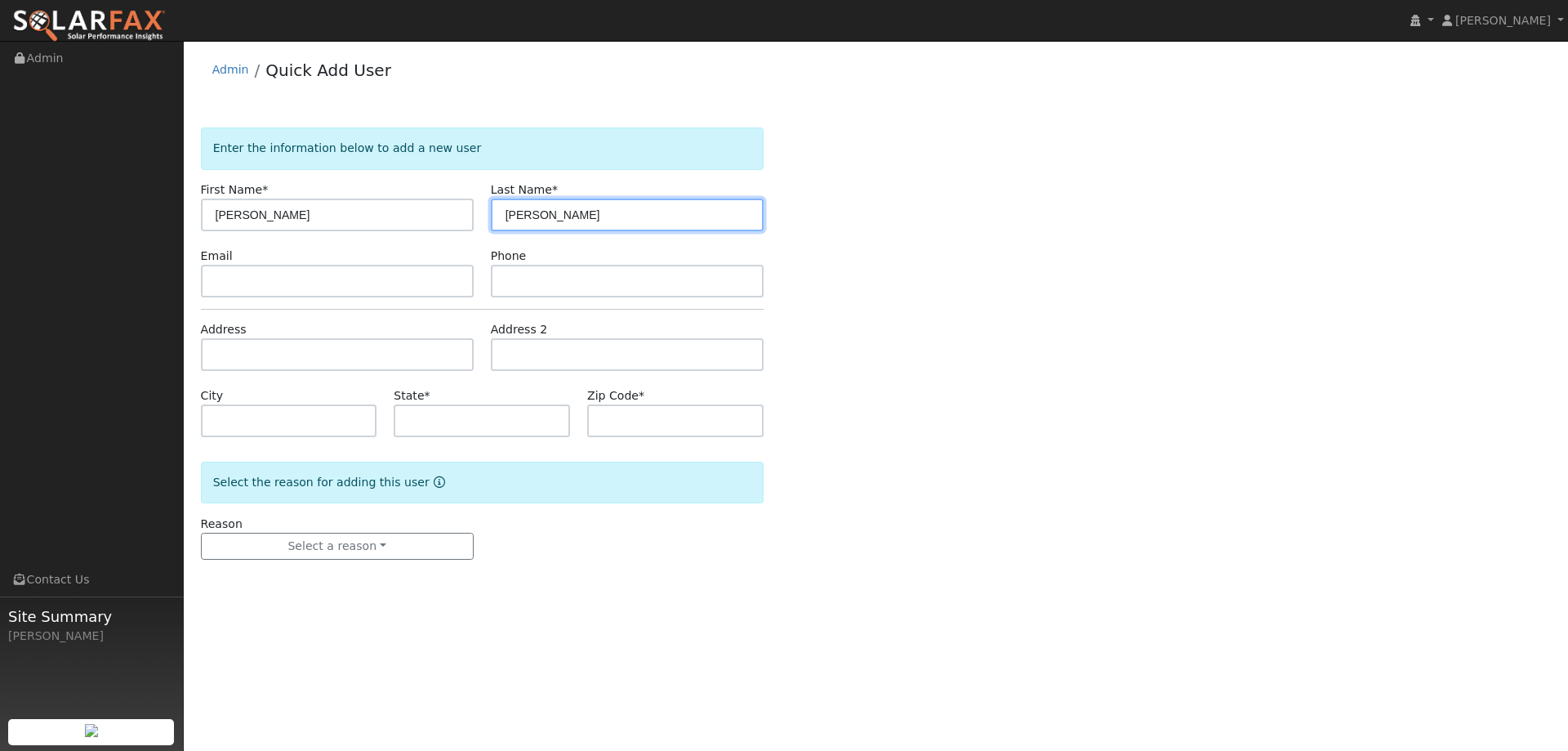
type input "Mann"
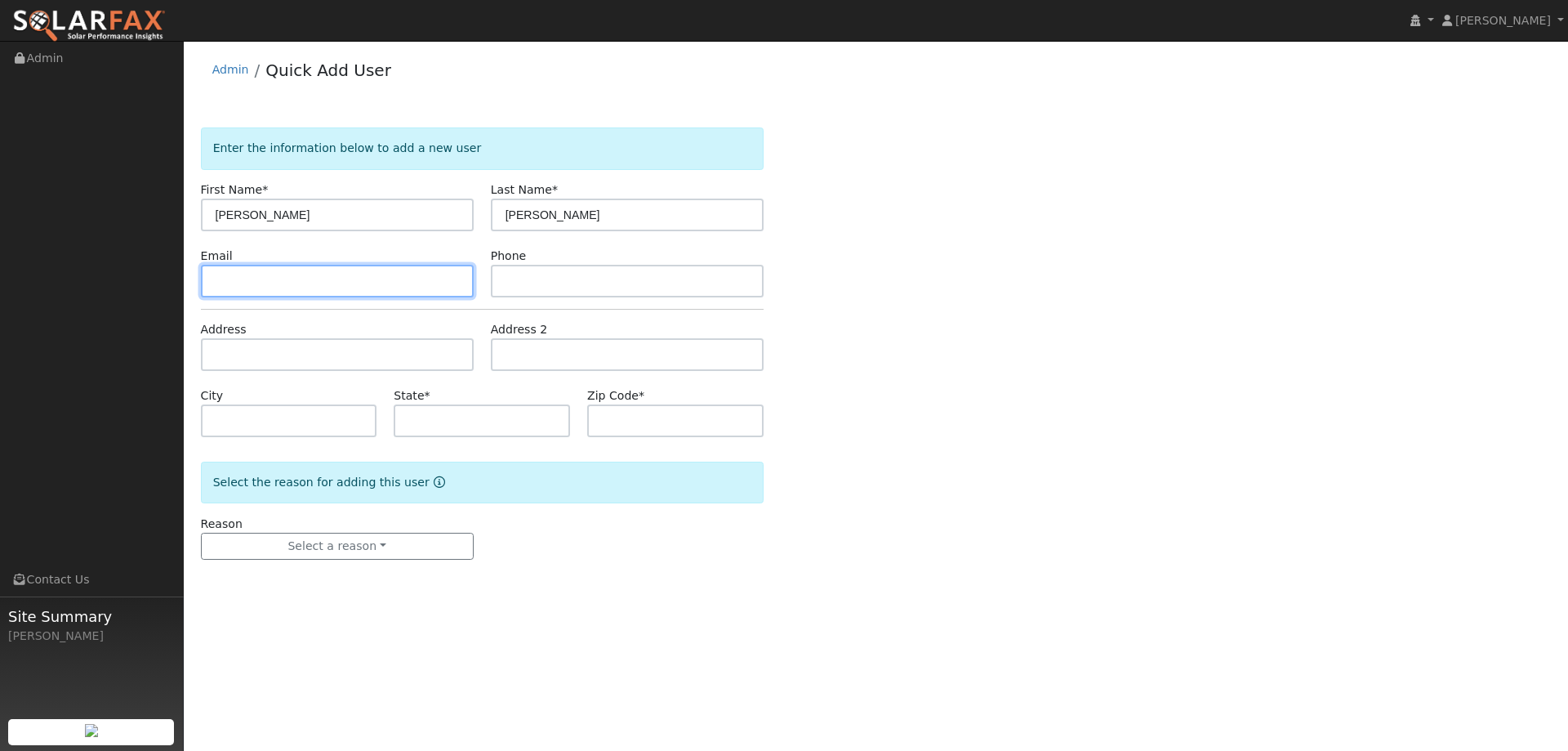
click at [292, 273] on input "text" at bounding box center [337, 280] width 273 height 32
click at [253, 284] on input "text" at bounding box center [337, 280] width 273 height 32
paste input "rmsmann27@yahoo.com"
type input "rmsmann27@yahoo.com"
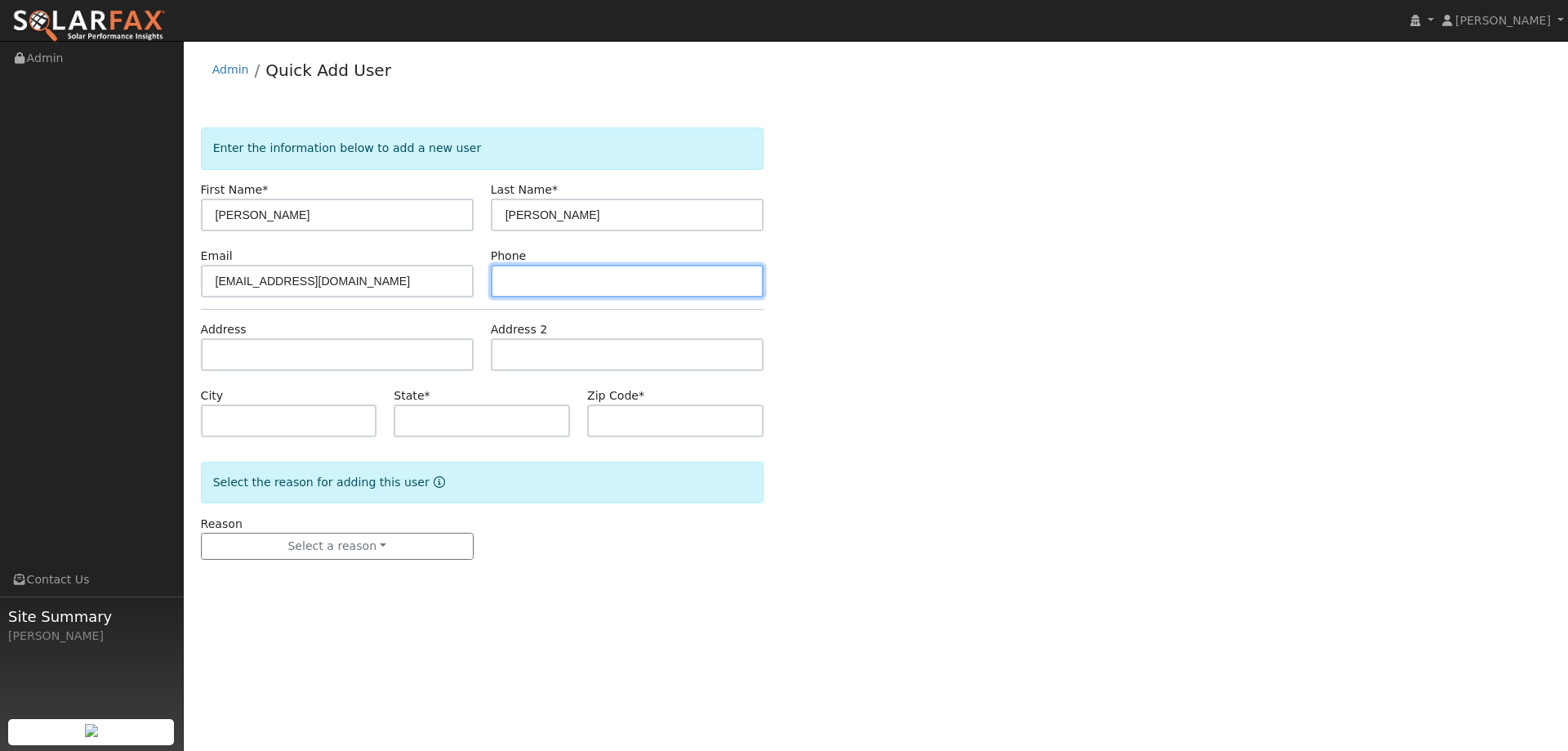
click at [530, 278] on input "text" at bounding box center [628, 280] width 273 height 32
click at [526, 284] on input "text" at bounding box center [628, 280] width 273 height 32
paste input "(707) 685-7501"
click at [510, 286] on input "(707) 685-7501" at bounding box center [628, 280] width 273 height 32
type input "(707) 685-7501"
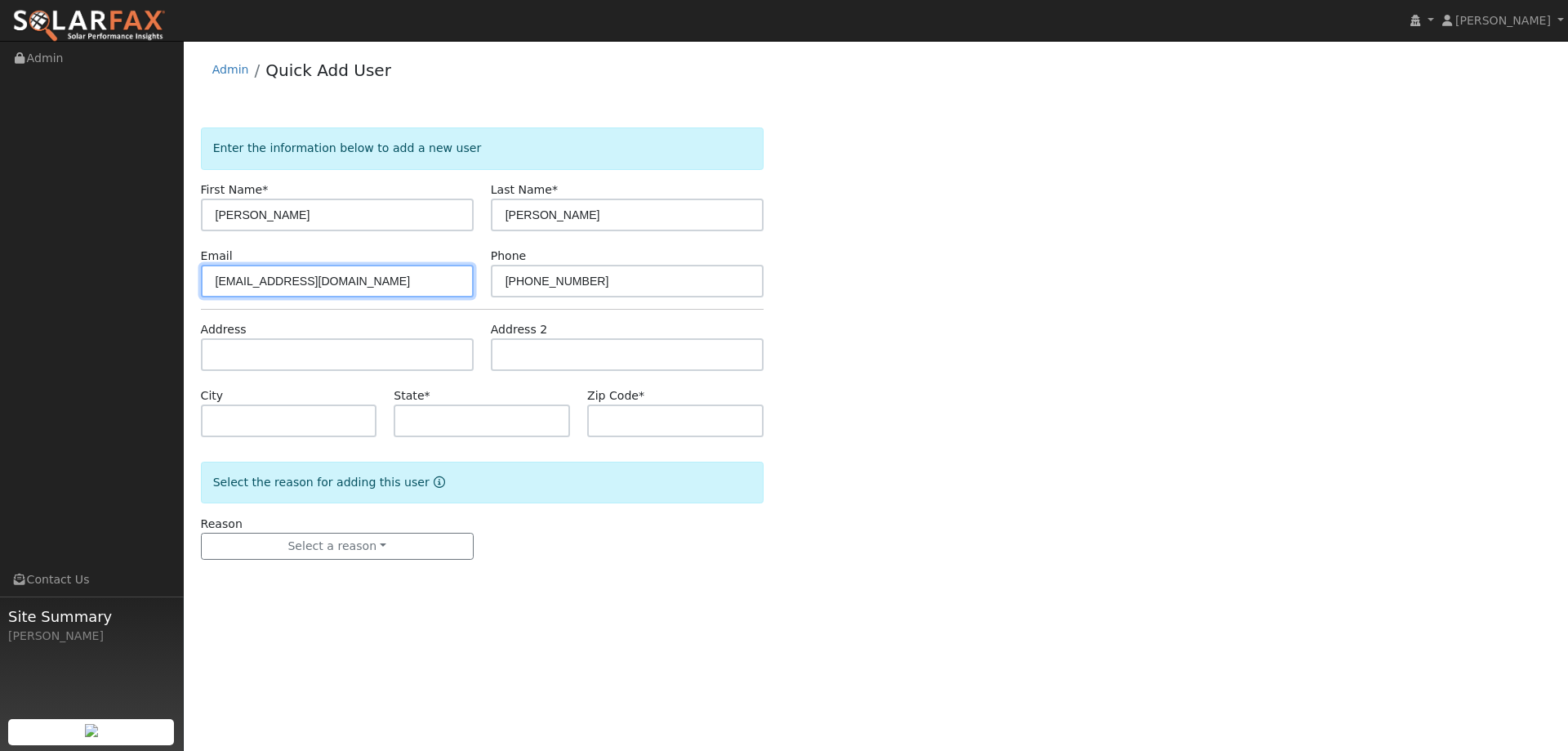
click at [219, 288] on input "rmsmann27@yahoo.com" at bounding box center [337, 280] width 273 height 32
click at [215, 282] on input "rmsmann27@yahoo.com" at bounding box center [337, 280] width 273 height 32
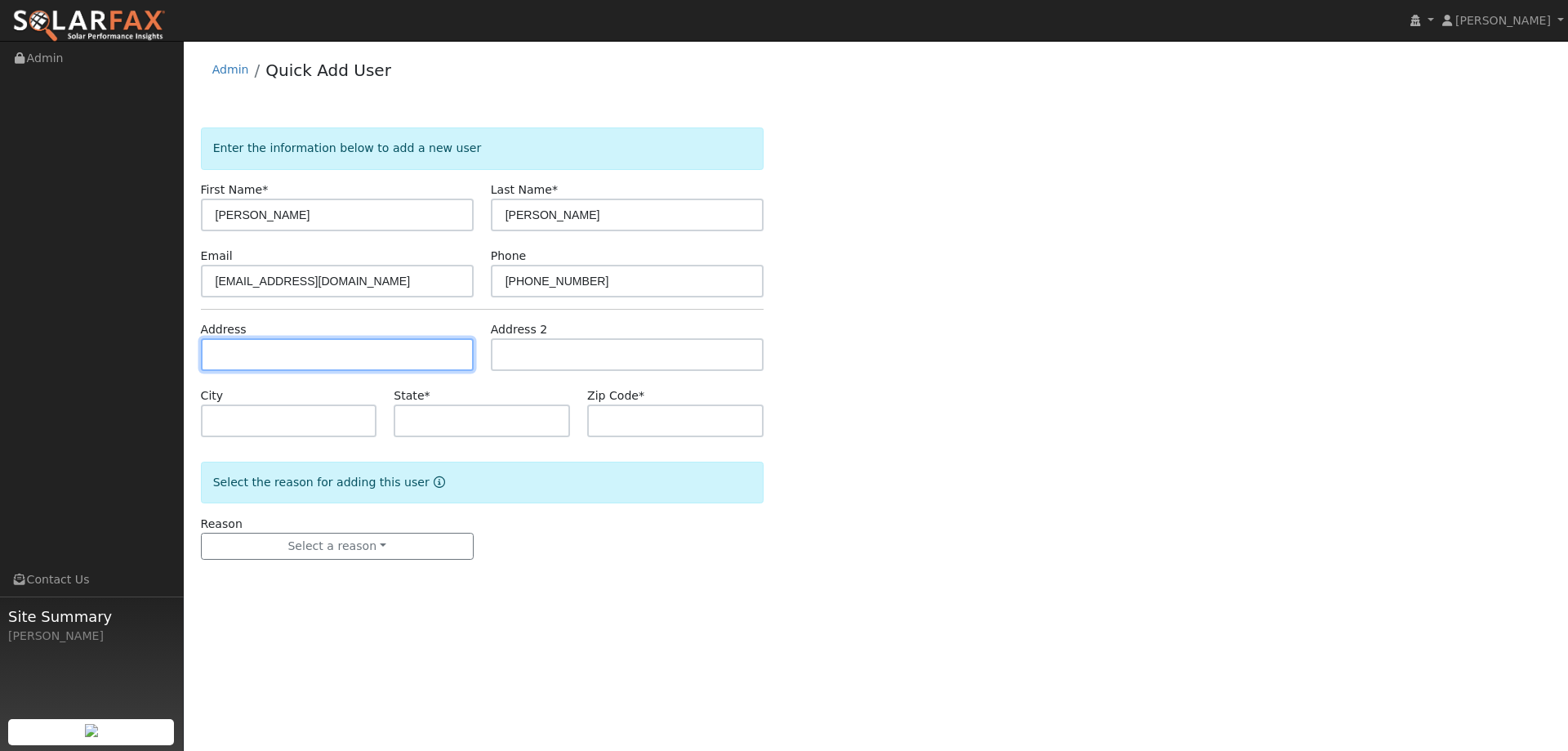
click at [273, 368] on input "text" at bounding box center [337, 354] width 273 height 32
click at [234, 353] on input "text" at bounding box center [337, 354] width 273 height 32
paste input "491 Burlington Drive"
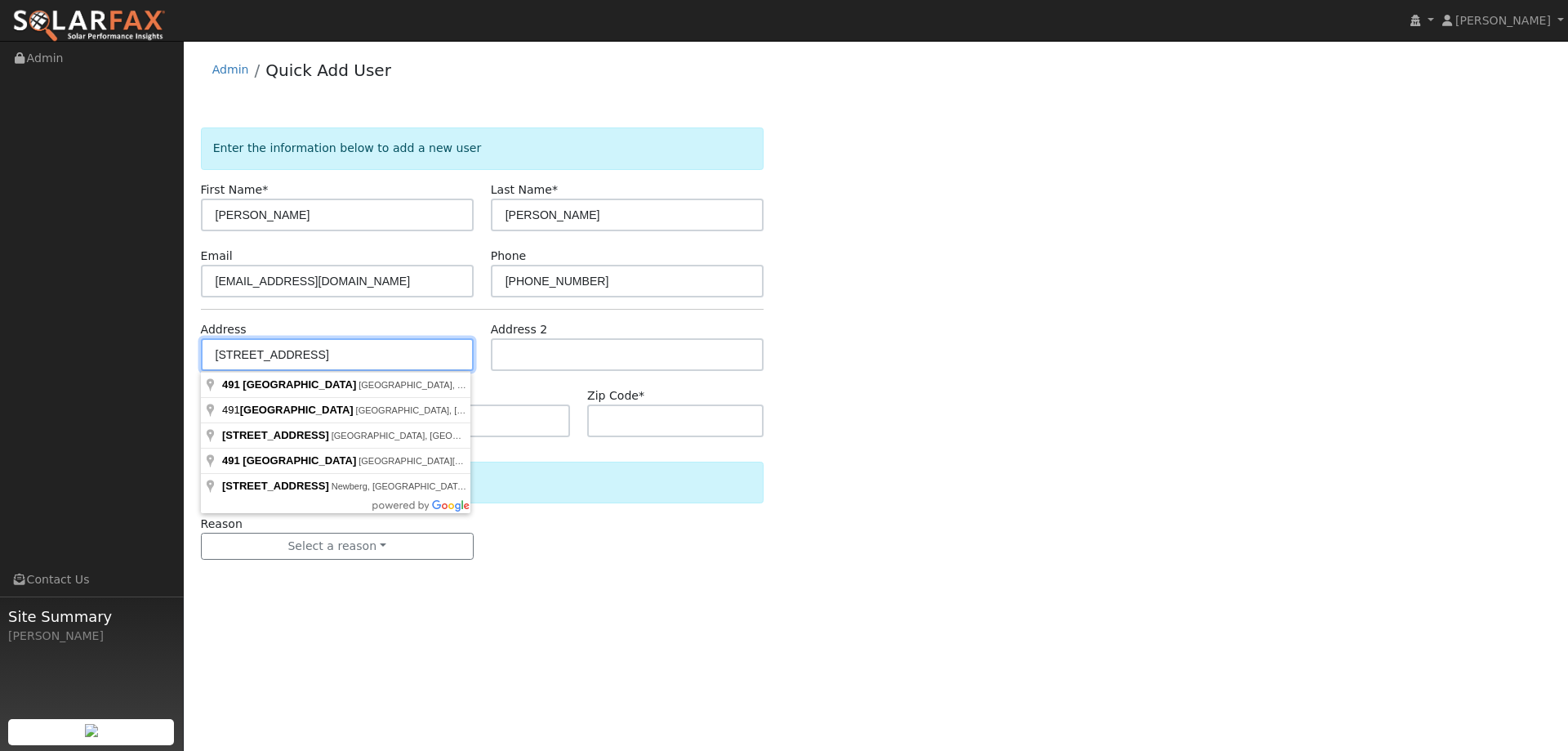
type input "491 Burlington Drive"
type input "Vacaville"
type input "CA"
type input "95687"
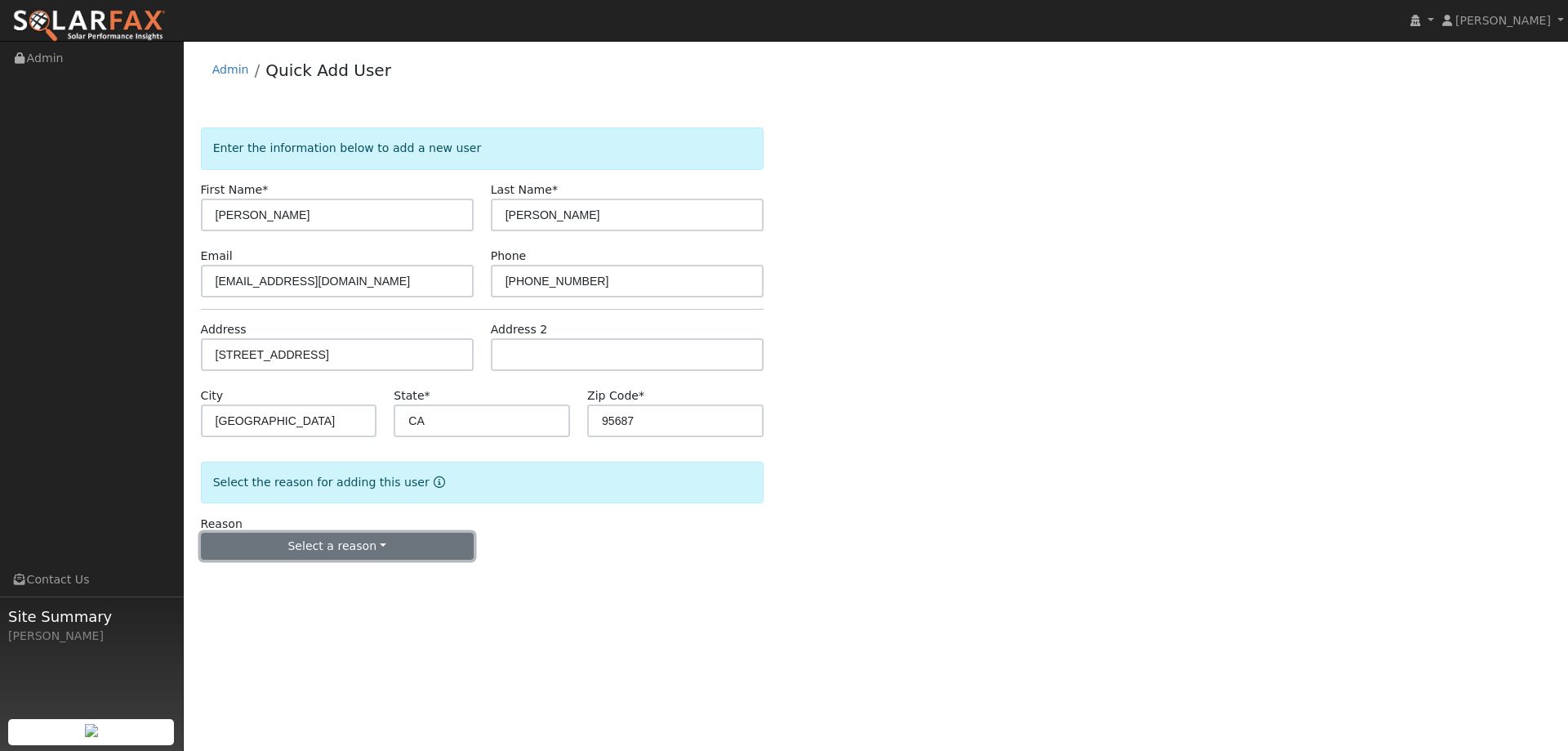
click at [367, 548] on button "Select a reason" at bounding box center [337, 547] width 273 height 28
click at [294, 573] on link "New lead" at bounding box center [292, 580] width 181 height 23
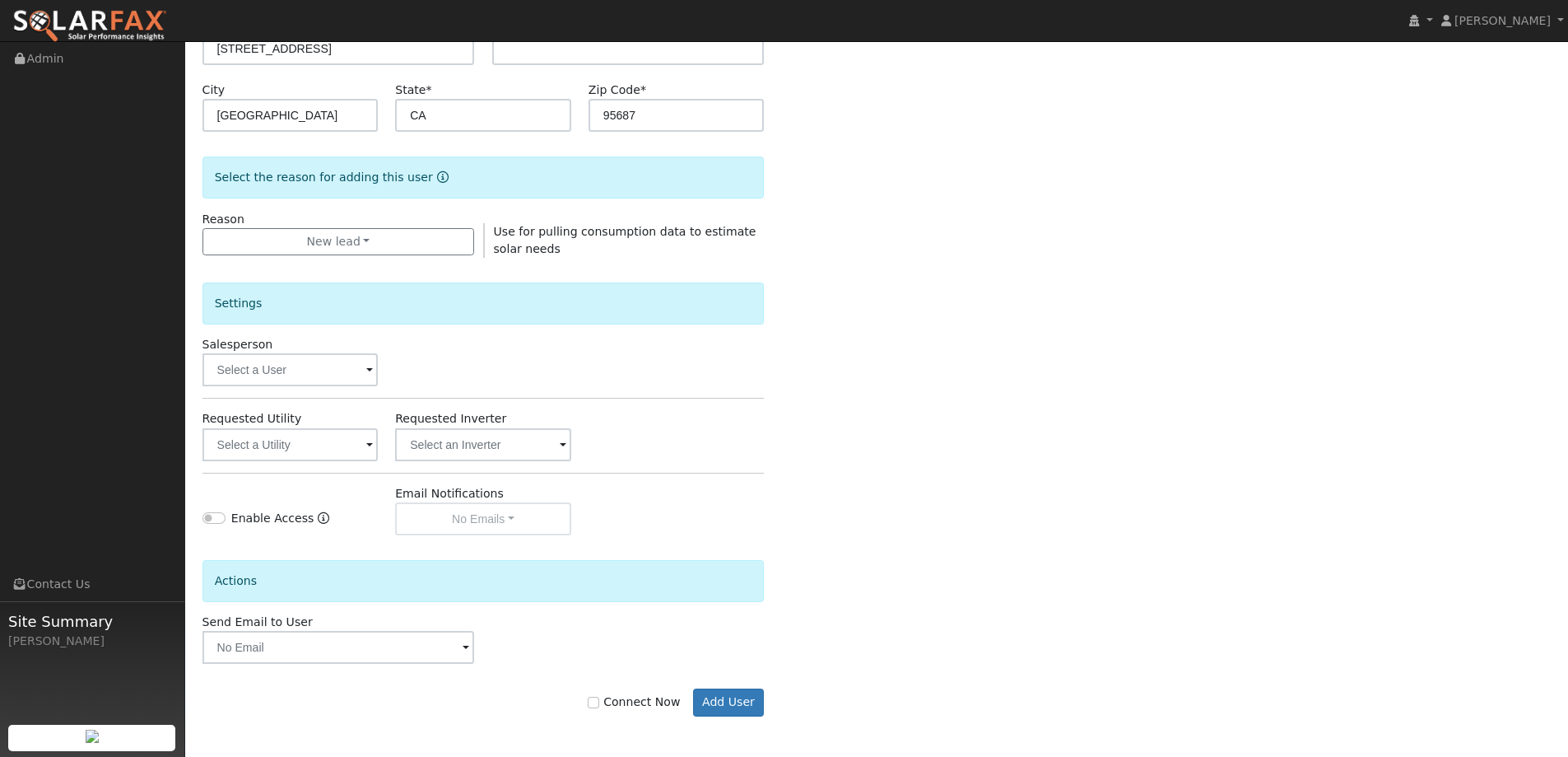
scroll to position [310, 0]
click at [324, 372] on input "text" at bounding box center [290, 369] width 176 height 33
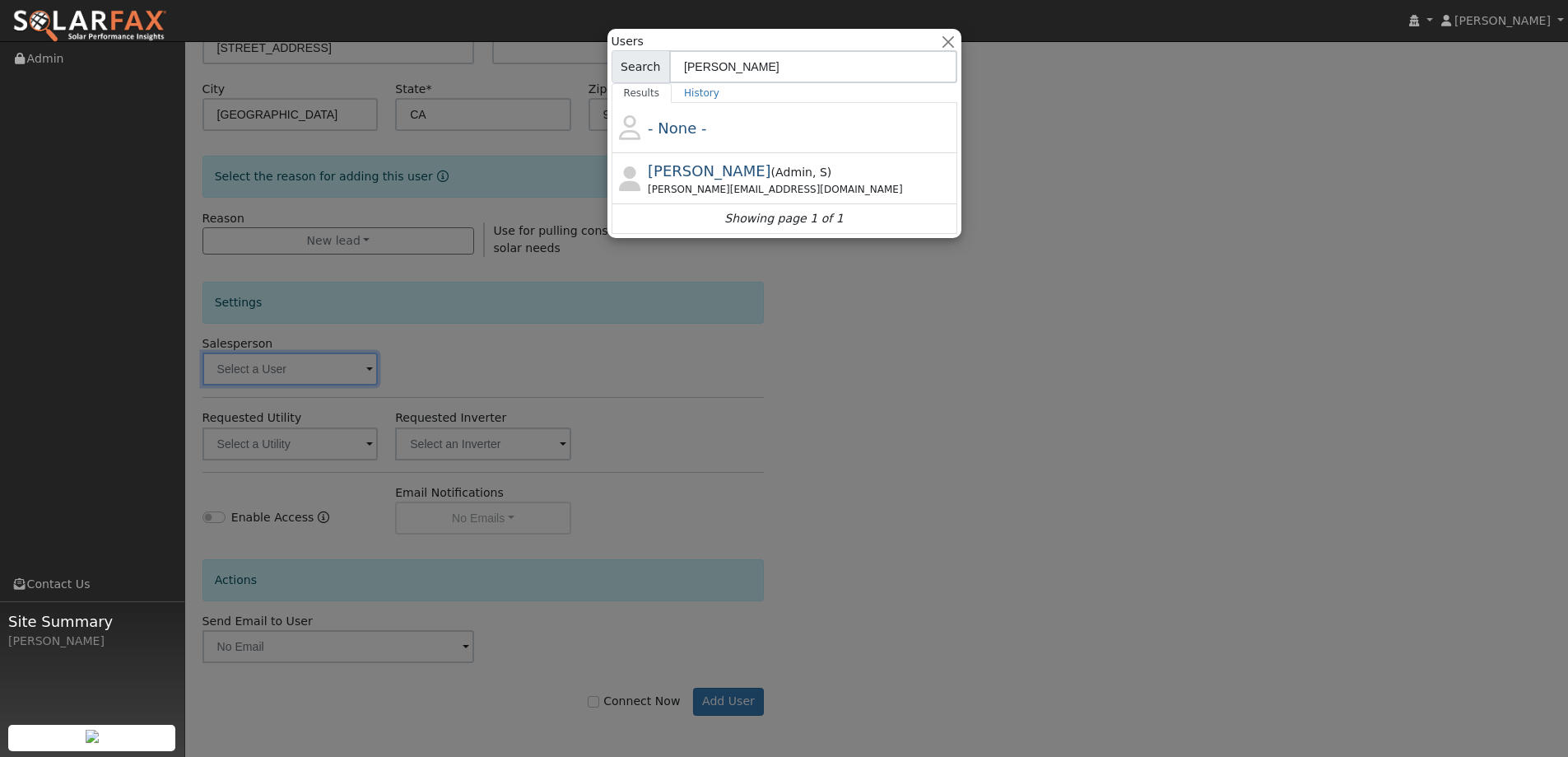
type input "paul bar"
click at [786, 162] on div "Paul Barber ( Admin , S ) Paul@ambrosesolar.com" at bounding box center [800, 177] width 305 height 37
type input "Paul Barber"
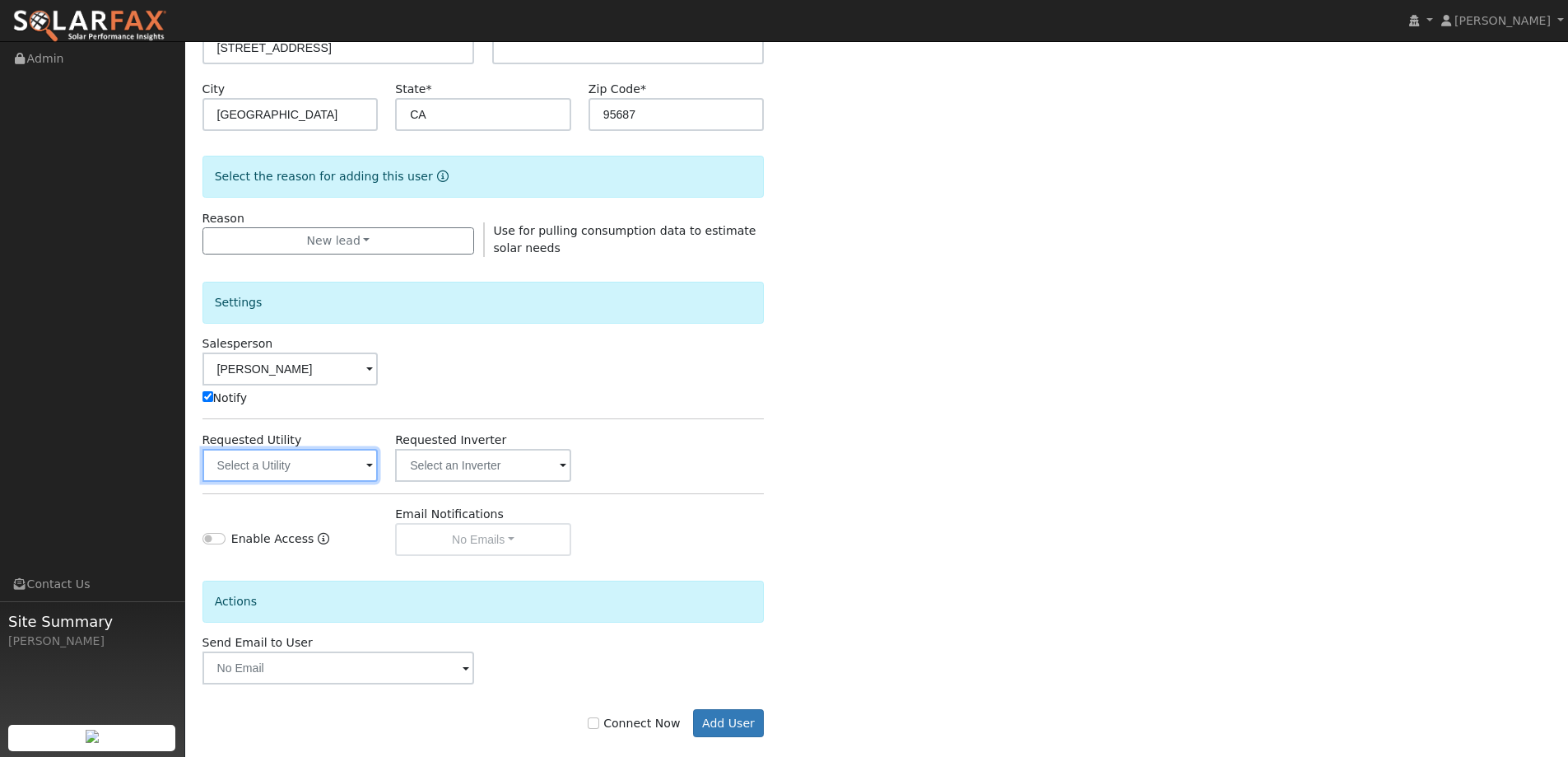
click at [324, 459] on input "text" at bounding box center [290, 465] width 176 height 33
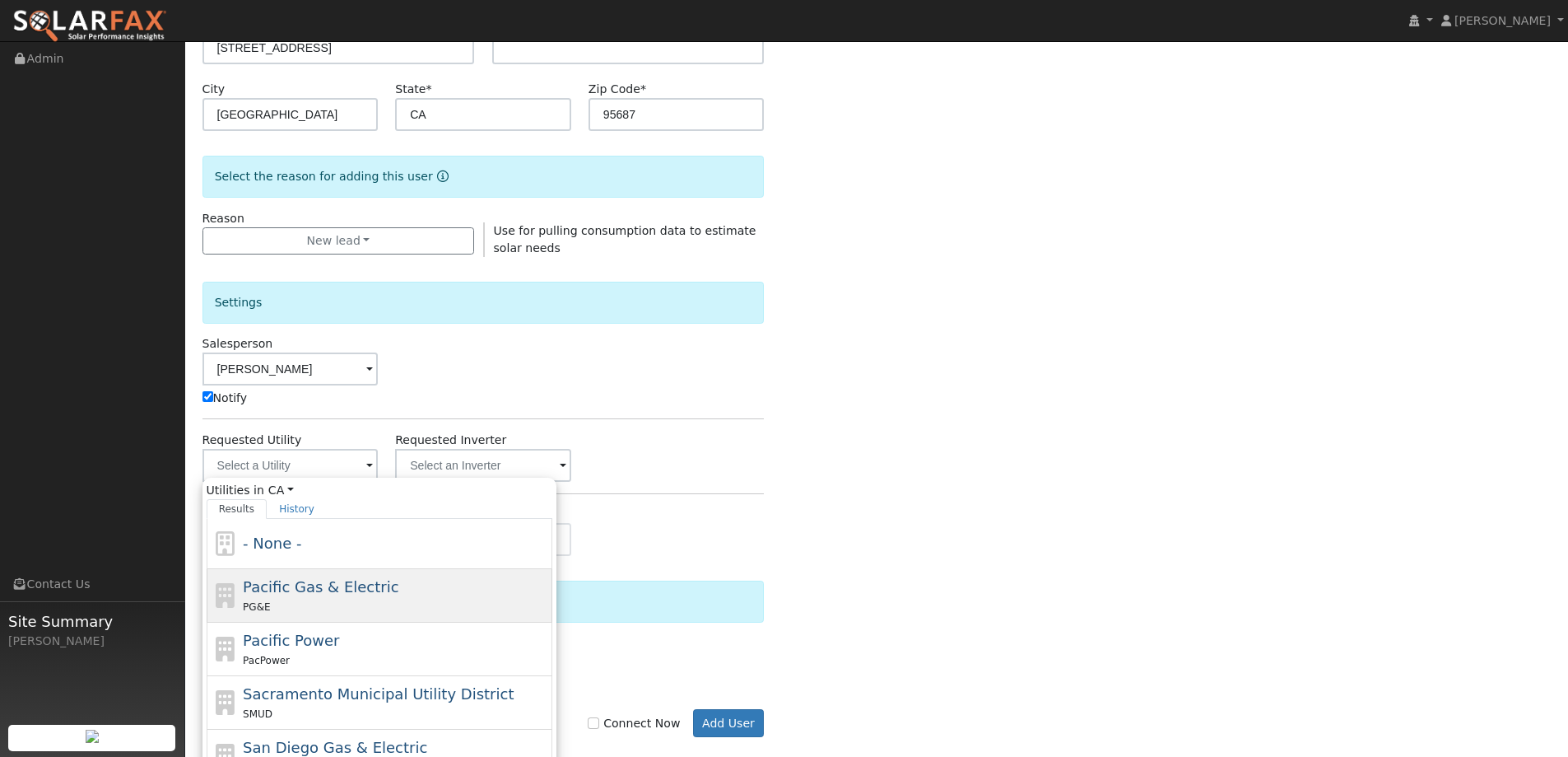
click at [370, 581] on span "Pacific Gas & Electric" at bounding box center [320, 586] width 156 height 17
type input "Pacific Gas & Electric"
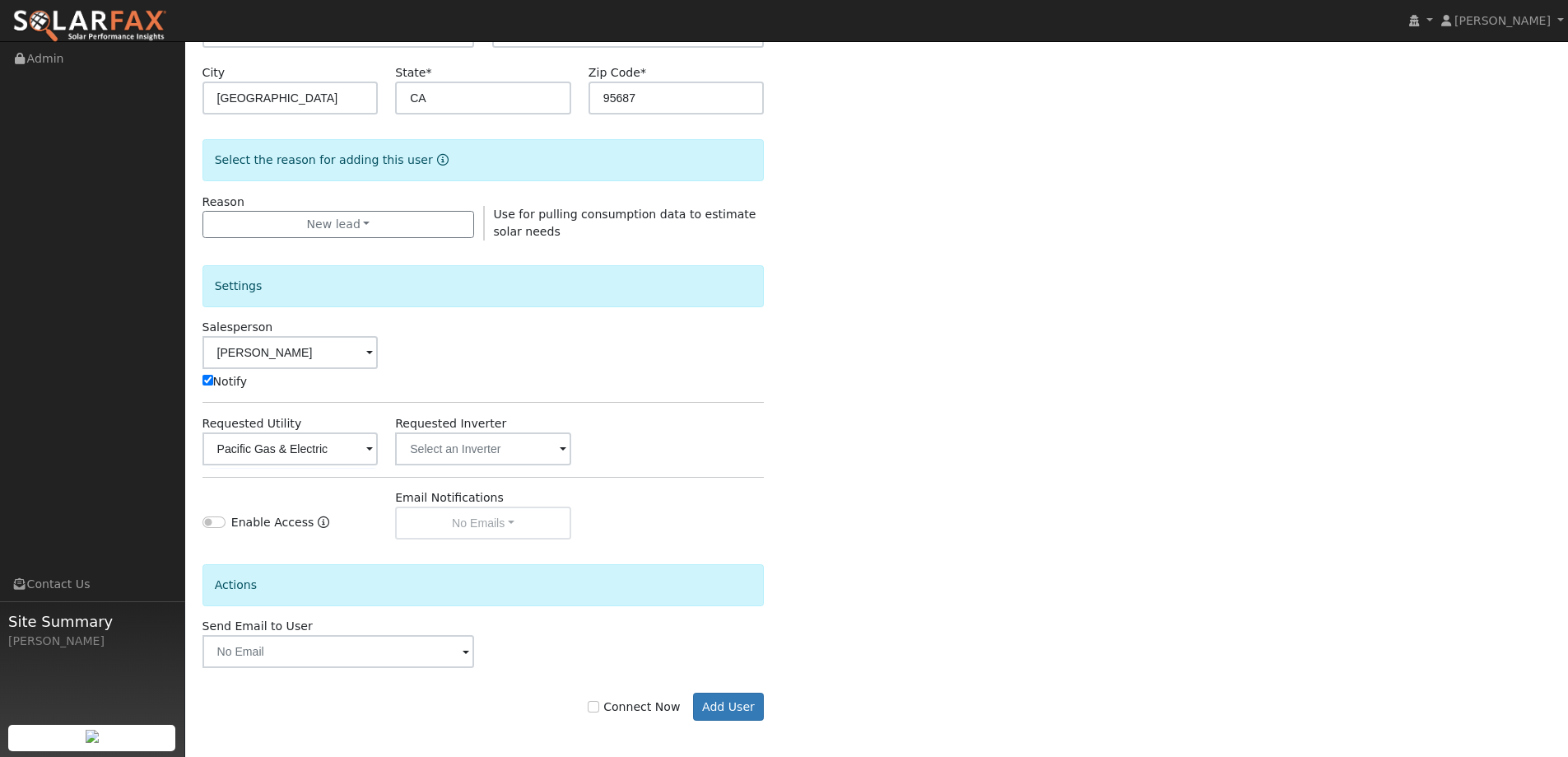
scroll to position [331, 0]
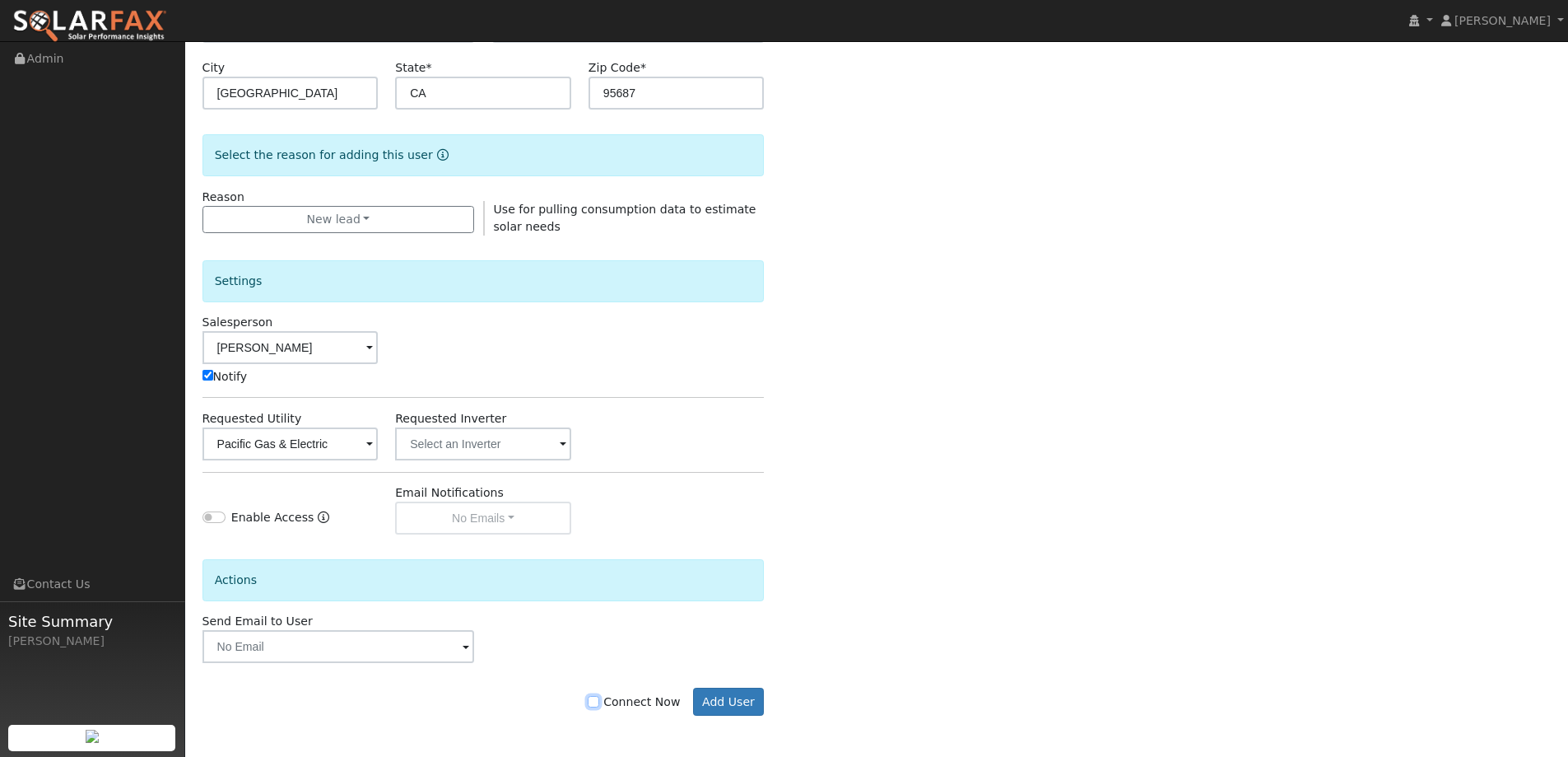
click at [599, 703] on input "Connect Now" at bounding box center [593, 702] width 12 height 12
checkbox input "true"
click at [763, 704] on button "Add User" at bounding box center [729, 702] width 71 height 28
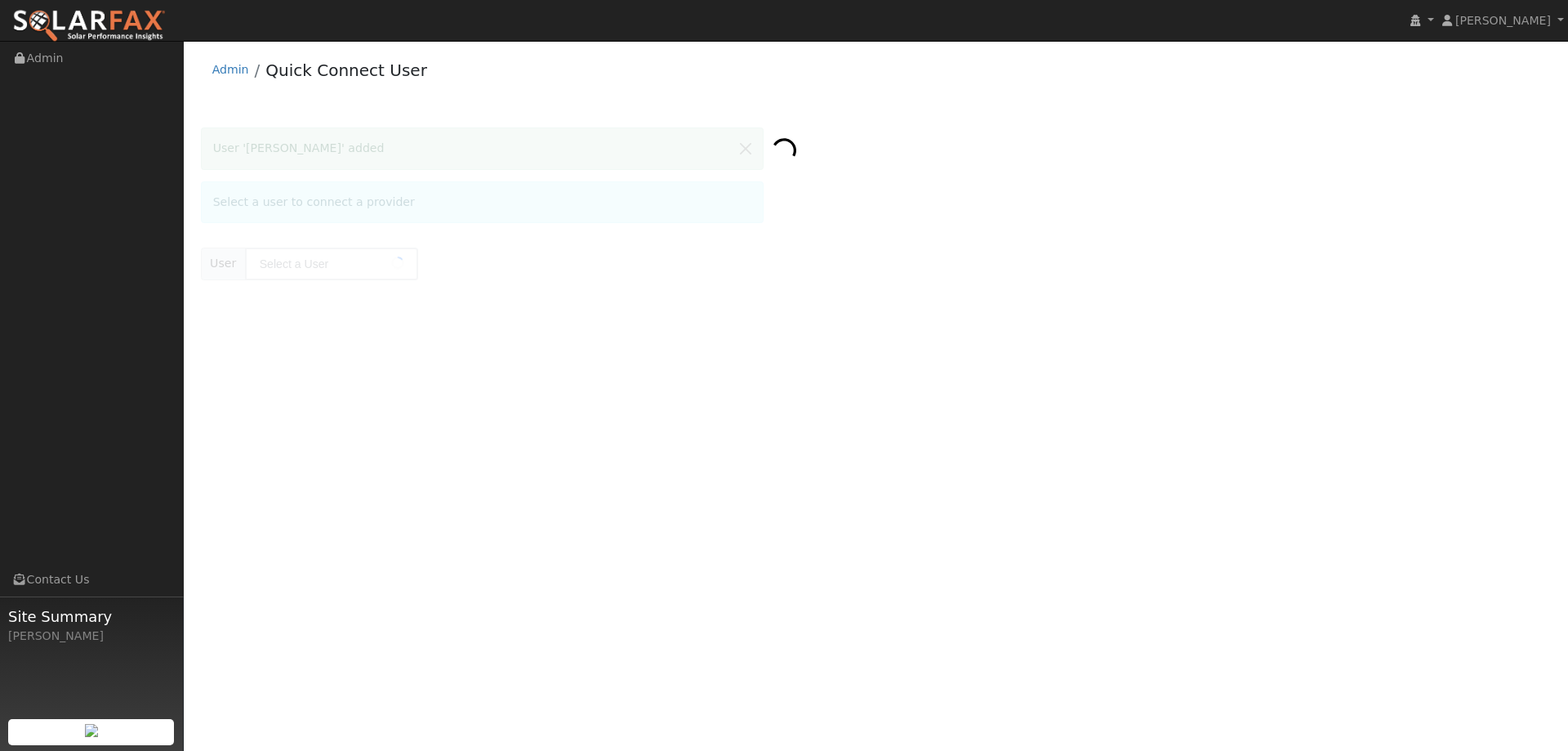
type input "[PERSON_NAME]"
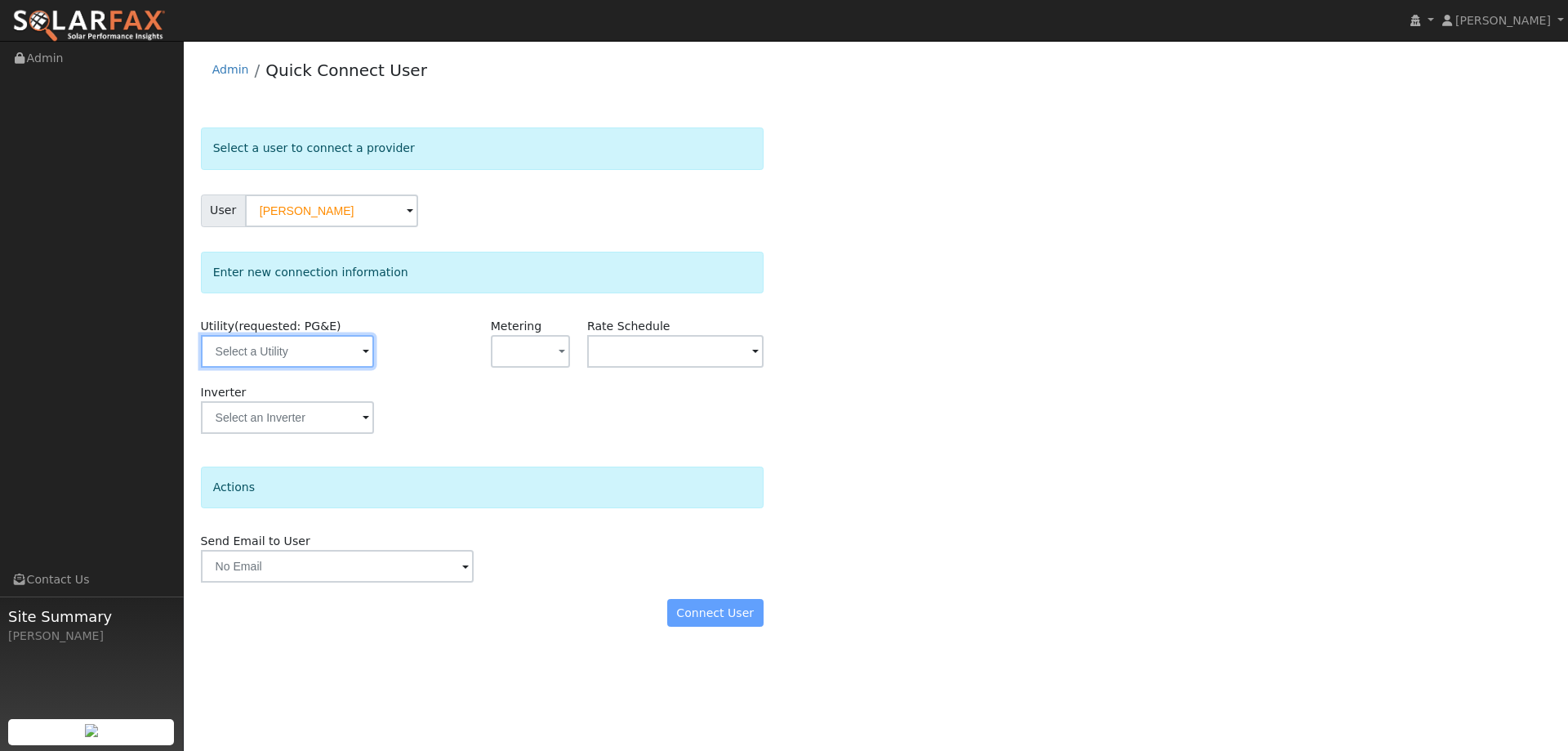
click at [263, 361] on input "text" at bounding box center [287, 351] width 173 height 32
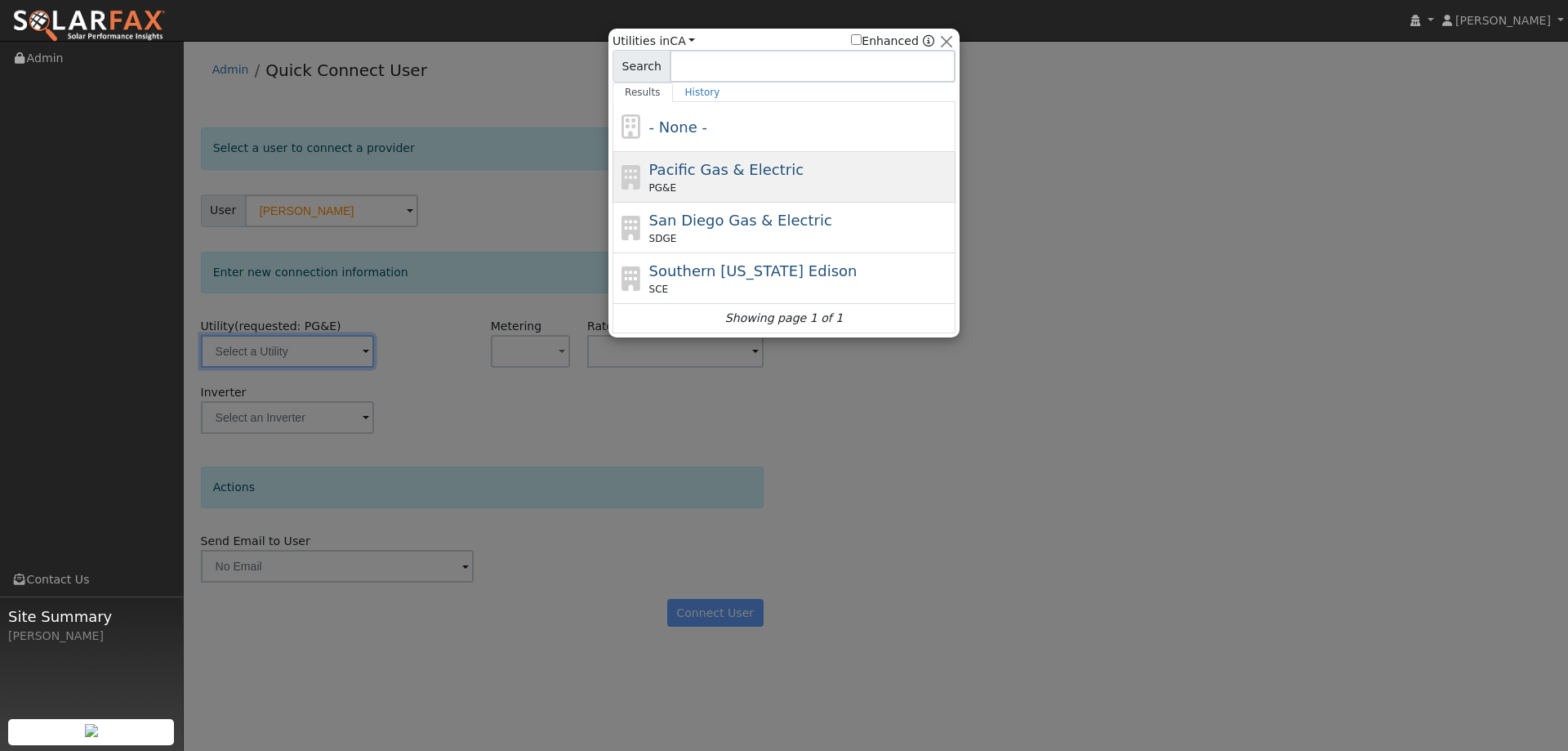
click at [753, 174] on span "Pacific Gas & Electric" at bounding box center [726, 169] width 154 height 17
type input "PG&E"
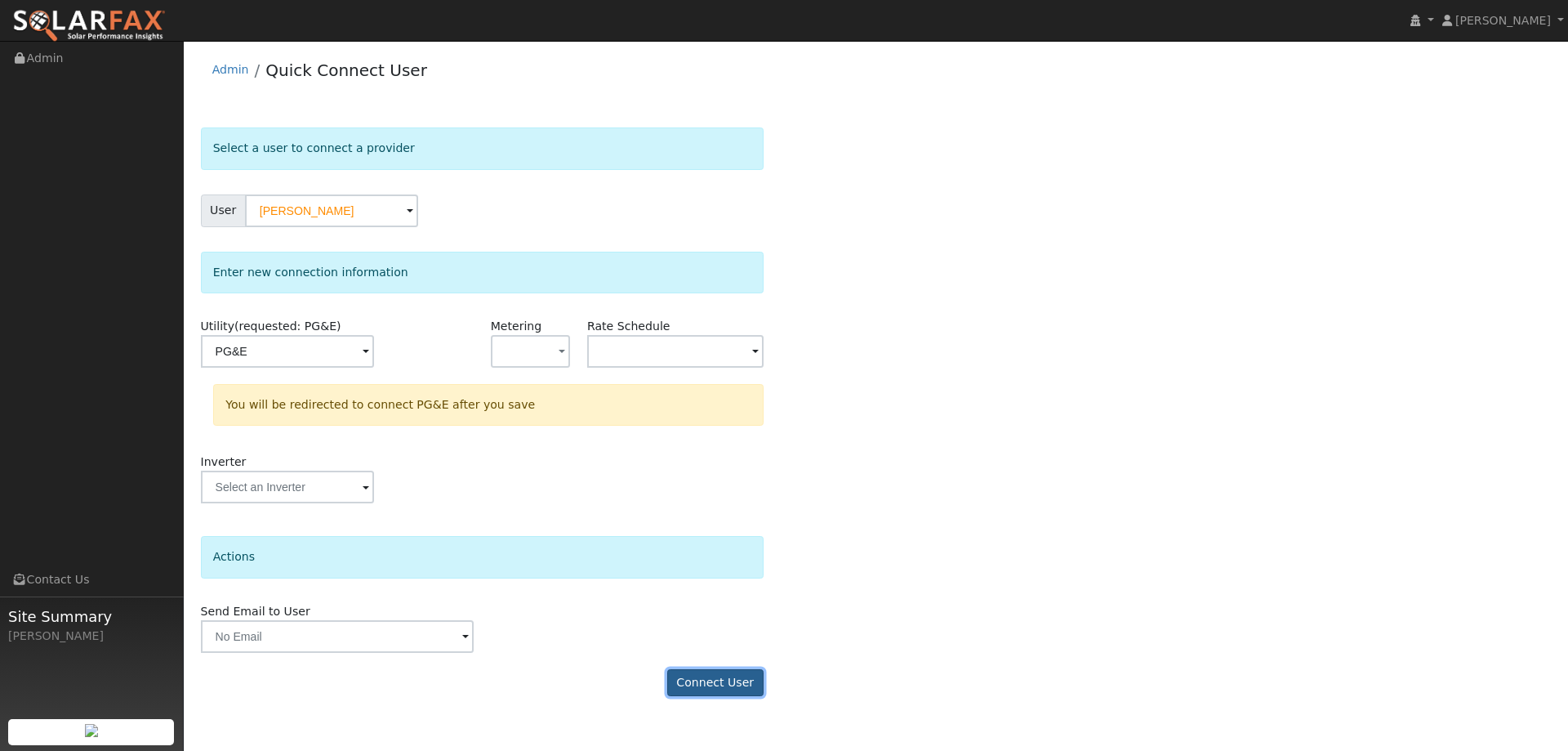
click at [735, 680] on button "Connect User" at bounding box center [715, 683] width 96 height 28
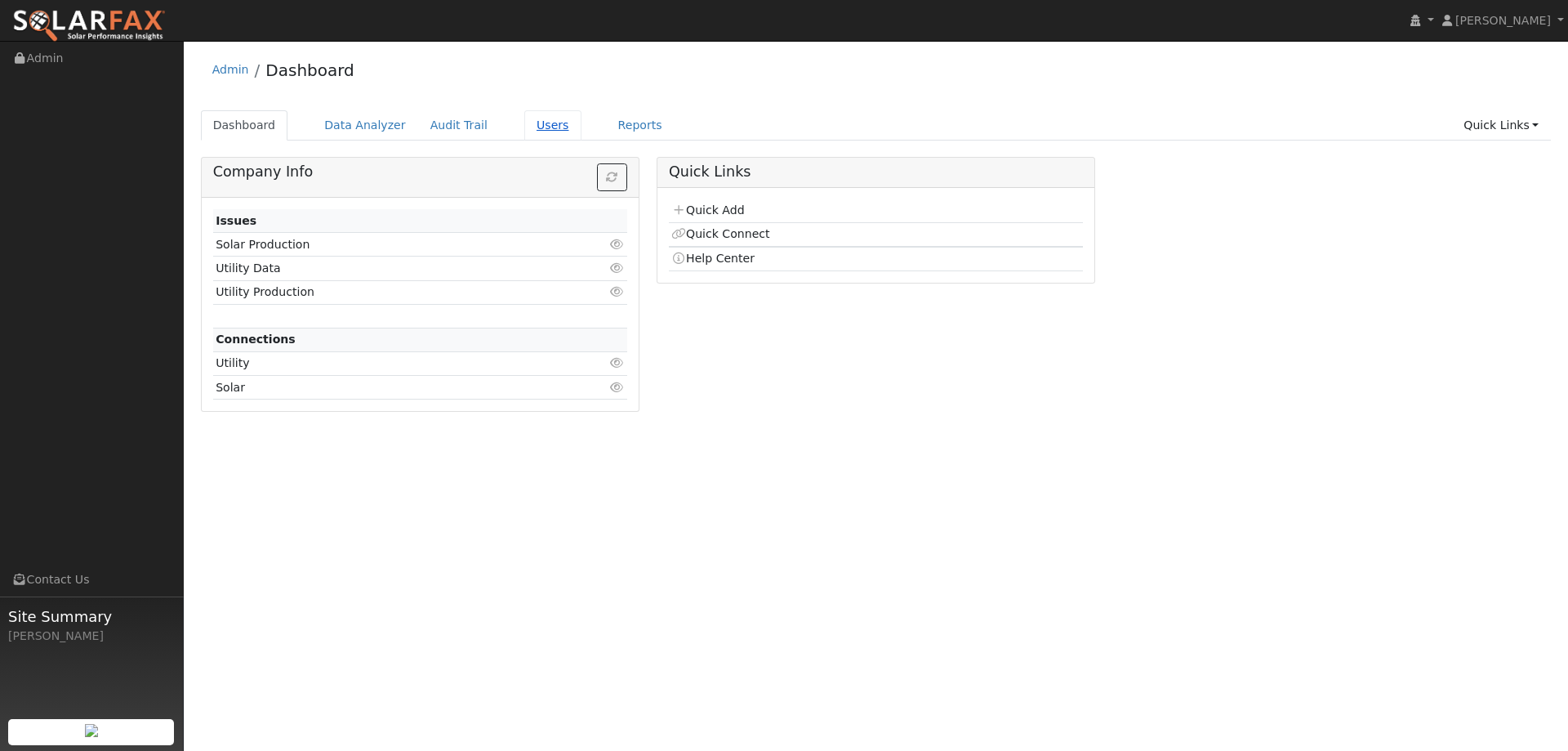
click at [532, 124] on link "Users" at bounding box center [553, 125] width 57 height 30
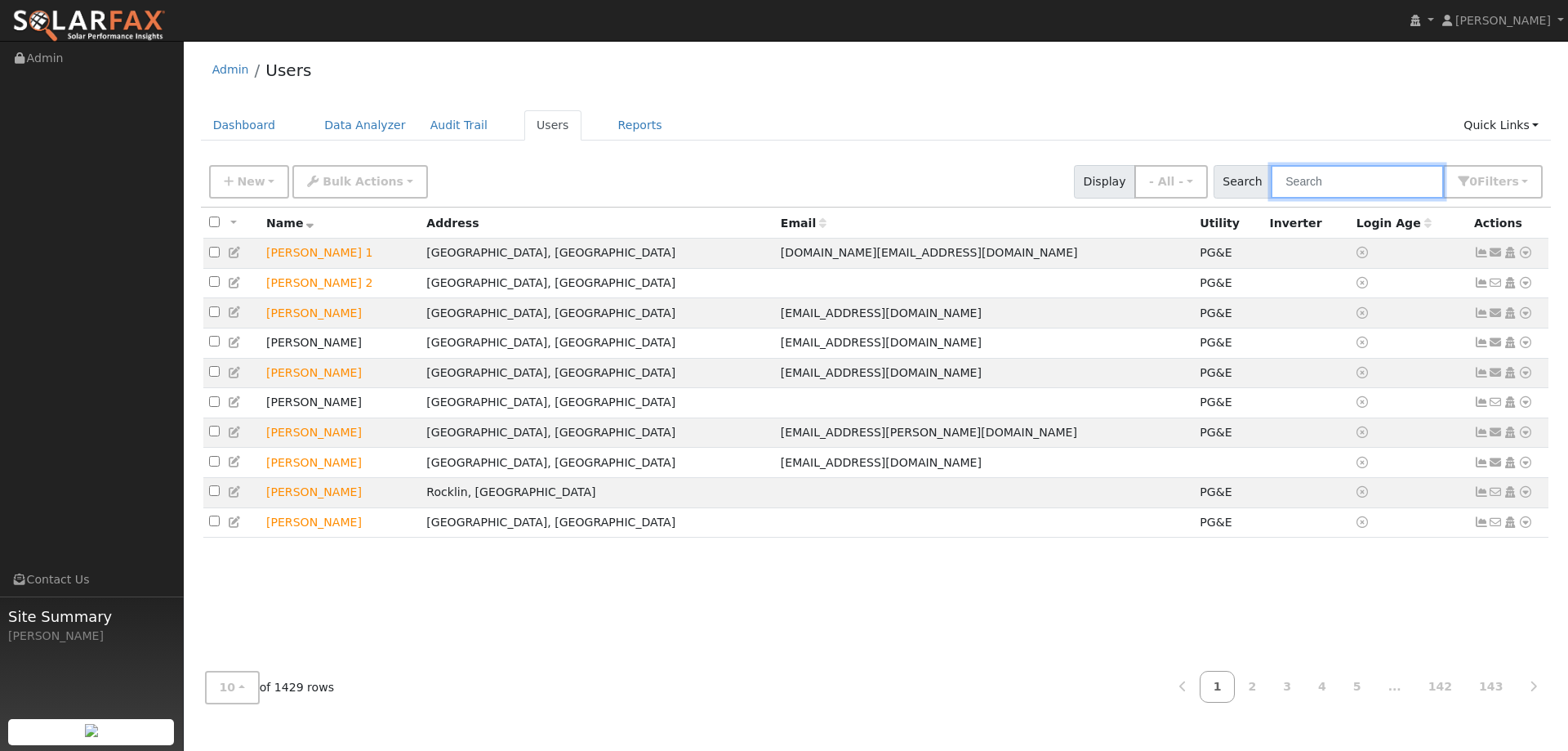
click at [1311, 189] on input "text" at bounding box center [1357, 182] width 173 height 33
paste input "[PERSON_NAME]"
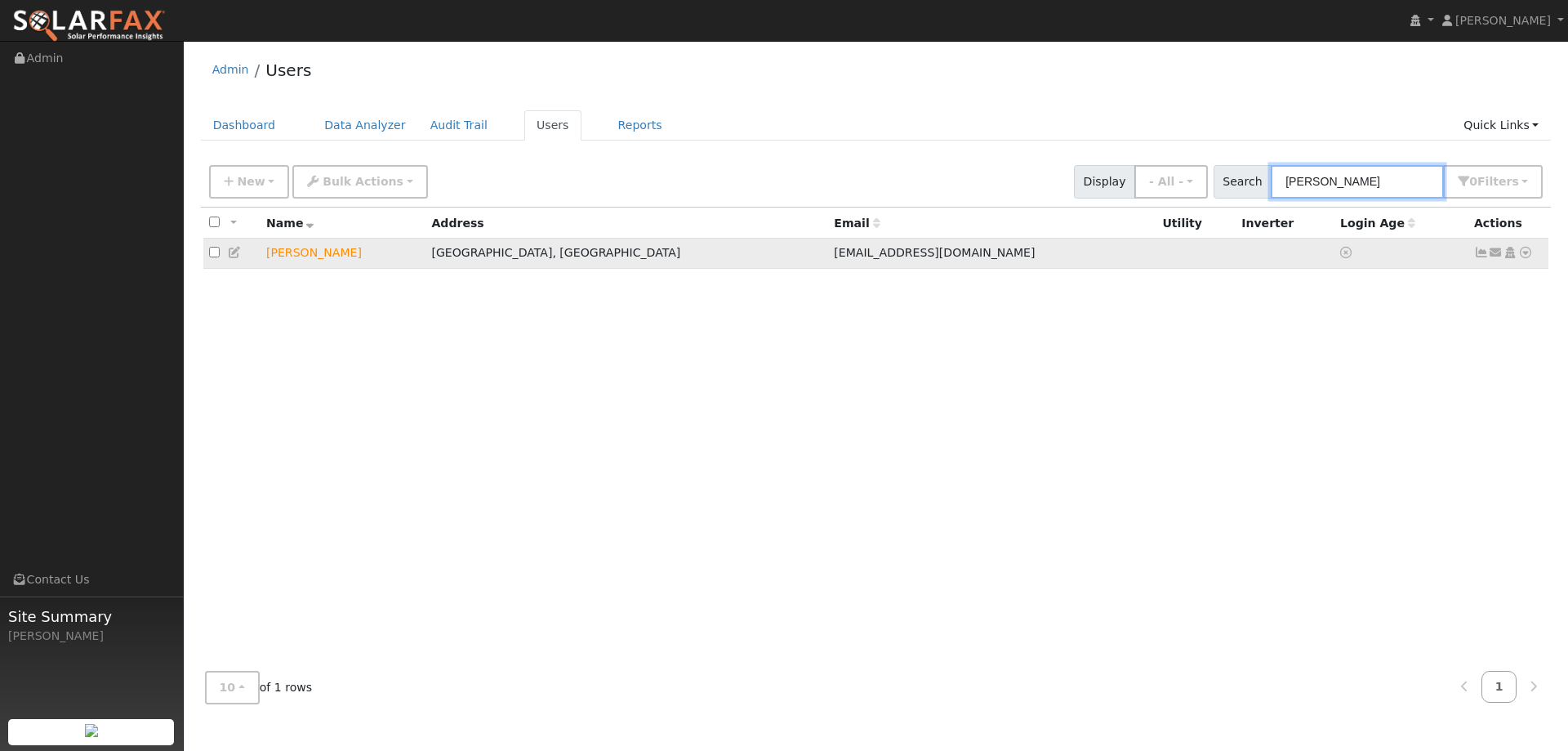
type input "[PERSON_NAME]"
drag, startPoint x: 1527, startPoint y: 257, endPoint x: 1516, endPoint y: 263, distance: 12.5
click at [1527, 256] on icon at bounding box center [1525, 253] width 15 height 12
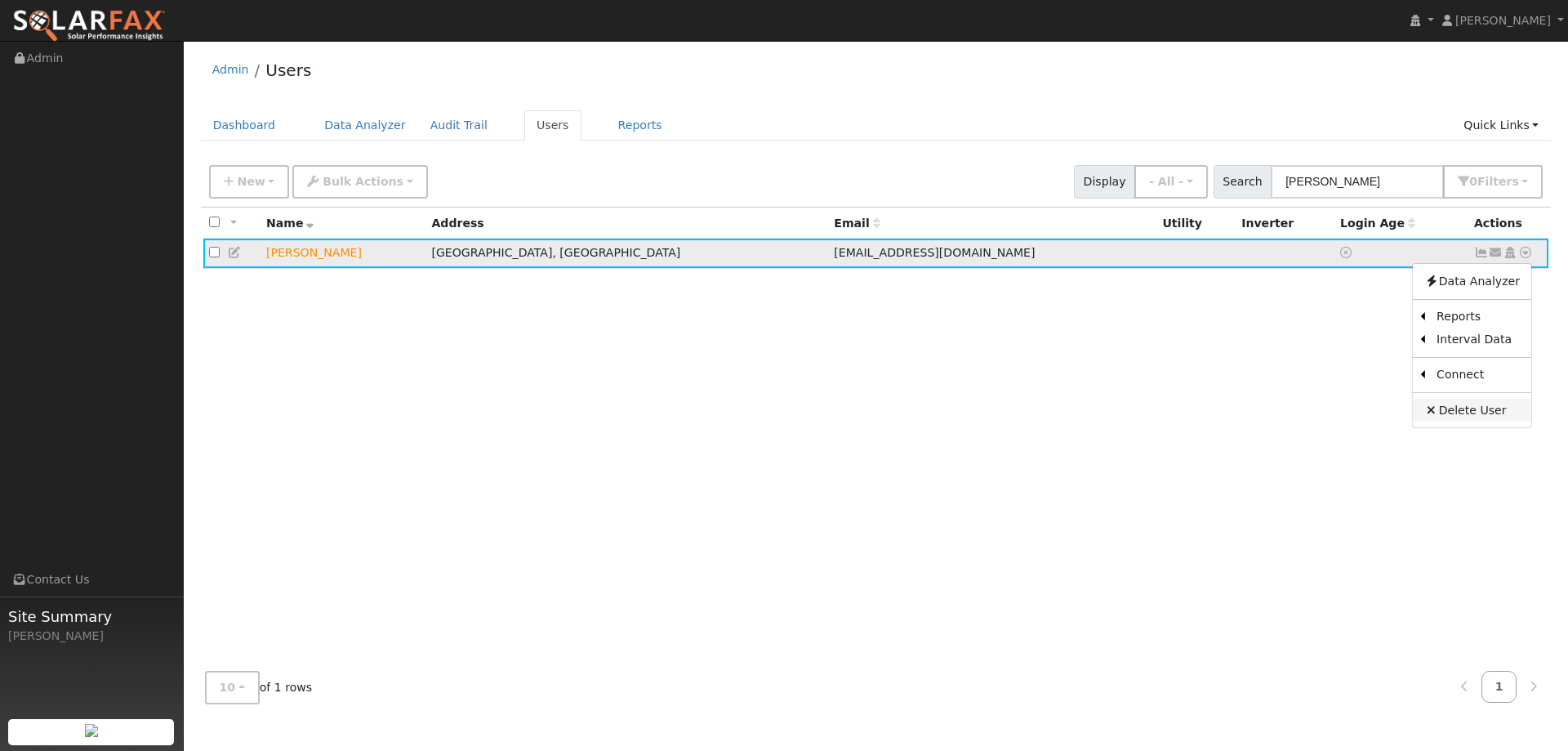
click at [1472, 413] on link "Delete User" at bounding box center [1472, 410] width 119 height 23
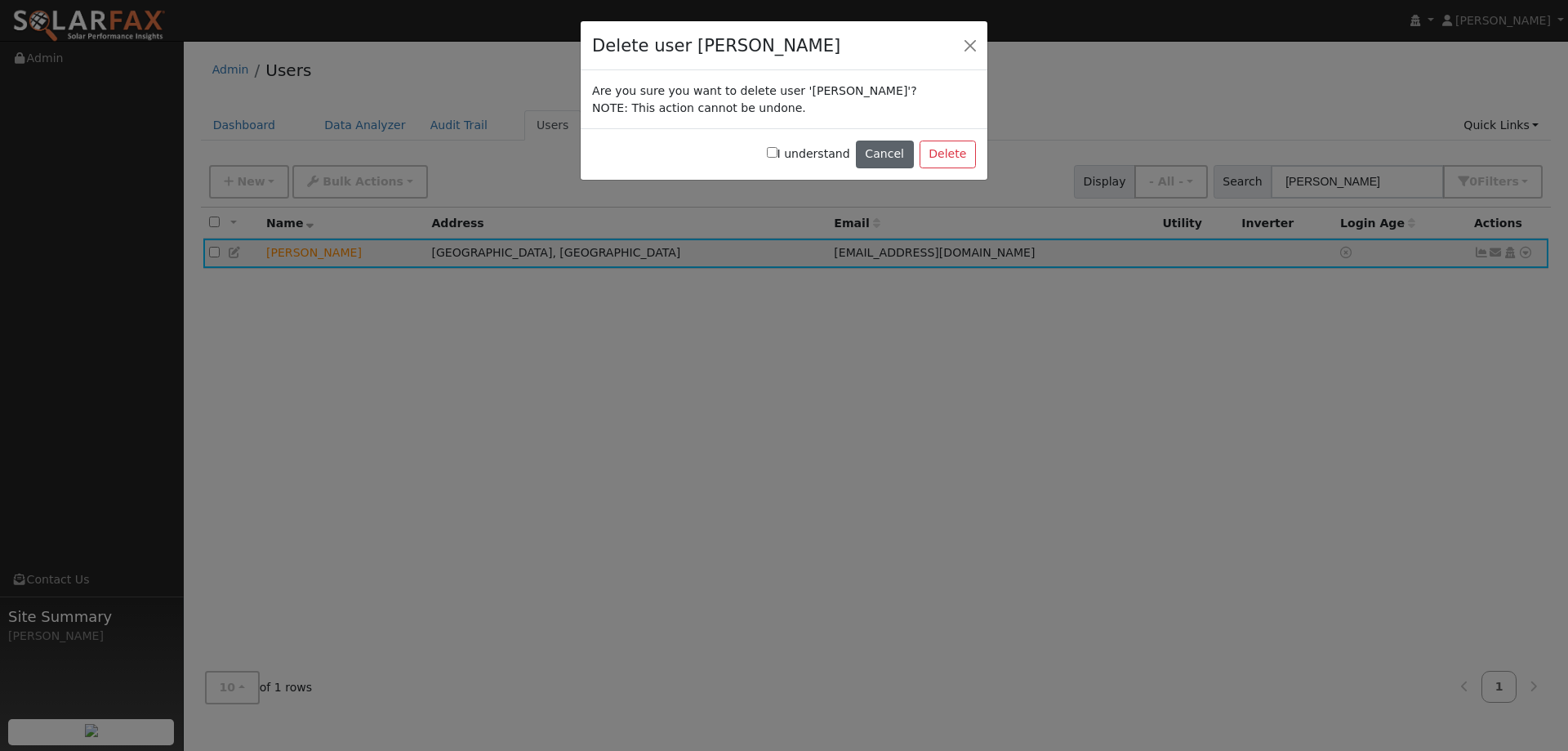
drag, startPoint x: 786, startPoint y: 150, endPoint x: 869, endPoint y: 153, distance: 83.1
click at [777, 149] on input "I understand" at bounding box center [771, 152] width 11 height 11
checkbox input "true"
click at [955, 152] on button "Delete" at bounding box center [947, 154] width 56 height 28
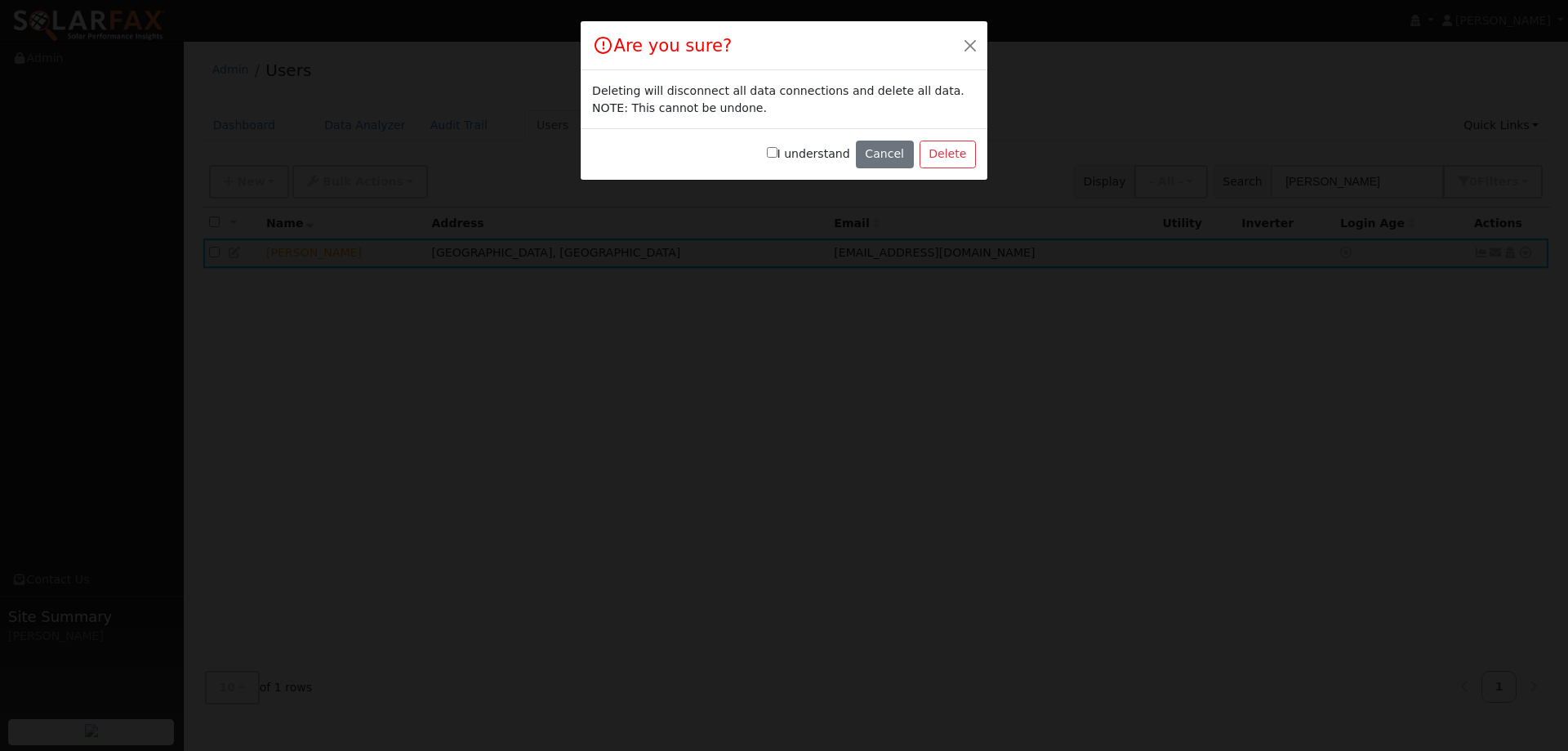
click at [777, 151] on input "I understand" at bounding box center [771, 152] width 11 height 11
checkbox input "true"
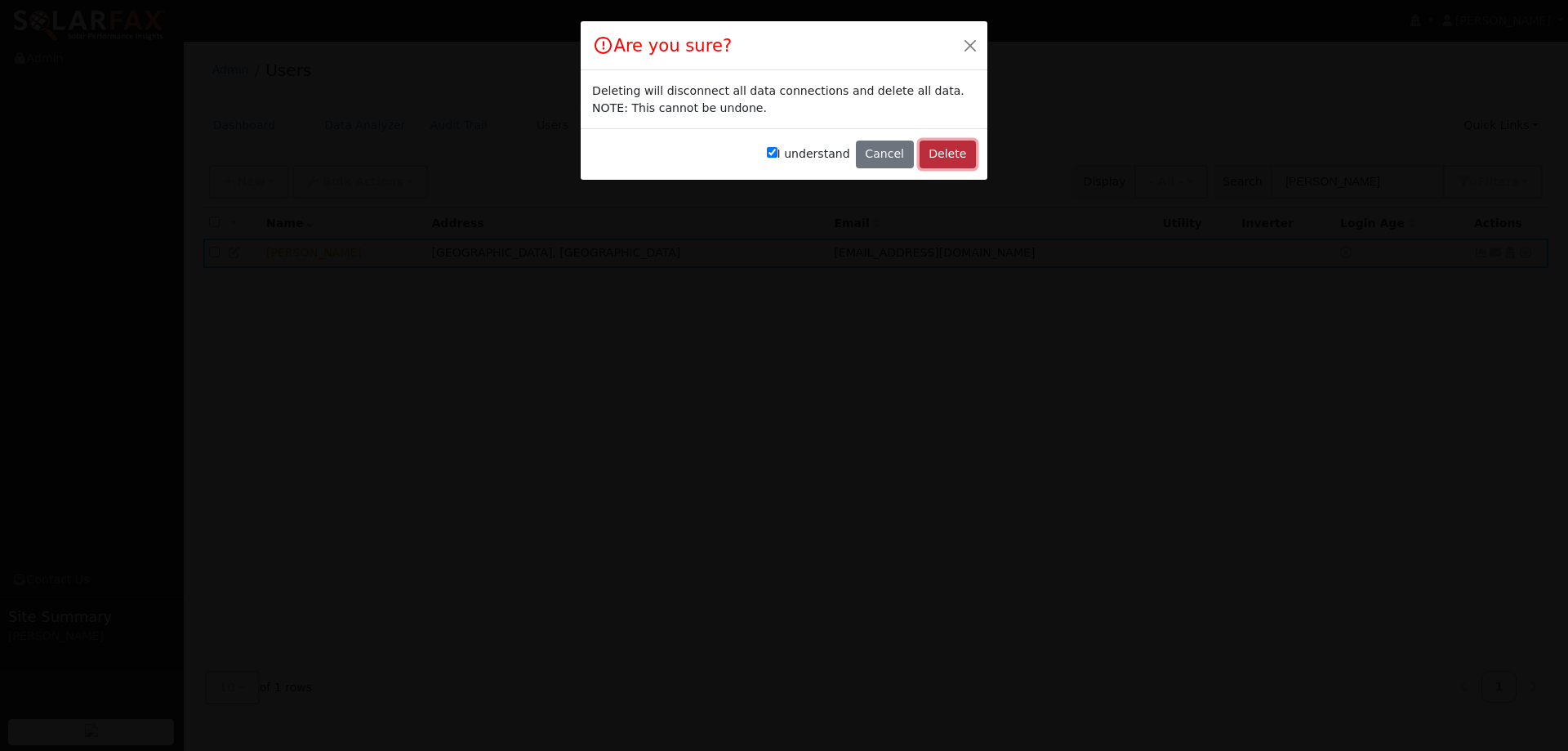
click at [960, 156] on button "Delete" at bounding box center [947, 154] width 56 height 28
